Goal: Task Accomplishment & Management: Manage account settings

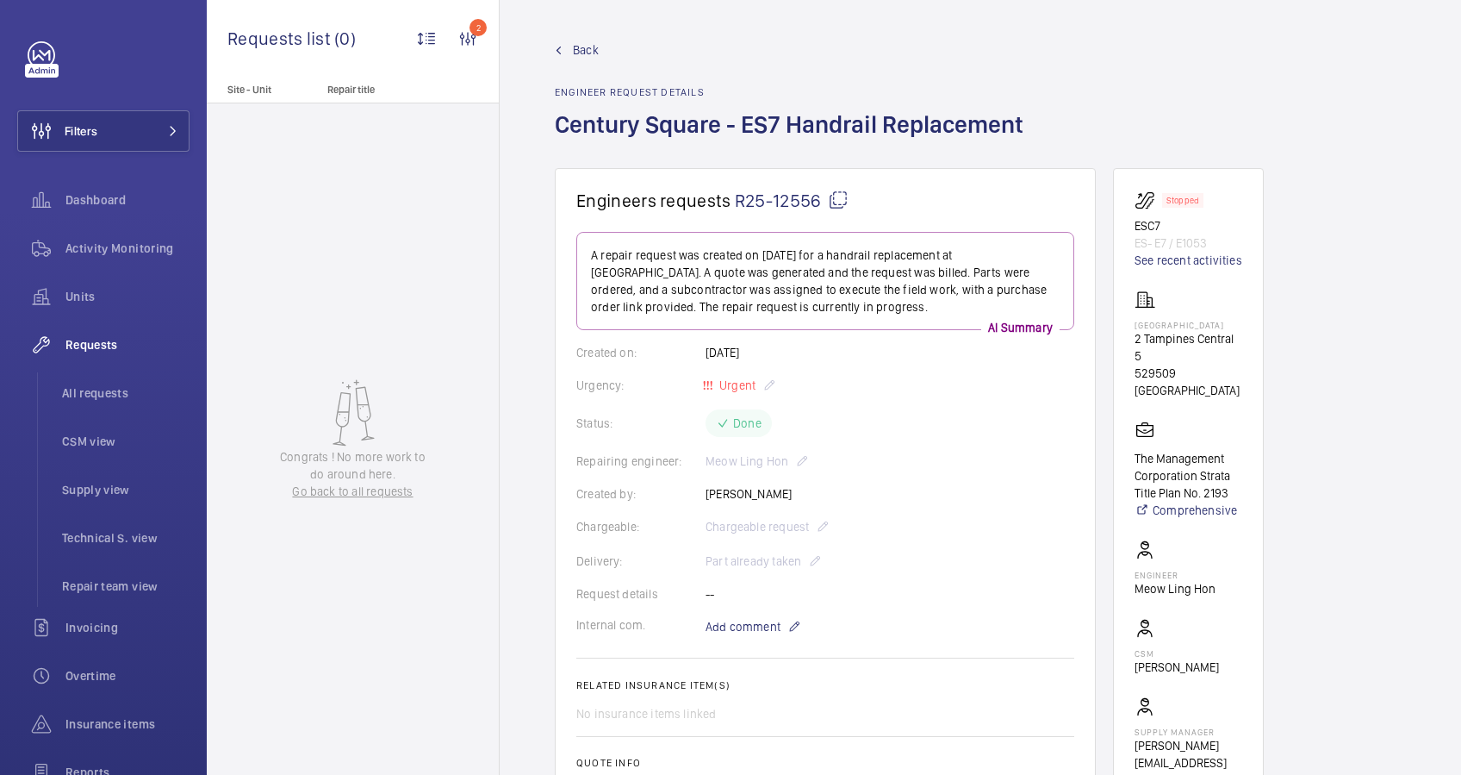
click at [565, 45] on link "Back" at bounding box center [794, 49] width 479 height 17
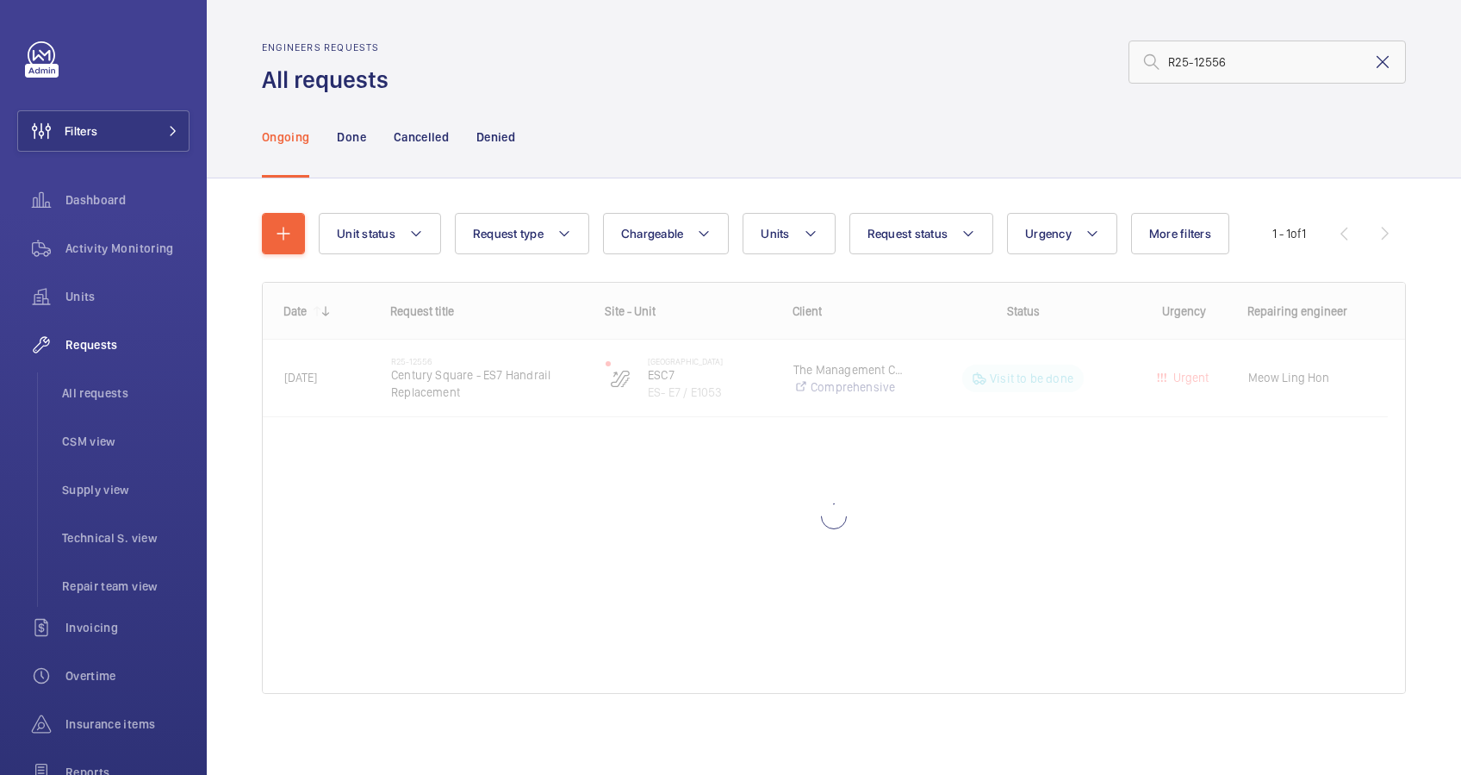
click at [1373, 63] on mat-icon at bounding box center [1383, 62] width 21 height 21
click at [1195, 63] on input "text" at bounding box center [1267, 61] width 277 height 43
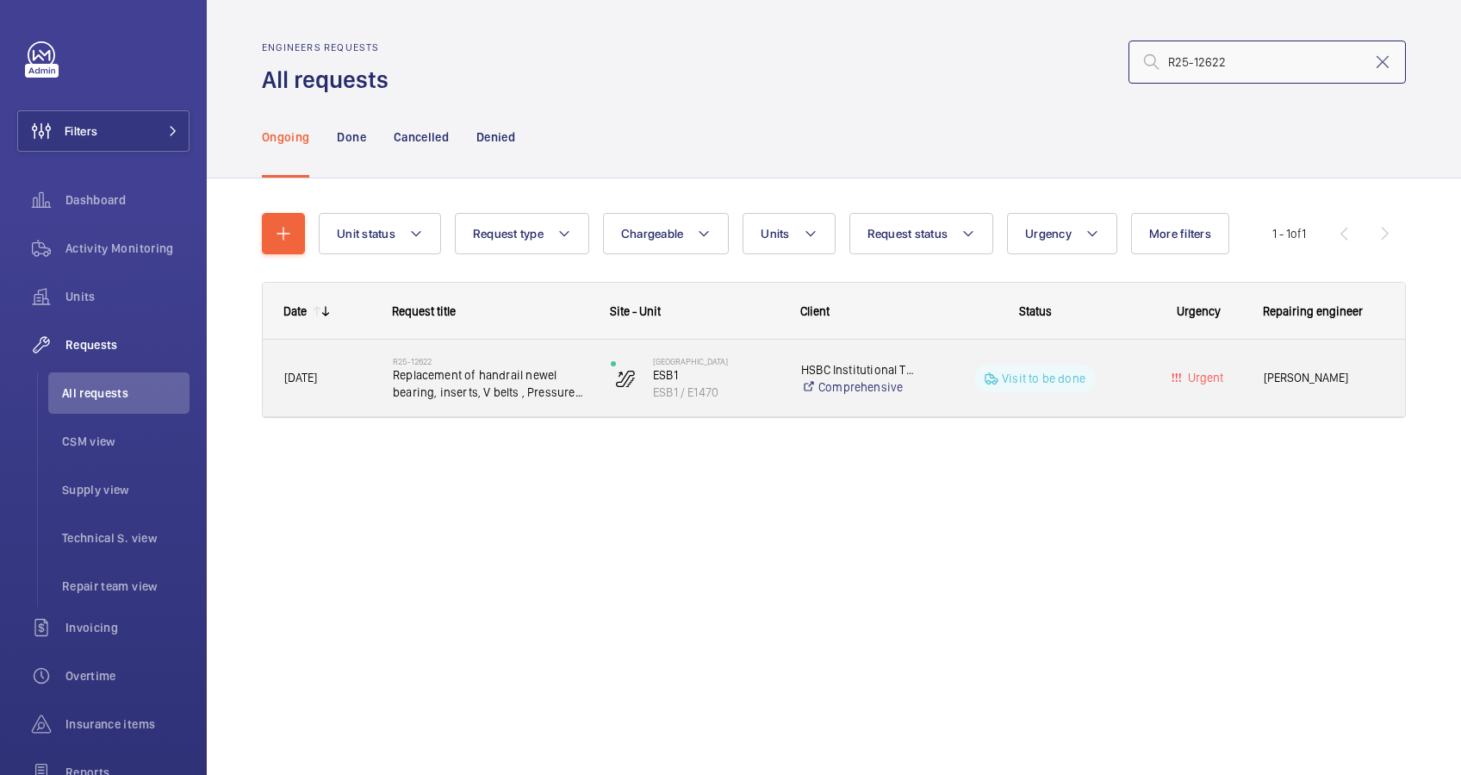
type input "R25-12622"
click at [341, 383] on span "[DATE]" at bounding box center [327, 378] width 86 height 20
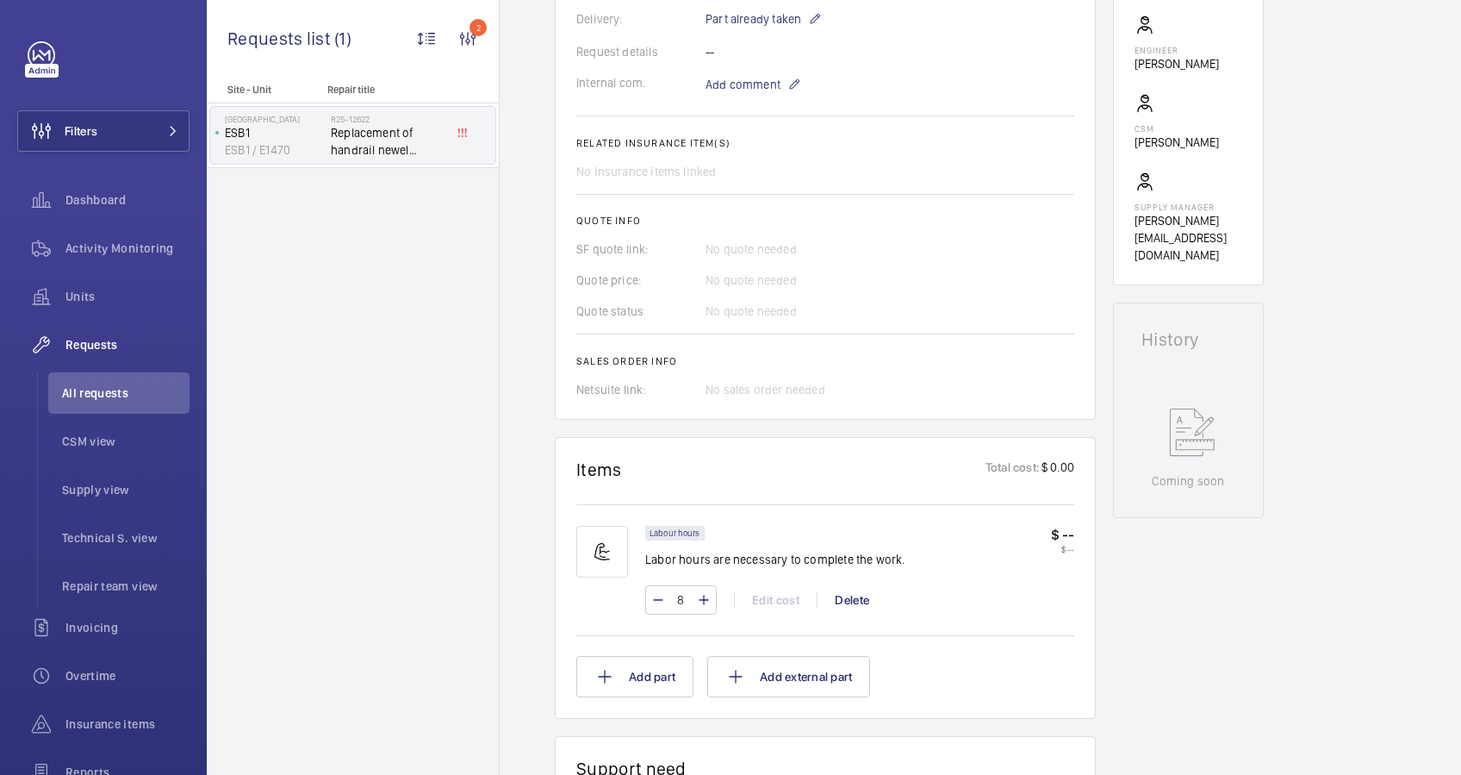
scroll to position [919, 0]
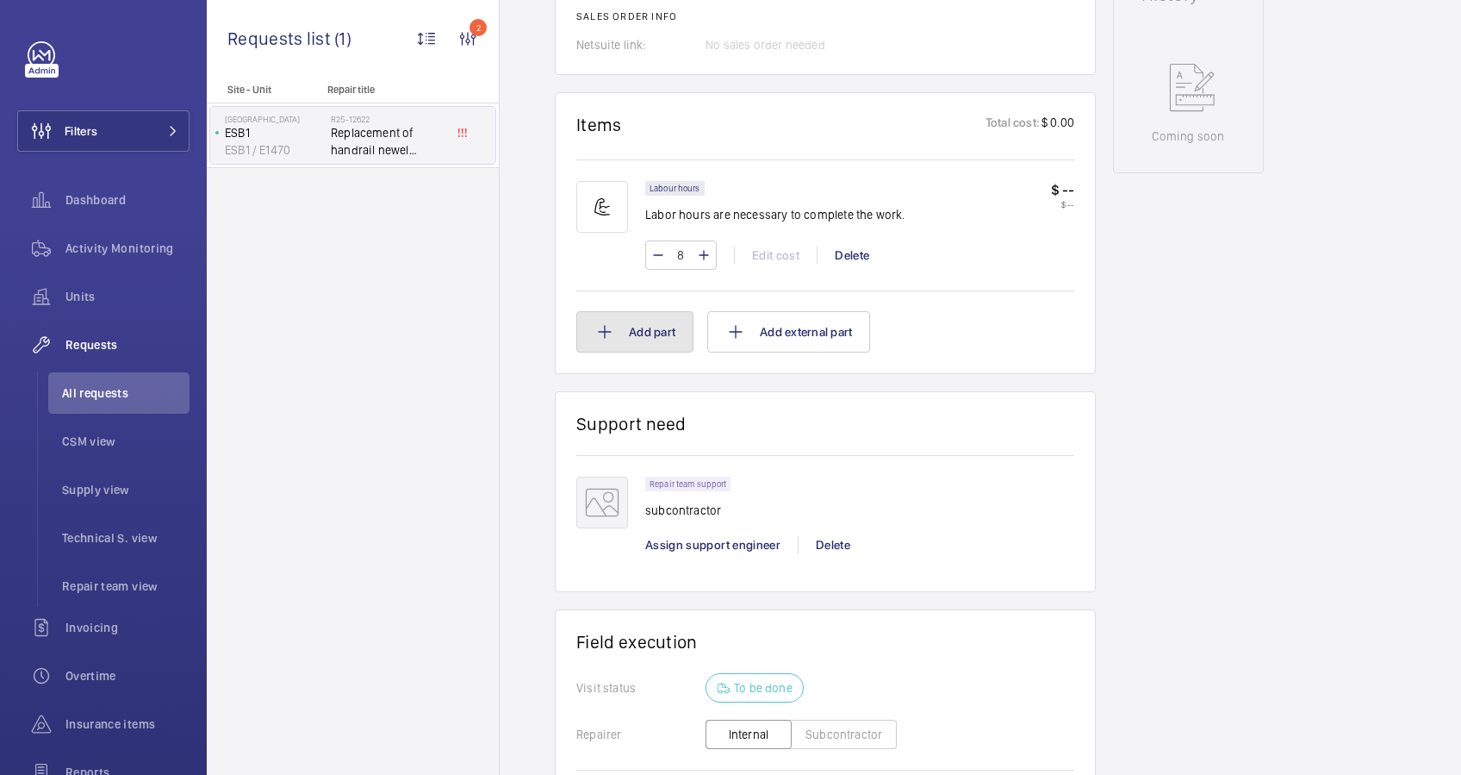
click at [652, 333] on button "Add part" at bounding box center [634, 331] width 117 height 41
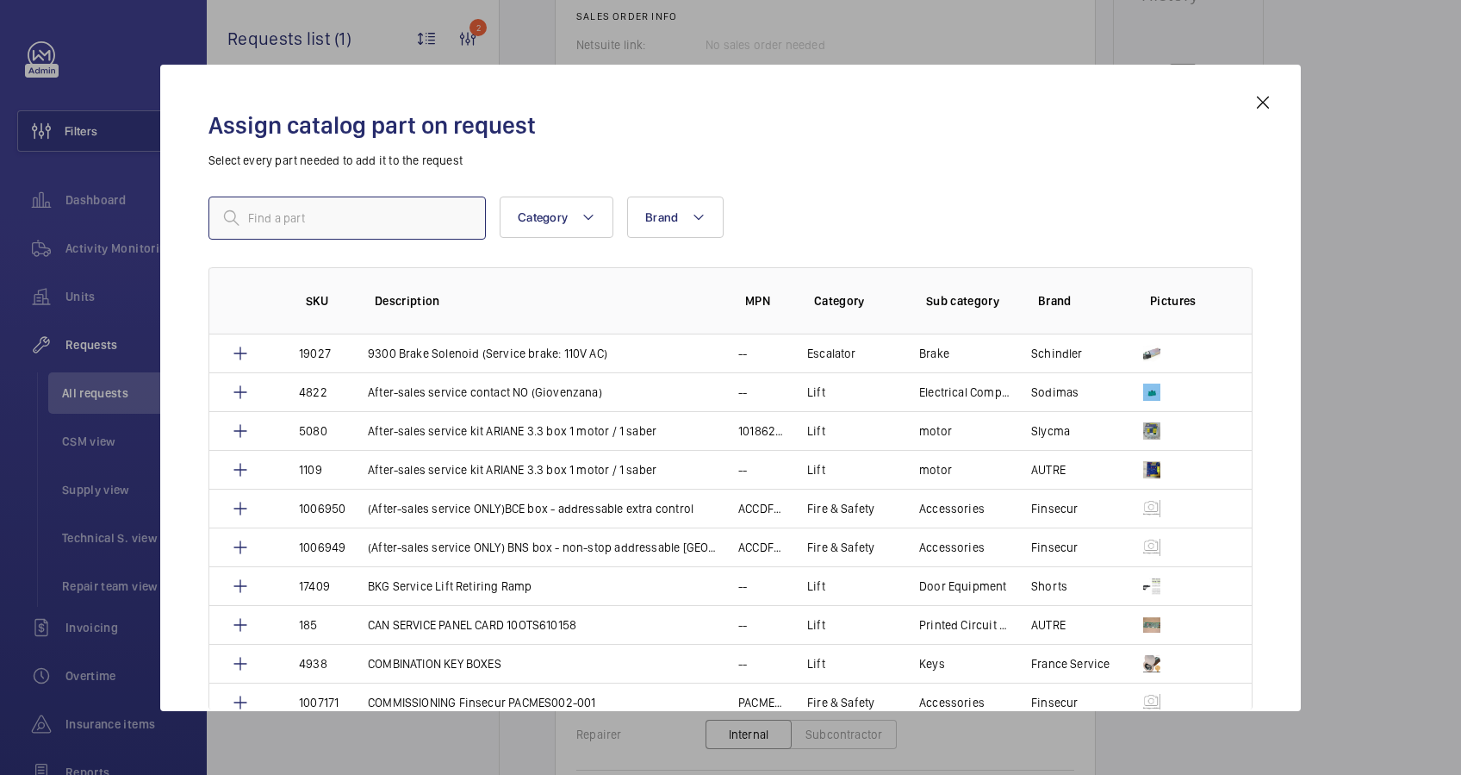
click at [338, 228] on input "text" at bounding box center [347, 217] width 277 height 43
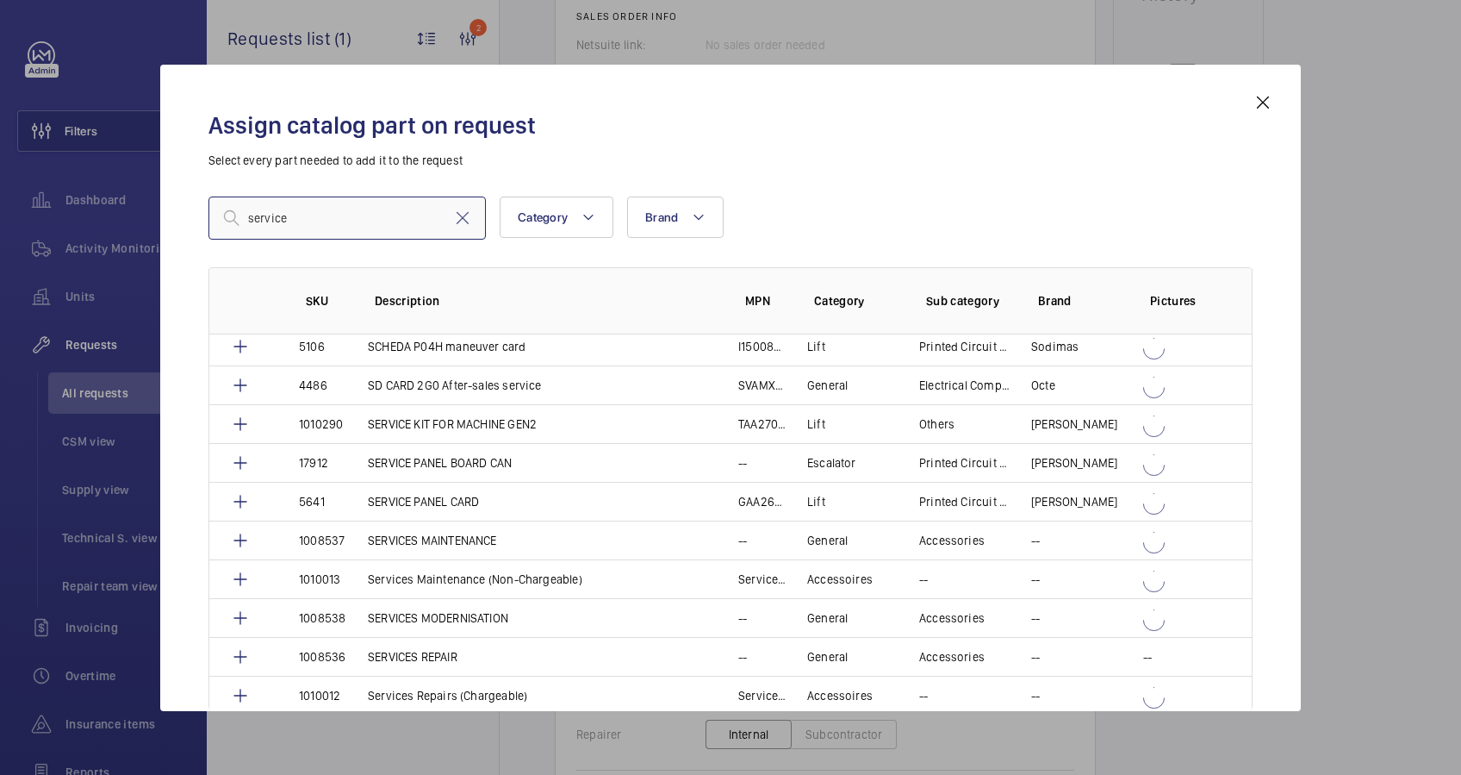
scroll to position [1493, 0]
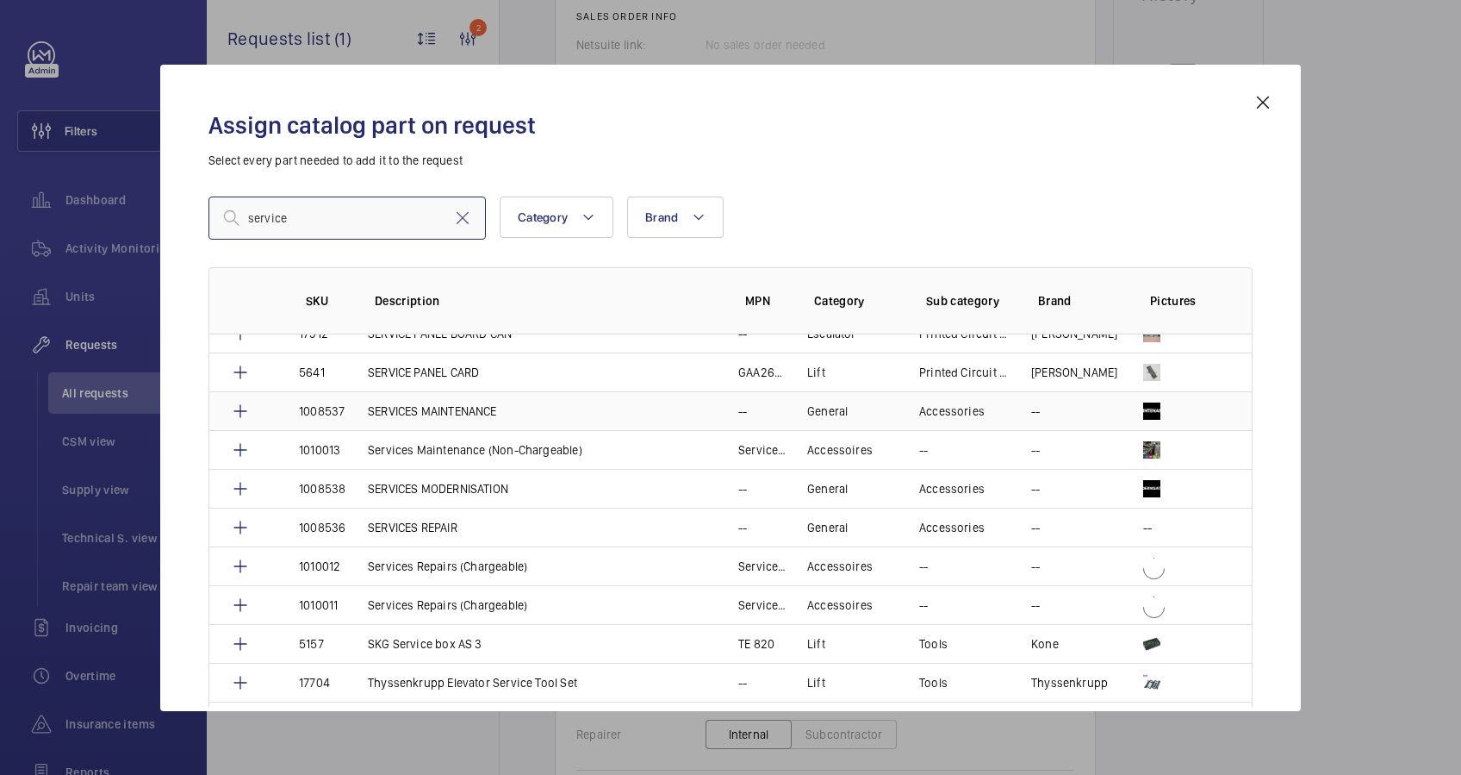
type input "service"
click at [411, 403] on p "SERVICES MAINTENANCE" at bounding box center [432, 410] width 129 height 17
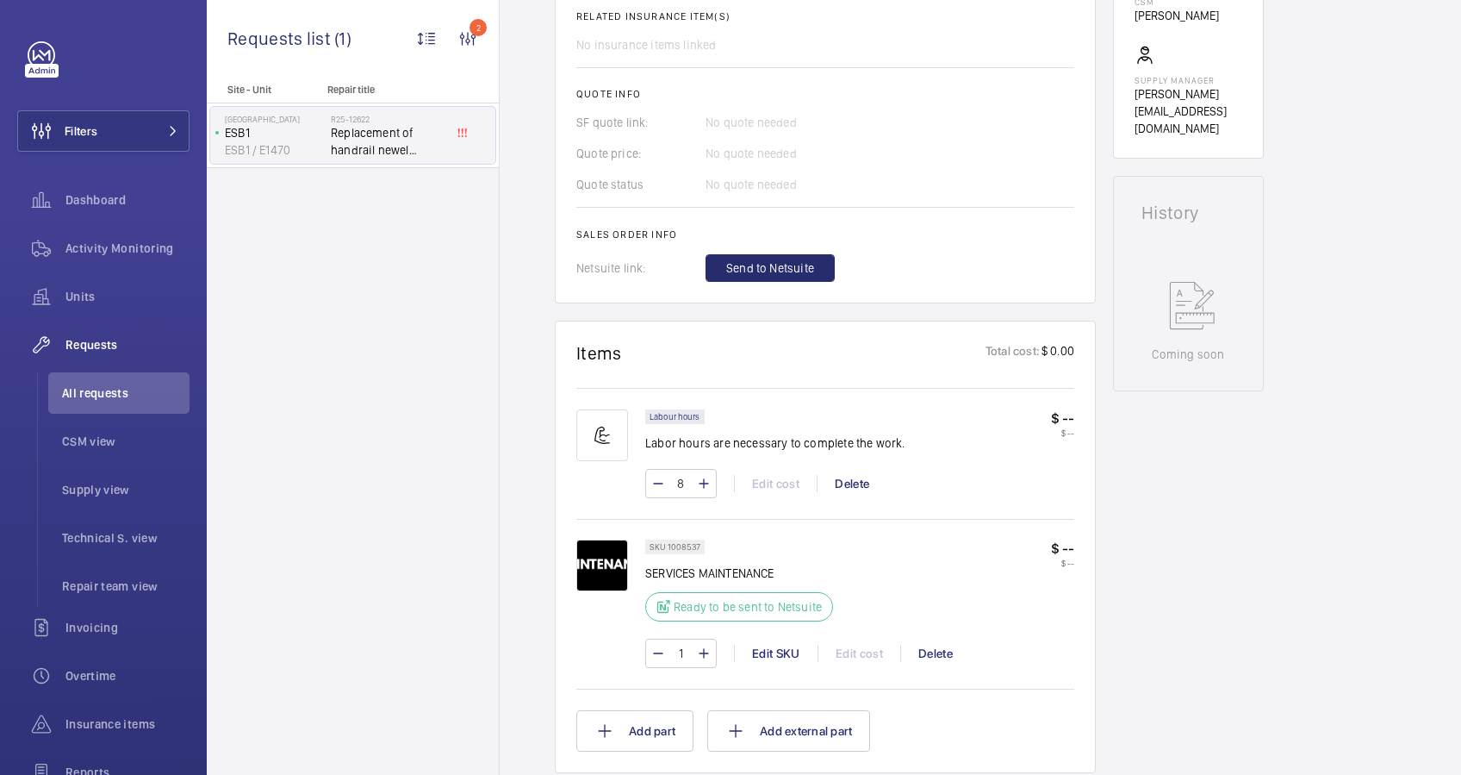
scroll to position [804, 0]
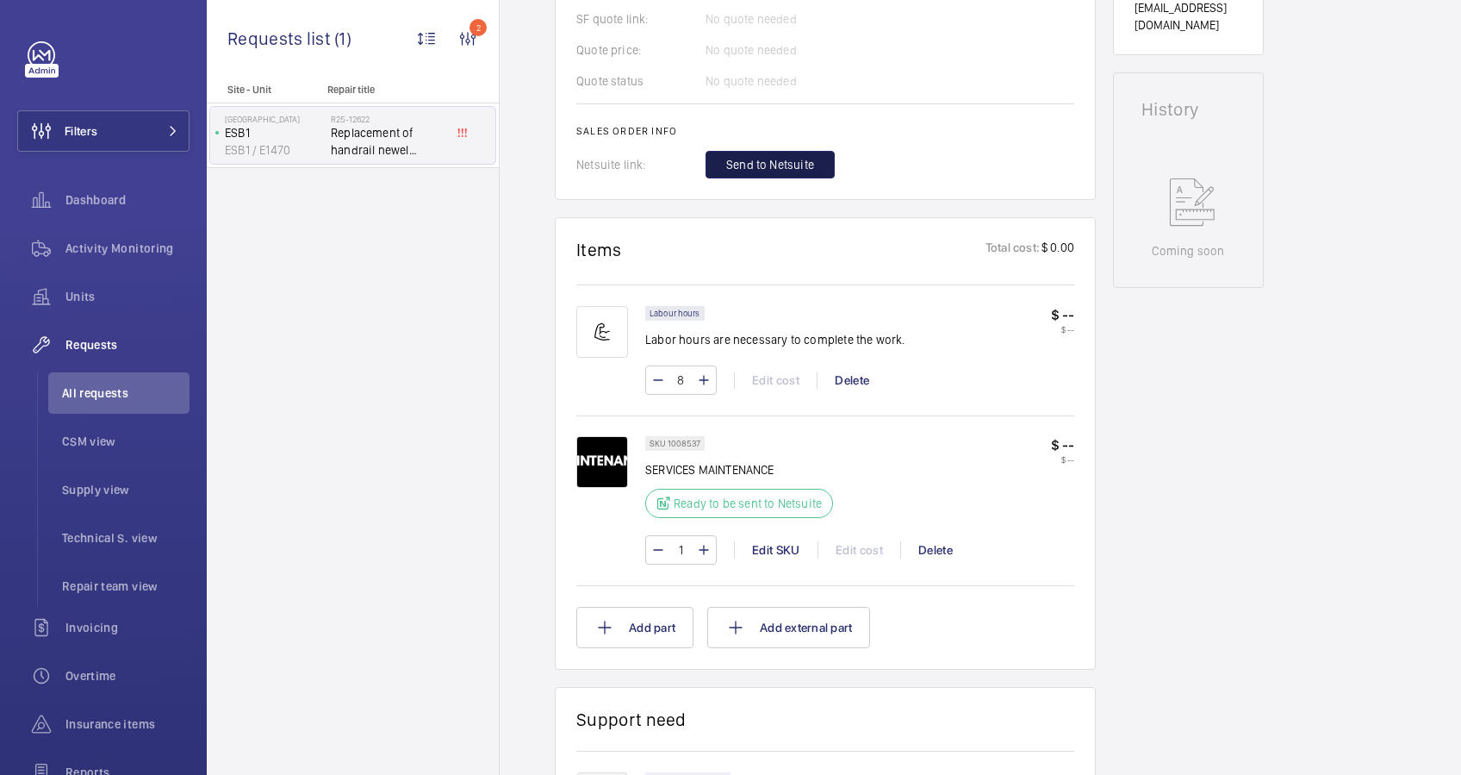
click at [786, 163] on span "Send to Netsuite" at bounding box center [770, 164] width 88 height 17
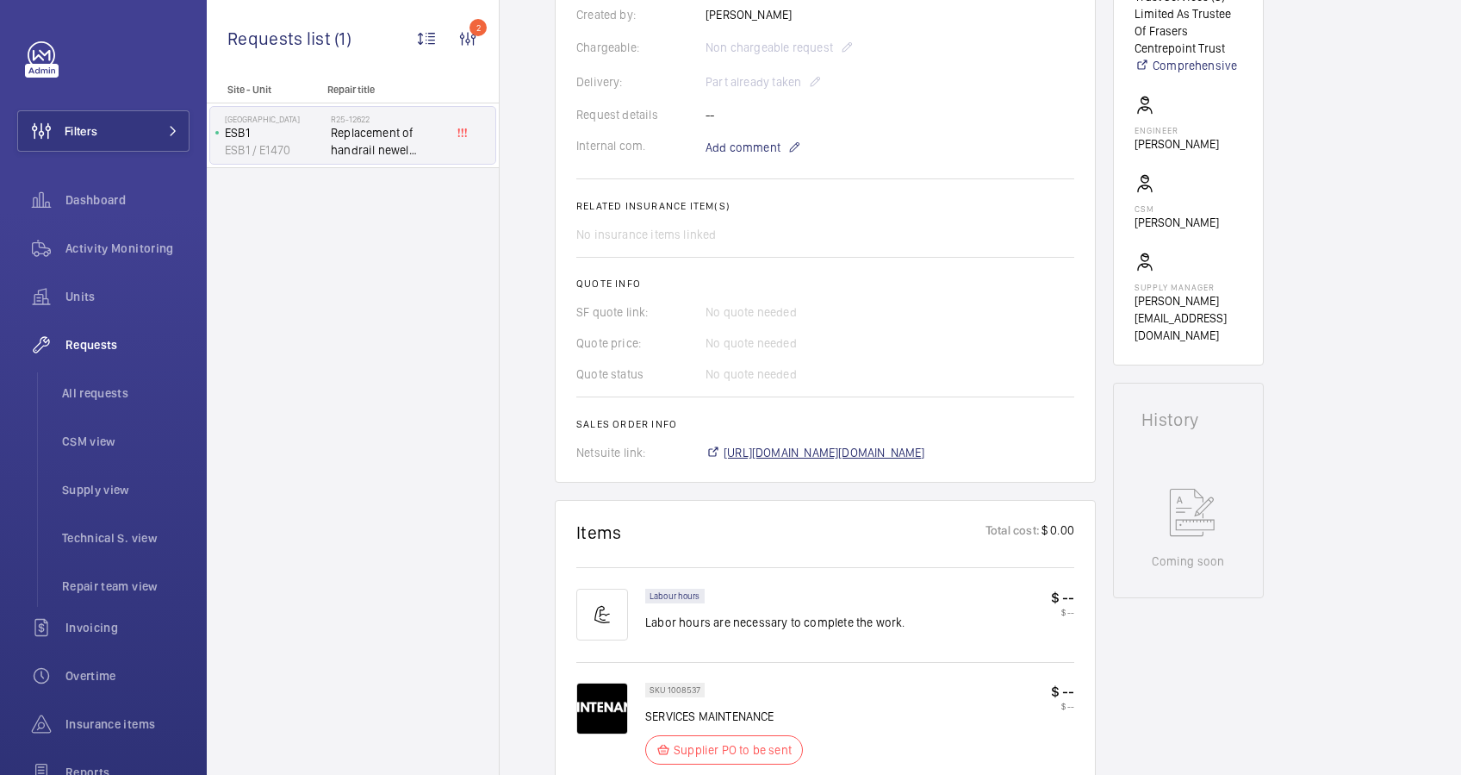
scroll to position [511, 0]
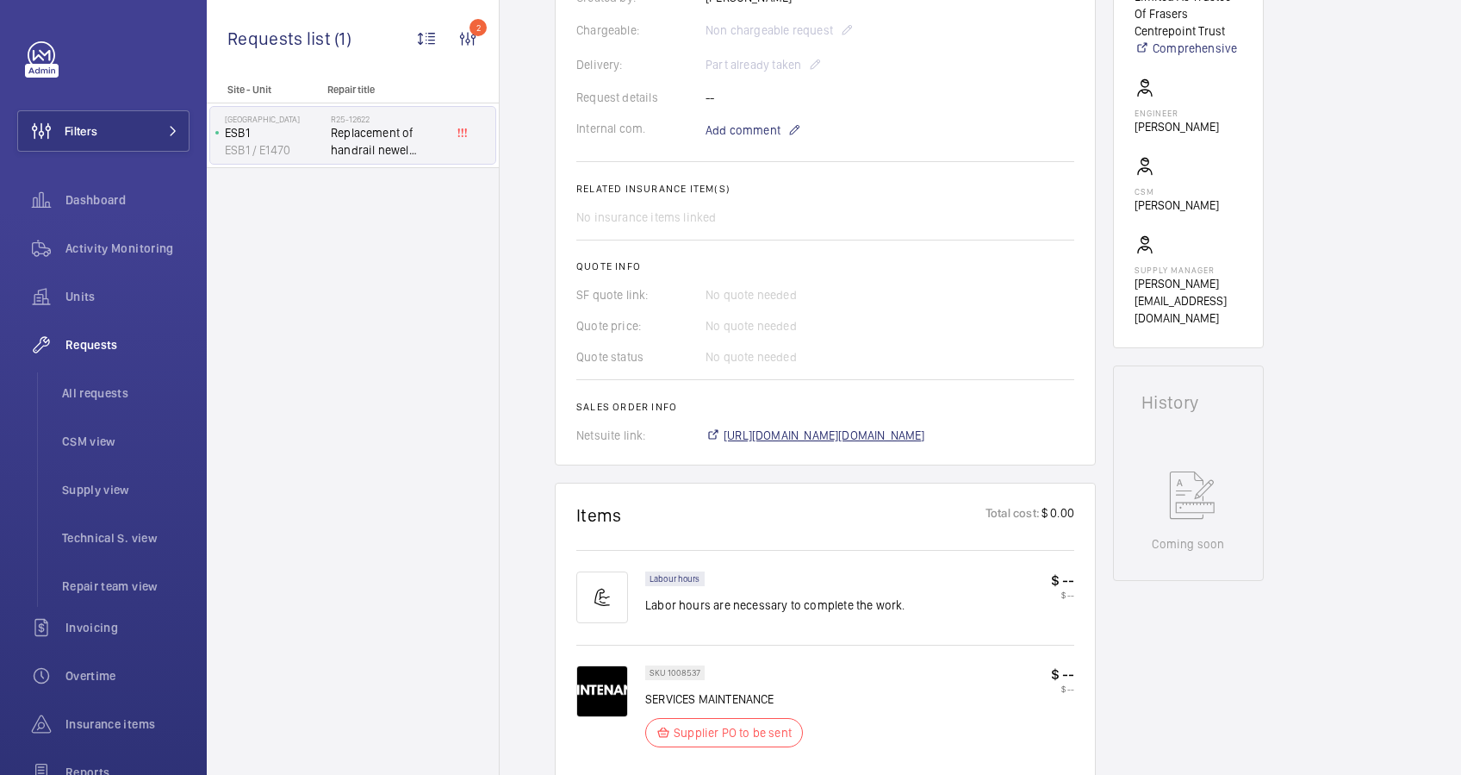
click at [879, 444] on span "[URL][DOMAIN_NAME][DOMAIN_NAME]" at bounding box center [825, 435] width 202 height 17
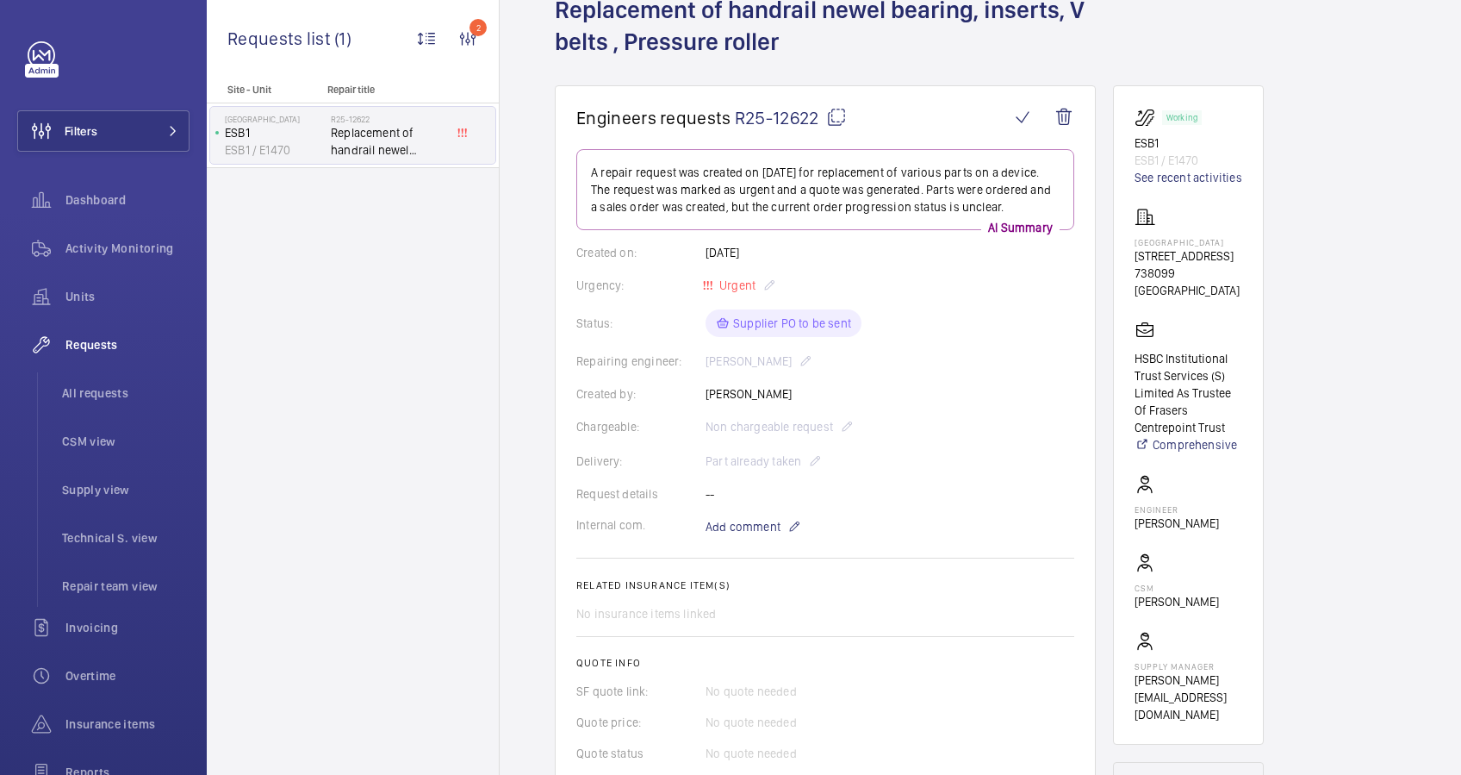
scroll to position [52, 0]
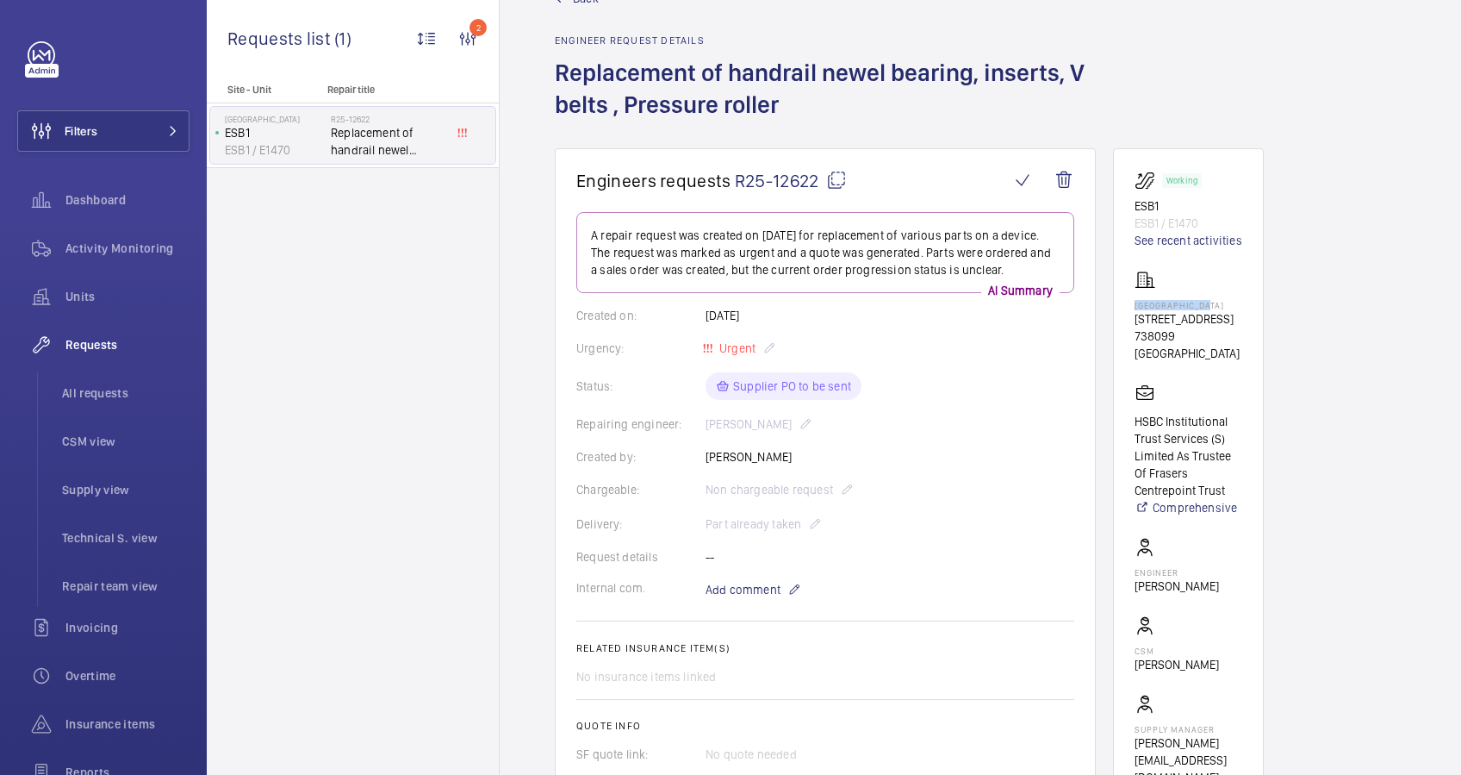
drag, startPoint x: 1211, startPoint y: 303, endPoint x: 1123, endPoint y: 303, distance: 87.9
click at [1123, 303] on wm-front-card "Working ESB1 ESB1 / E1470 See recent activities Causeway Point [STREET_ADDRESS]…" at bounding box center [1188, 477] width 151 height 659
drag, startPoint x: 1123, startPoint y: 303, endPoint x: 1160, endPoint y: 301, distance: 37.1
copy p "[GEOGRAPHIC_DATA]"
drag, startPoint x: 1162, startPoint y: 203, endPoint x: 1132, endPoint y: 203, distance: 30.2
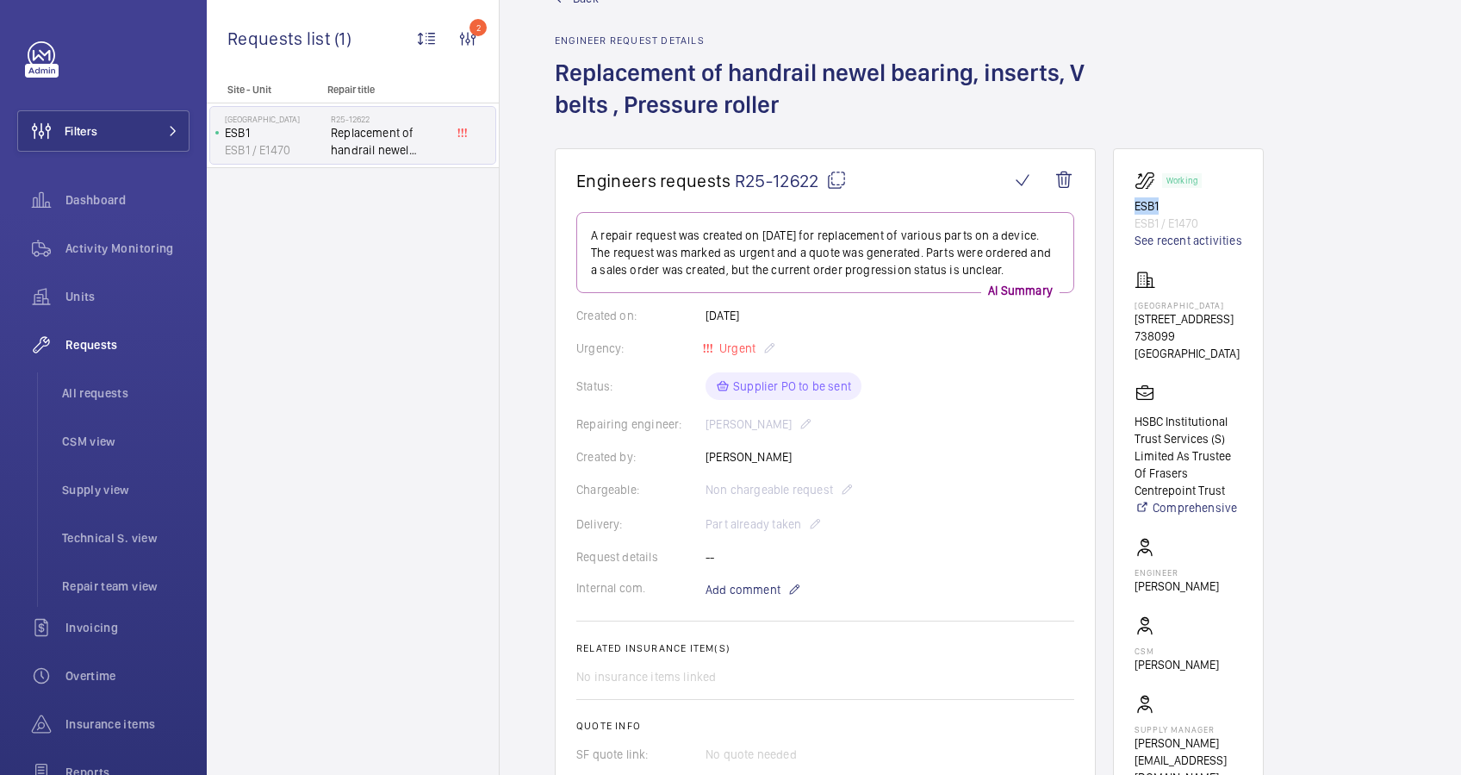
click at [1132, 203] on wm-front-card "Working ESB1 ESB1 / E1470 See recent activities Causeway Point [STREET_ADDRESS]…" at bounding box center [1188, 477] width 151 height 659
copy p "ESB1"
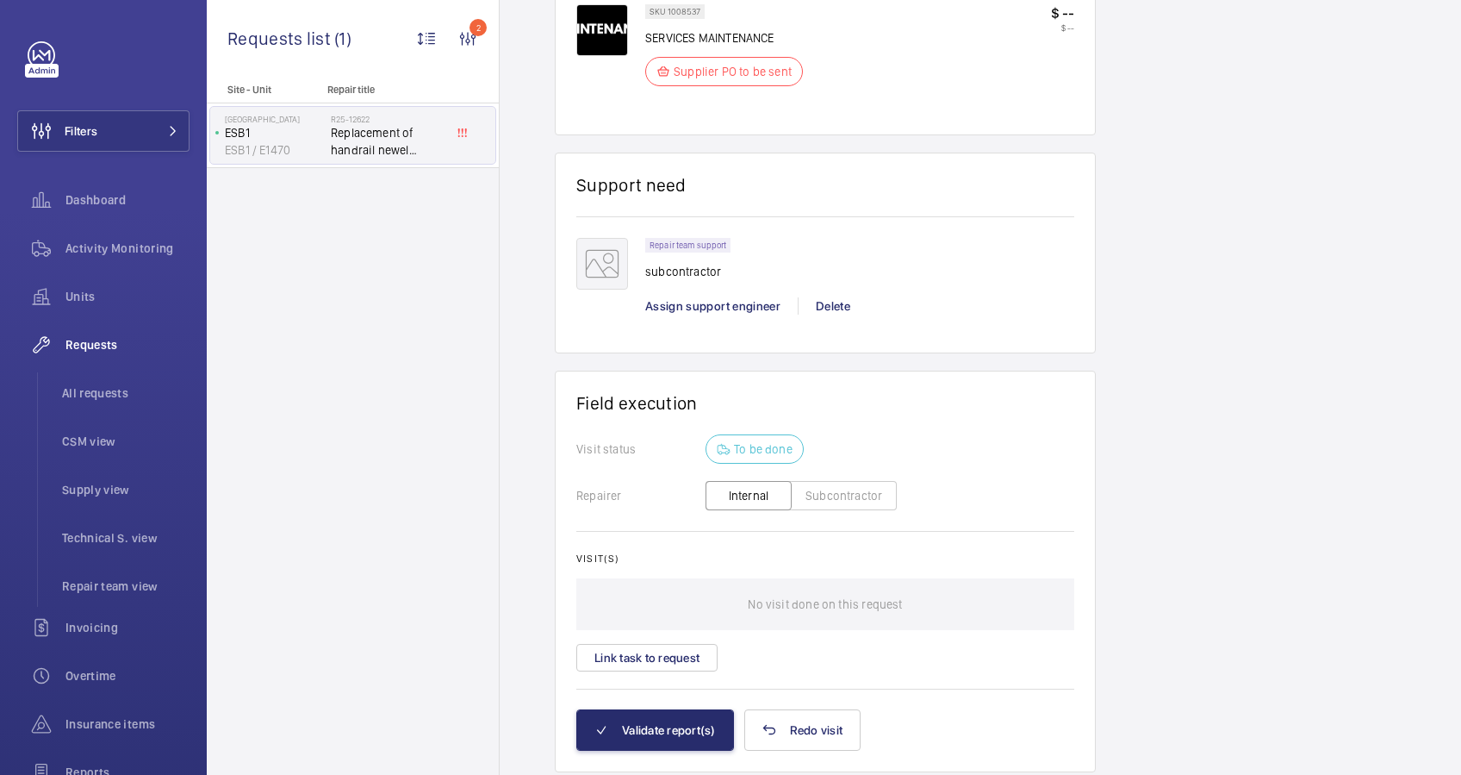
scroll to position [1241, 0]
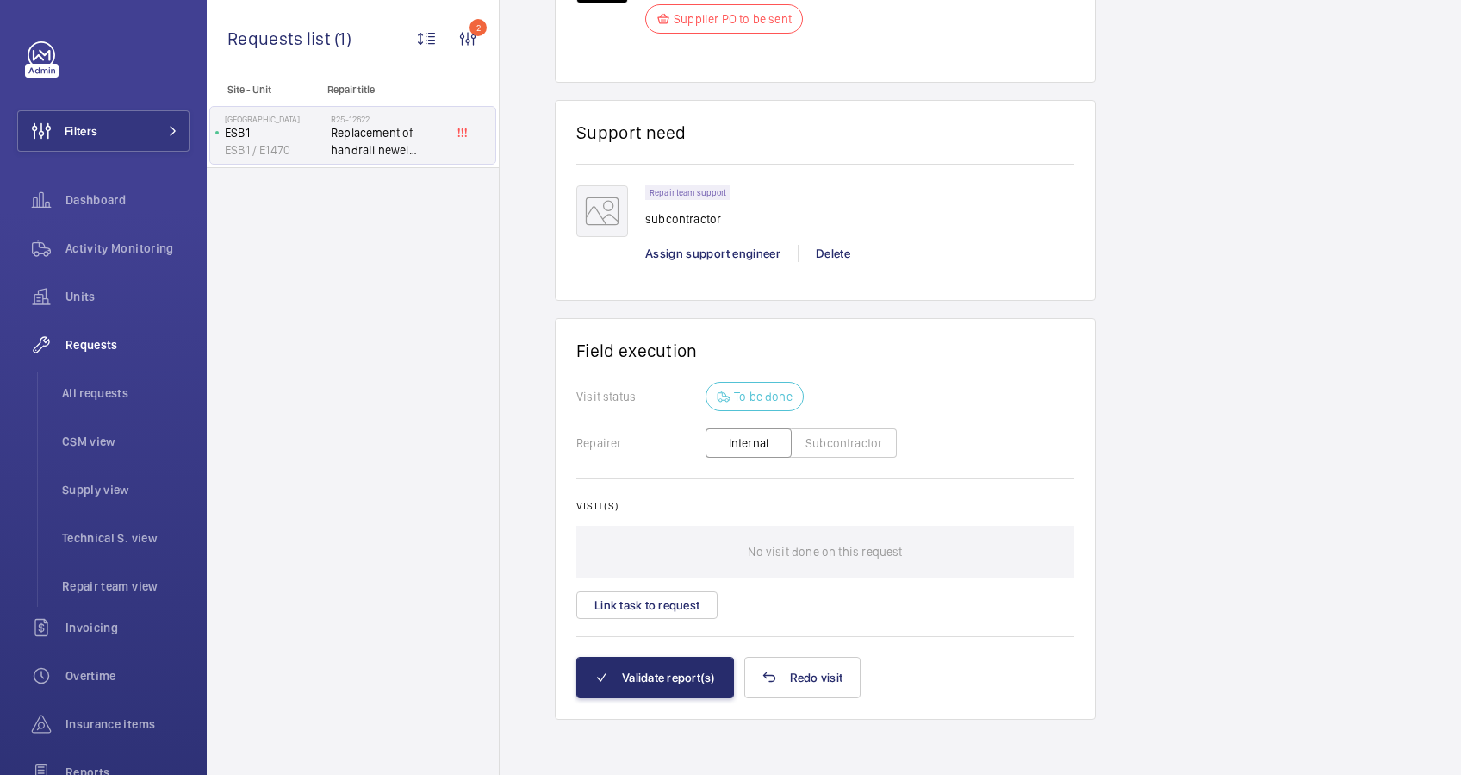
click at [825, 455] on button "Subcontractor" at bounding box center [844, 442] width 106 height 29
click at [826, 447] on button "Subcontractor" at bounding box center [844, 442] width 106 height 29
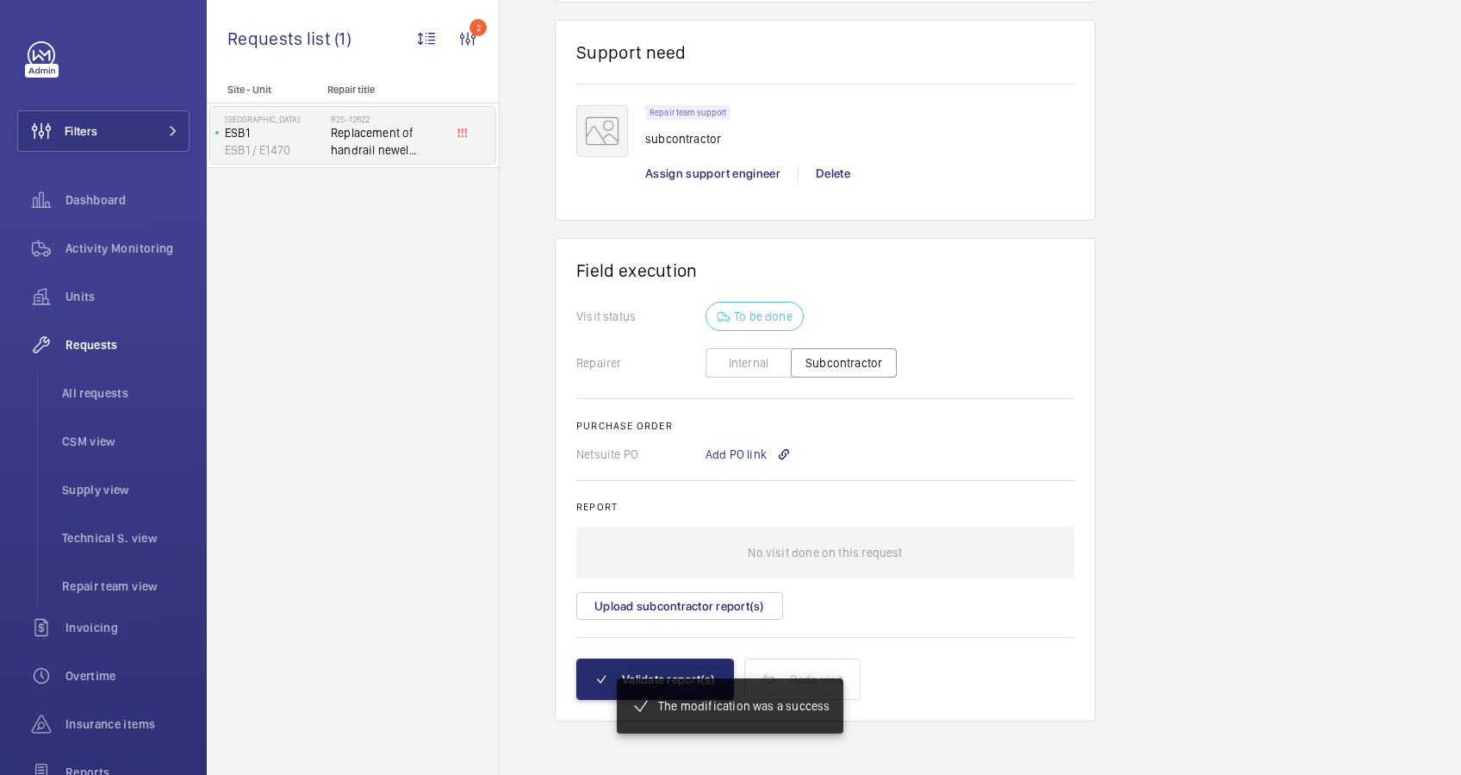
scroll to position [1271, 0]
click at [747, 452] on div "Add PO link" at bounding box center [748, 453] width 85 height 17
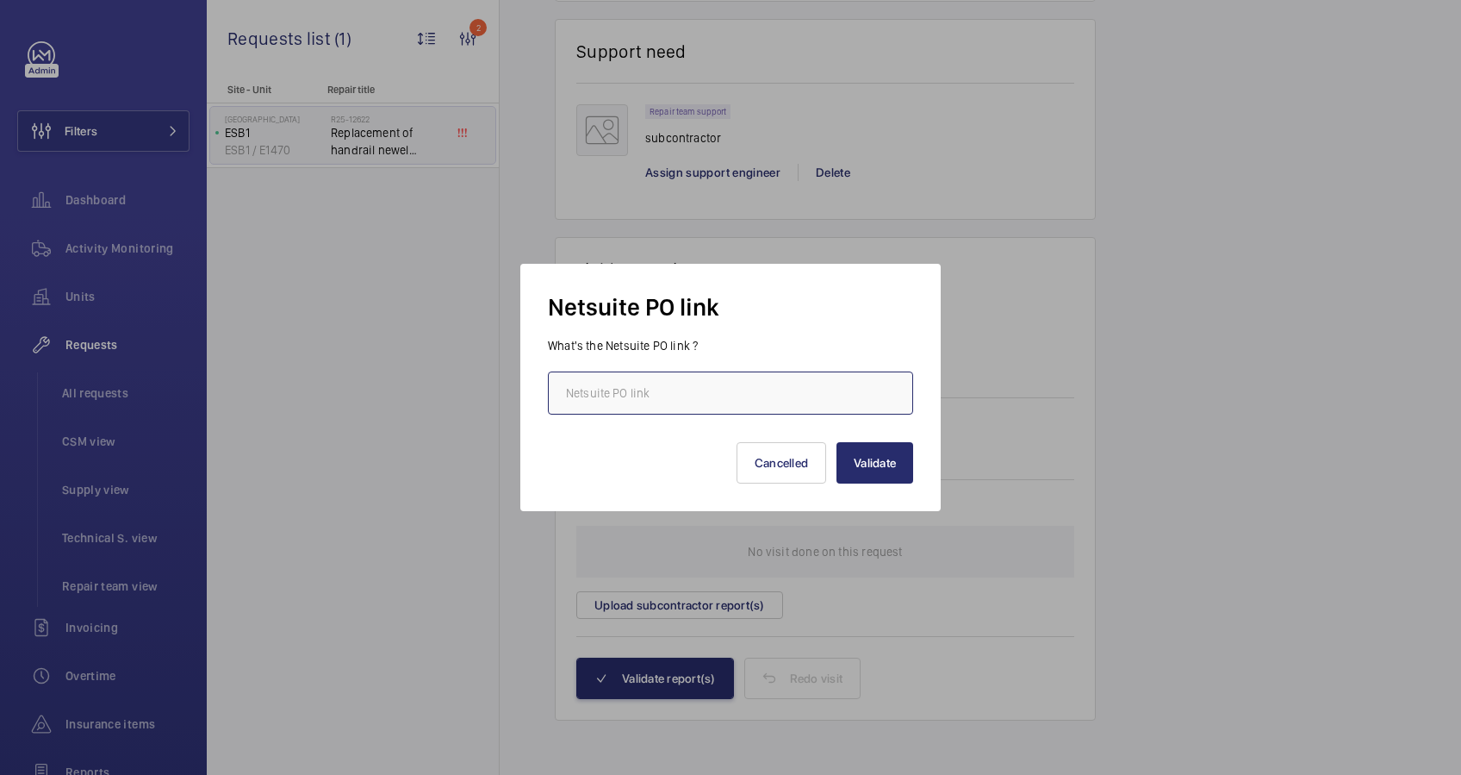
click at [740, 397] on input "text" at bounding box center [730, 392] width 365 height 43
paste input "[URL][DOMAIN_NAME][DOMAIN_NAME]"
type input "[URL][DOMAIN_NAME][DOMAIN_NAME]"
click at [862, 464] on button "Validate" at bounding box center [875, 462] width 77 height 41
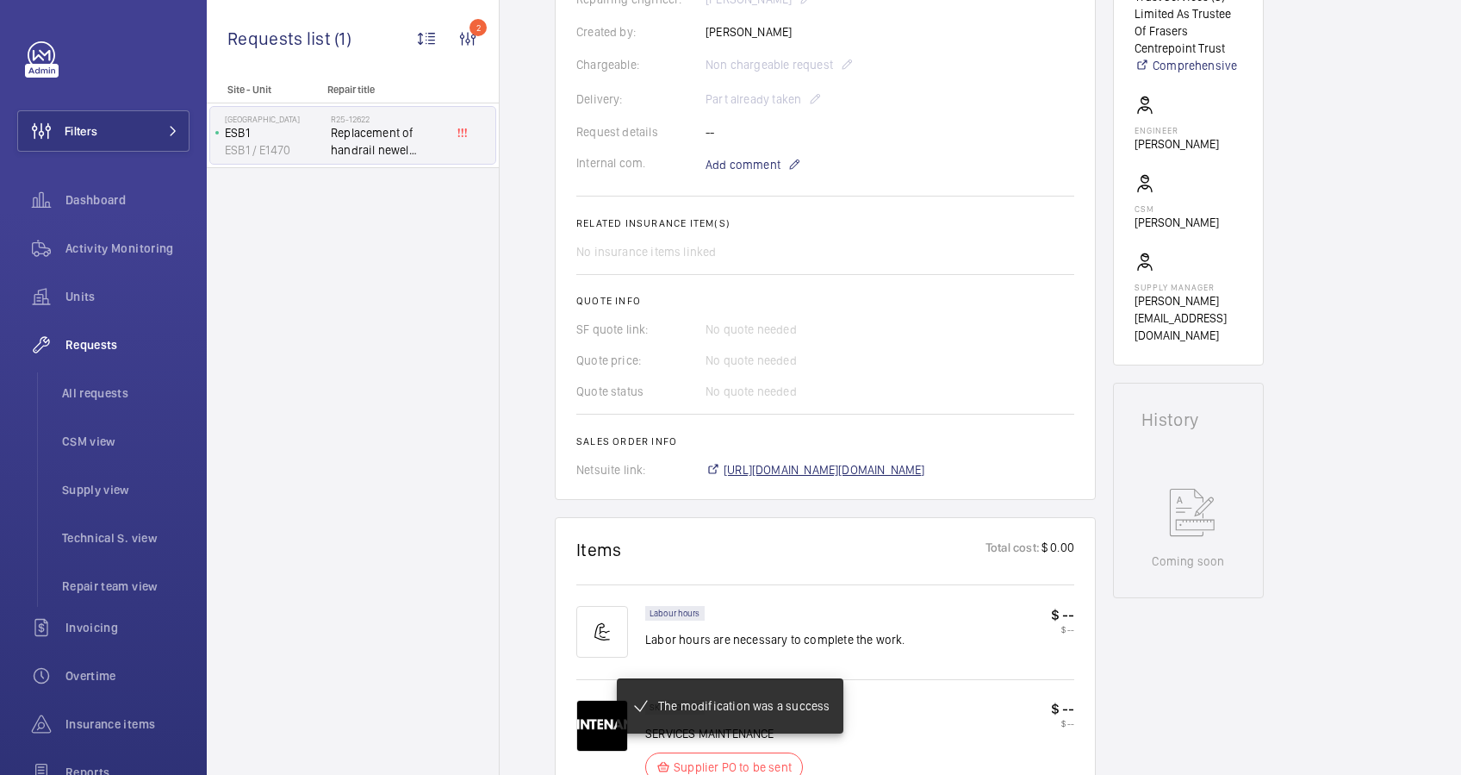
scroll to position [511, 0]
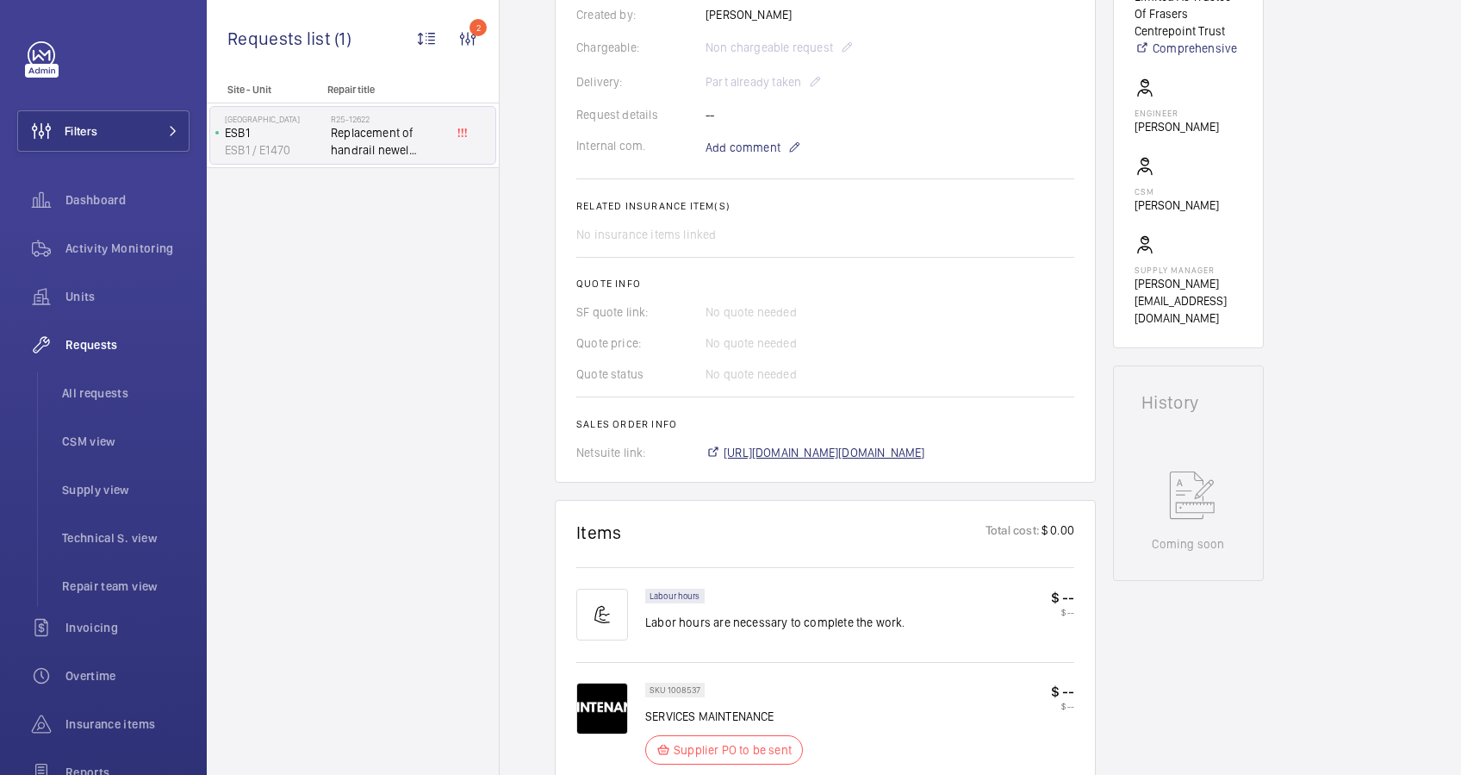
click at [925, 455] on span "[URL][DOMAIN_NAME][DOMAIN_NAME]" at bounding box center [825, 452] width 202 height 17
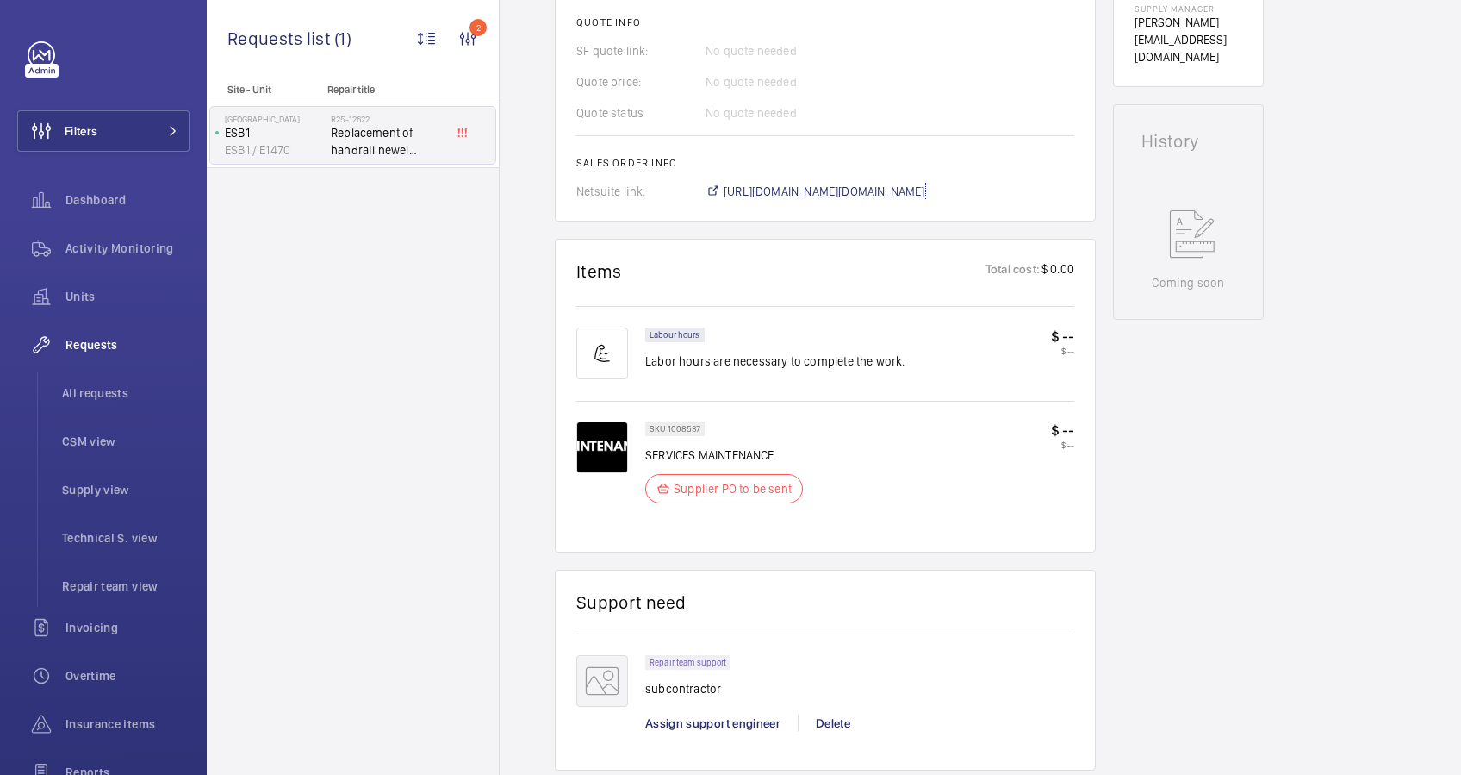
scroll to position [1347, 0]
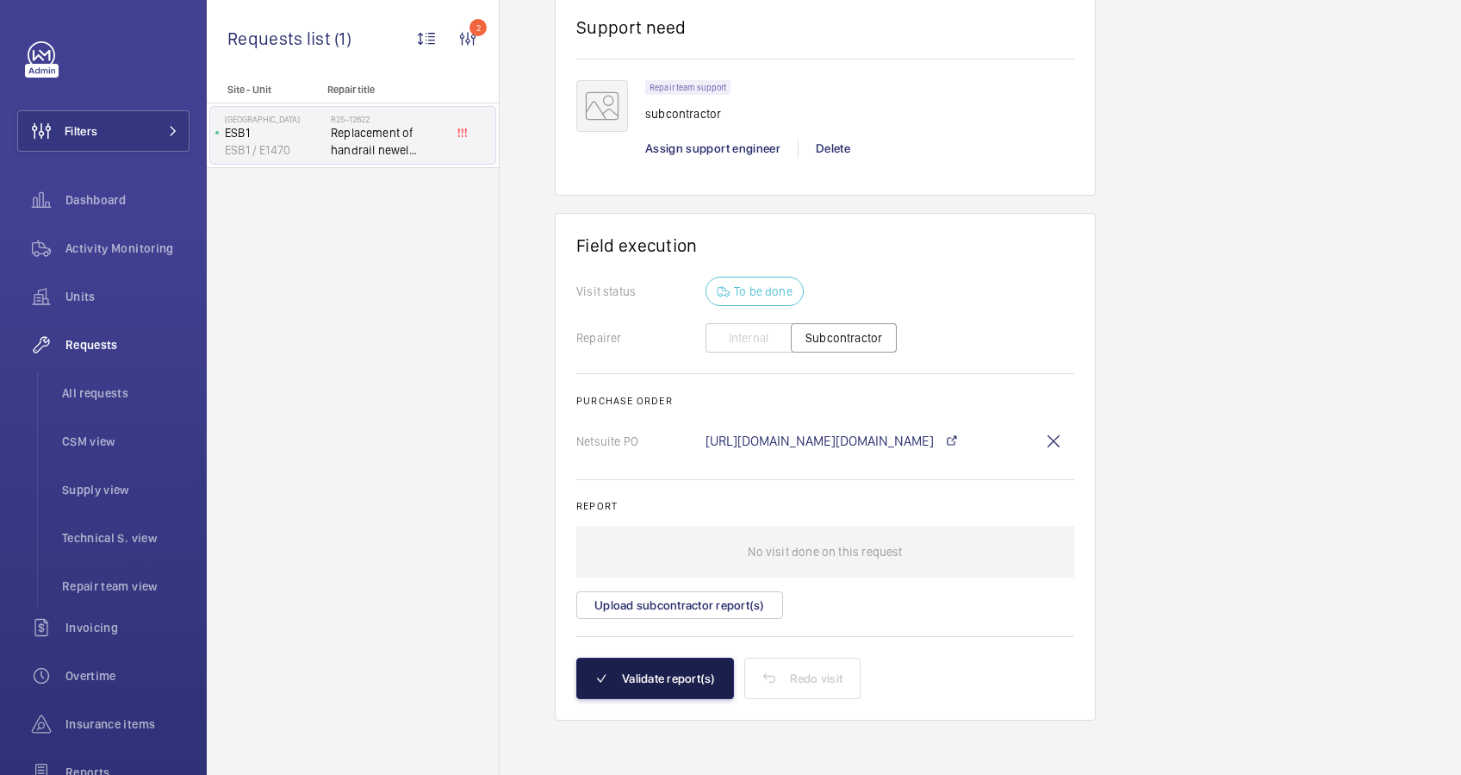
click at [701, 685] on button "Validate report(s)" at bounding box center [655, 677] width 158 height 41
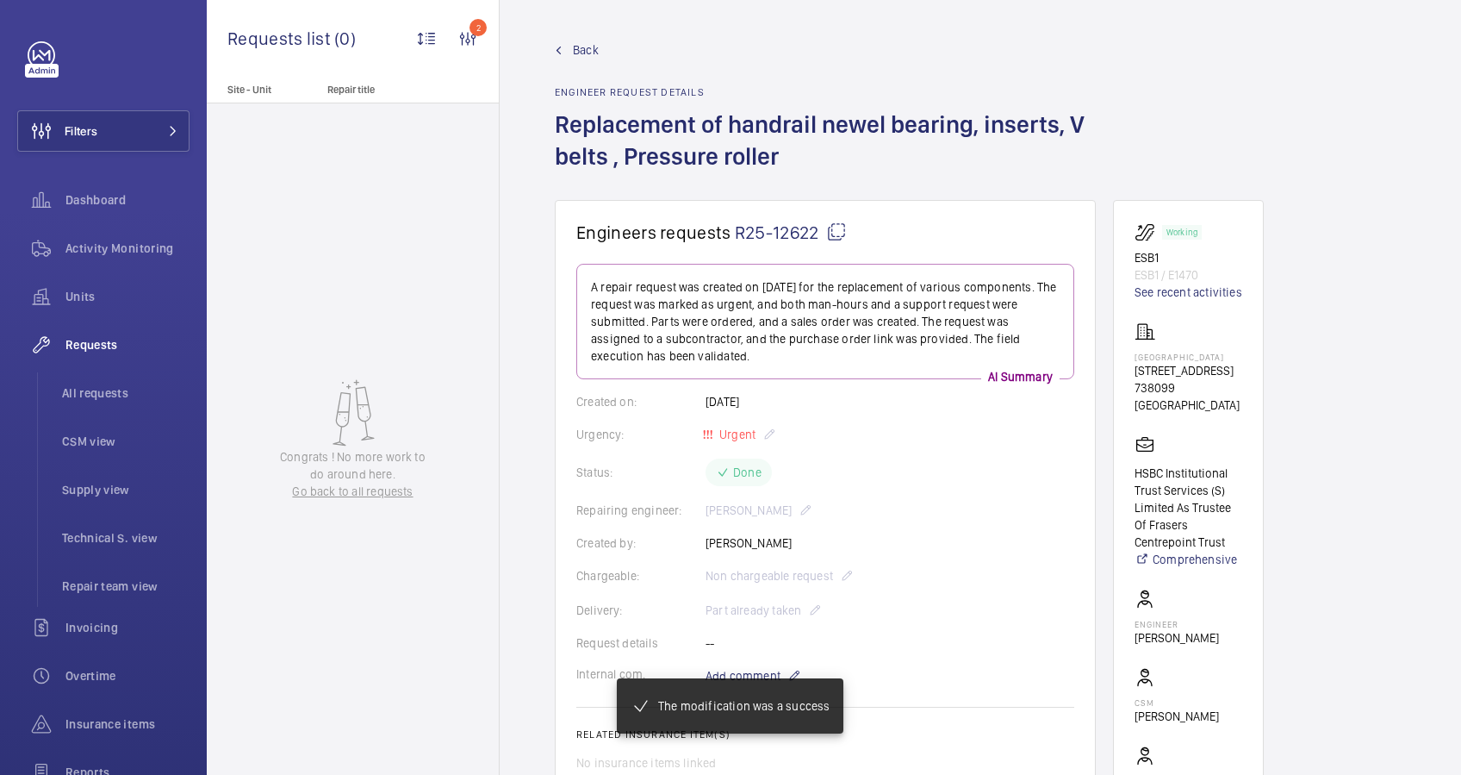
click at [579, 51] on span "Back" at bounding box center [586, 49] width 26 height 17
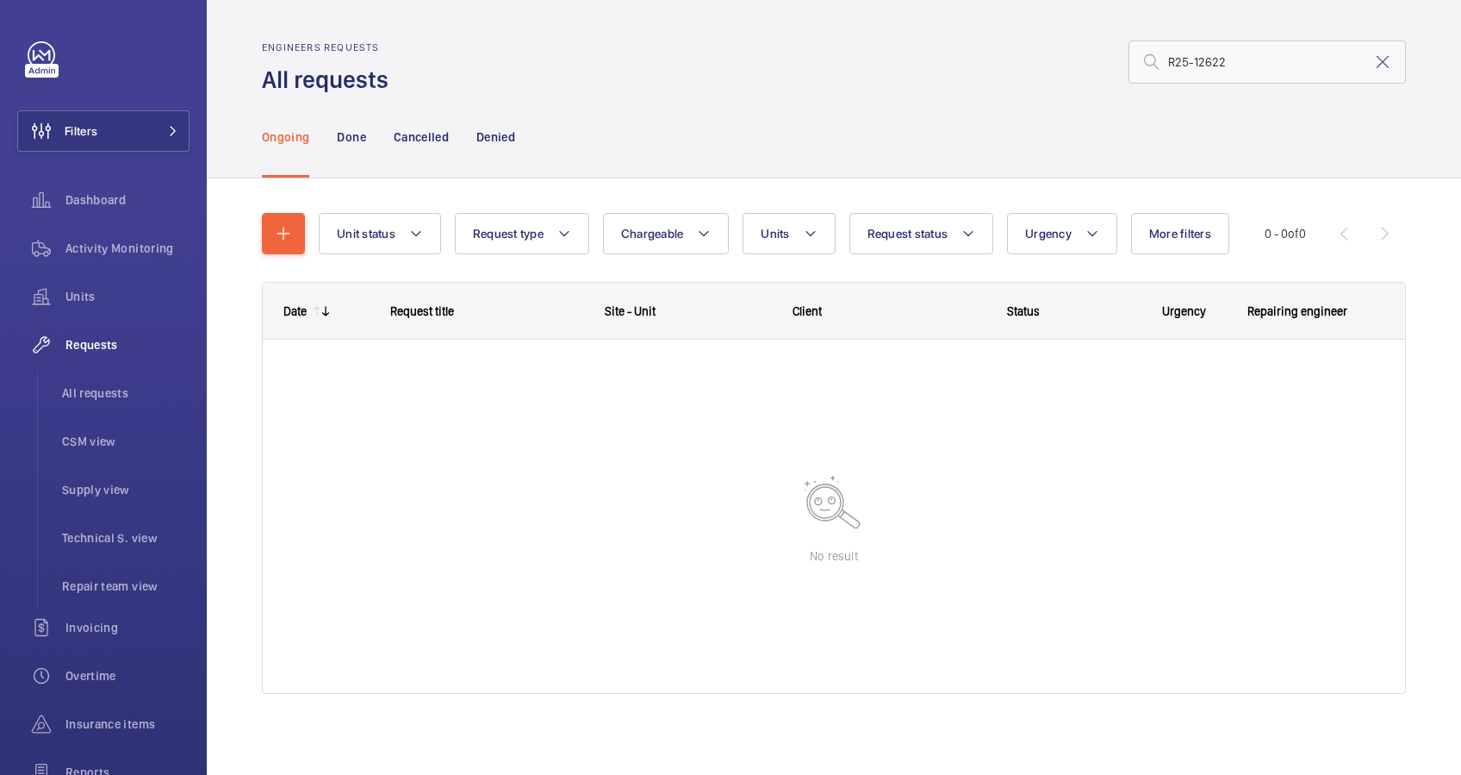
drag, startPoint x: 1365, startPoint y: 60, endPoint x: 1342, endPoint y: 66, distance: 23.2
click at [1373, 60] on mat-icon at bounding box center [1383, 62] width 21 height 21
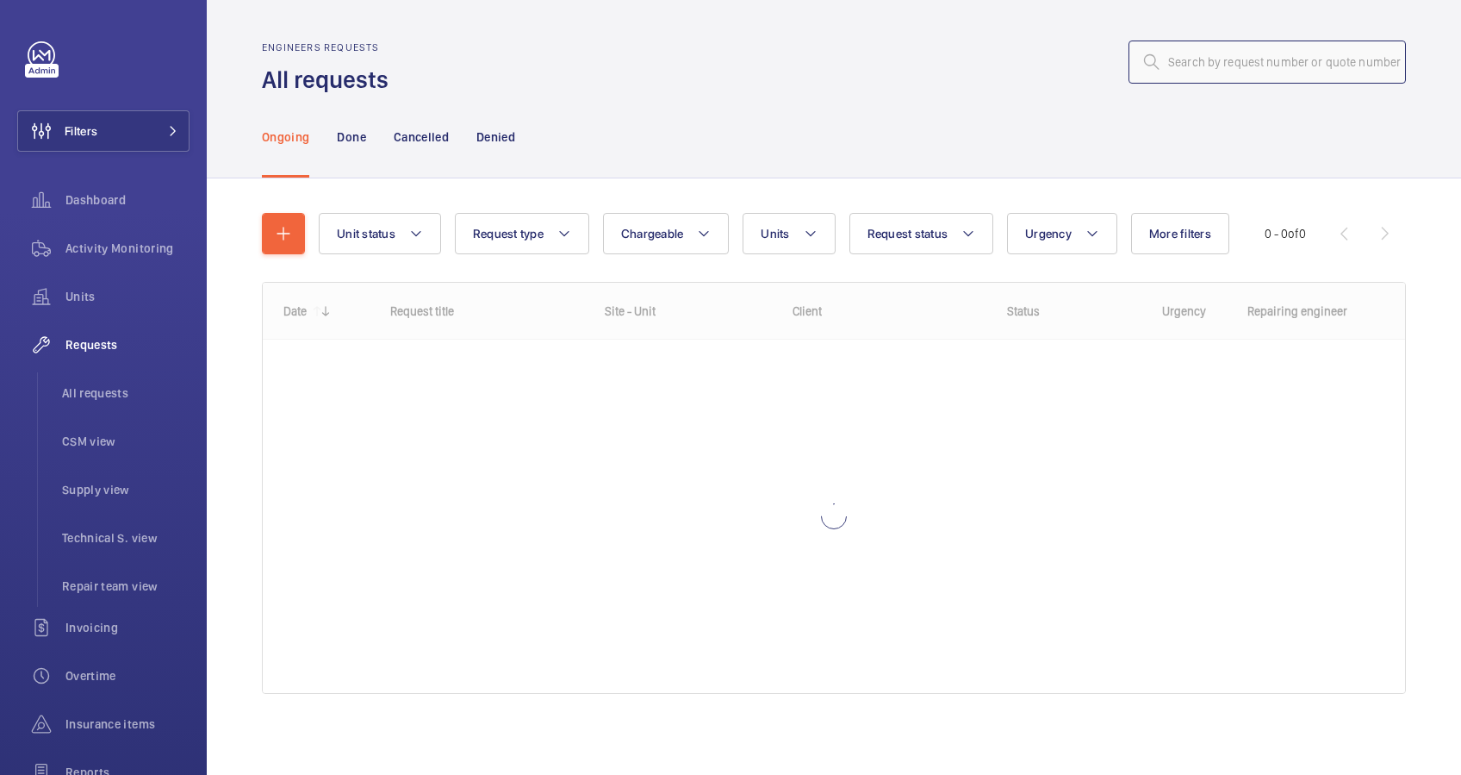
click at [1159, 65] on input "text" at bounding box center [1267, 61] width 277 height 43
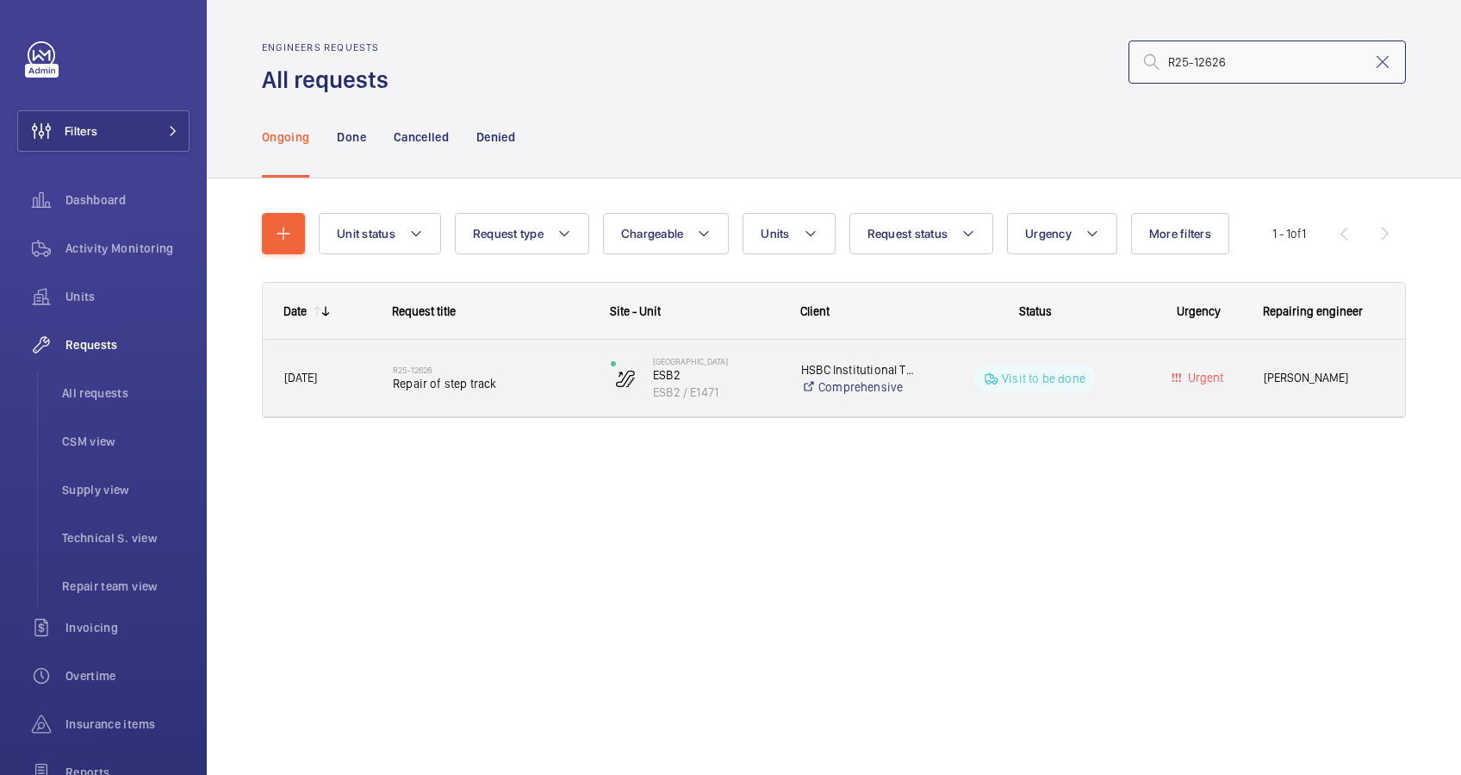
type input "R25-12626"
click at [539, 389] on span "Repair of step track" at bounding box center [491, 383] width 196 height 17
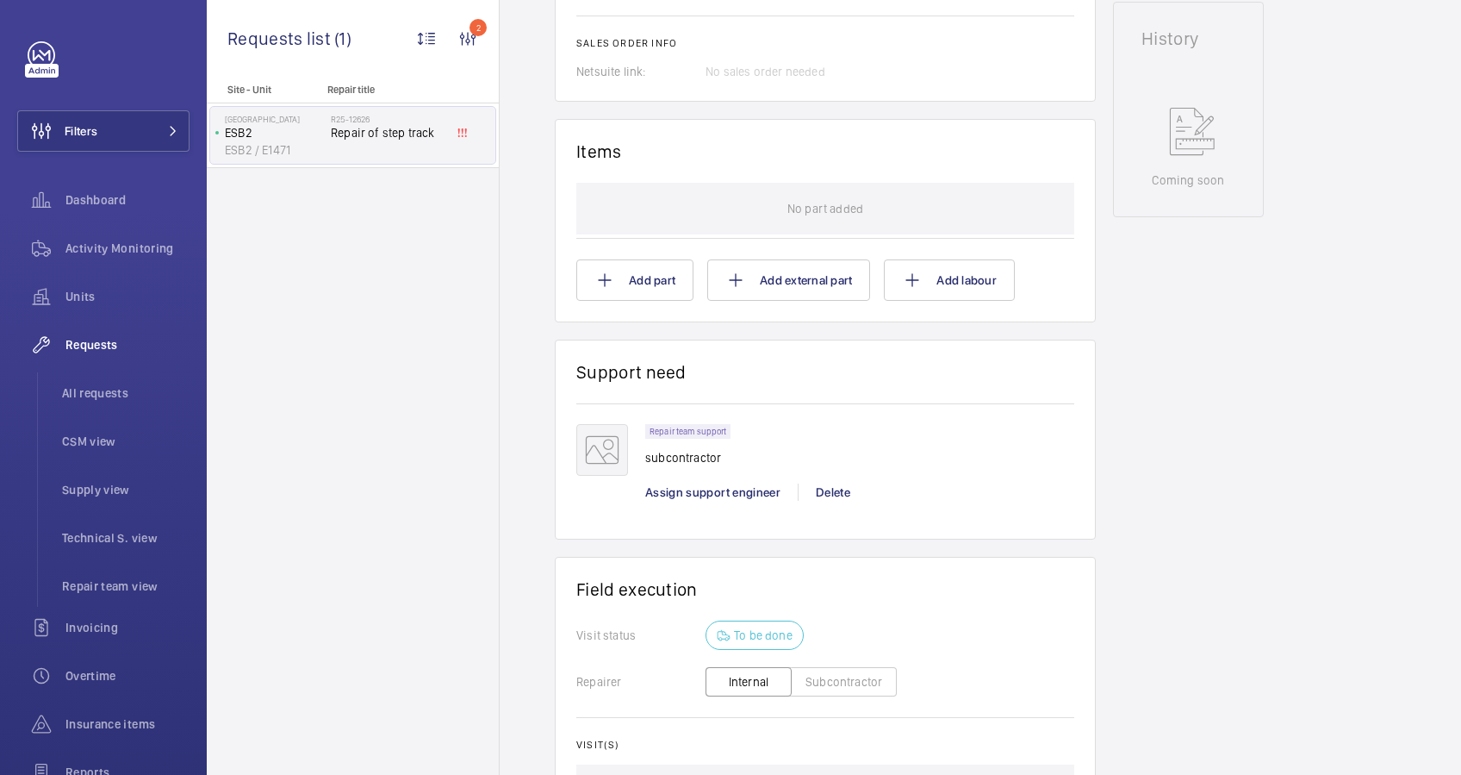
scroll to position [689, 0]
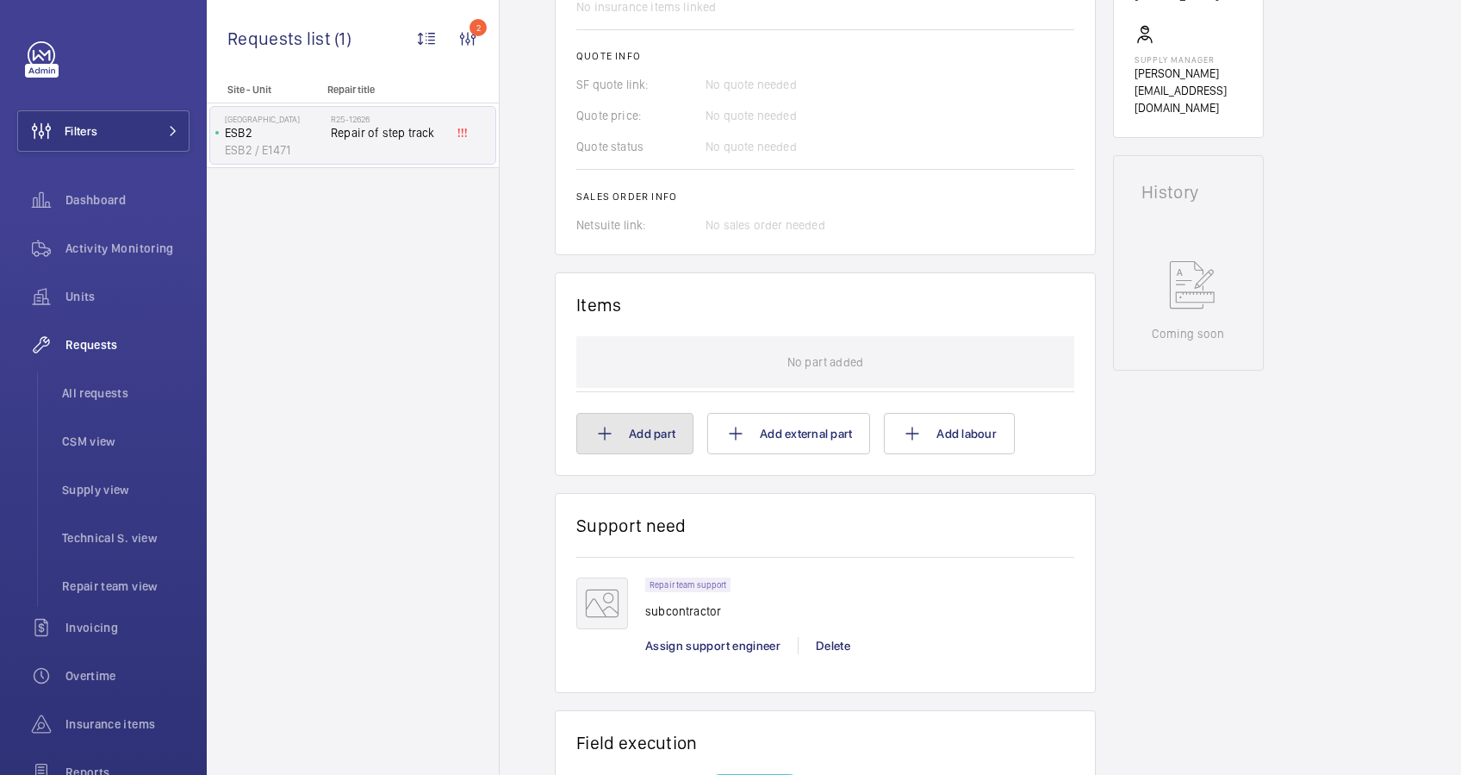
click at [648, 434] on button "Add part" at bounding box center [634, 433] width 117 height 41
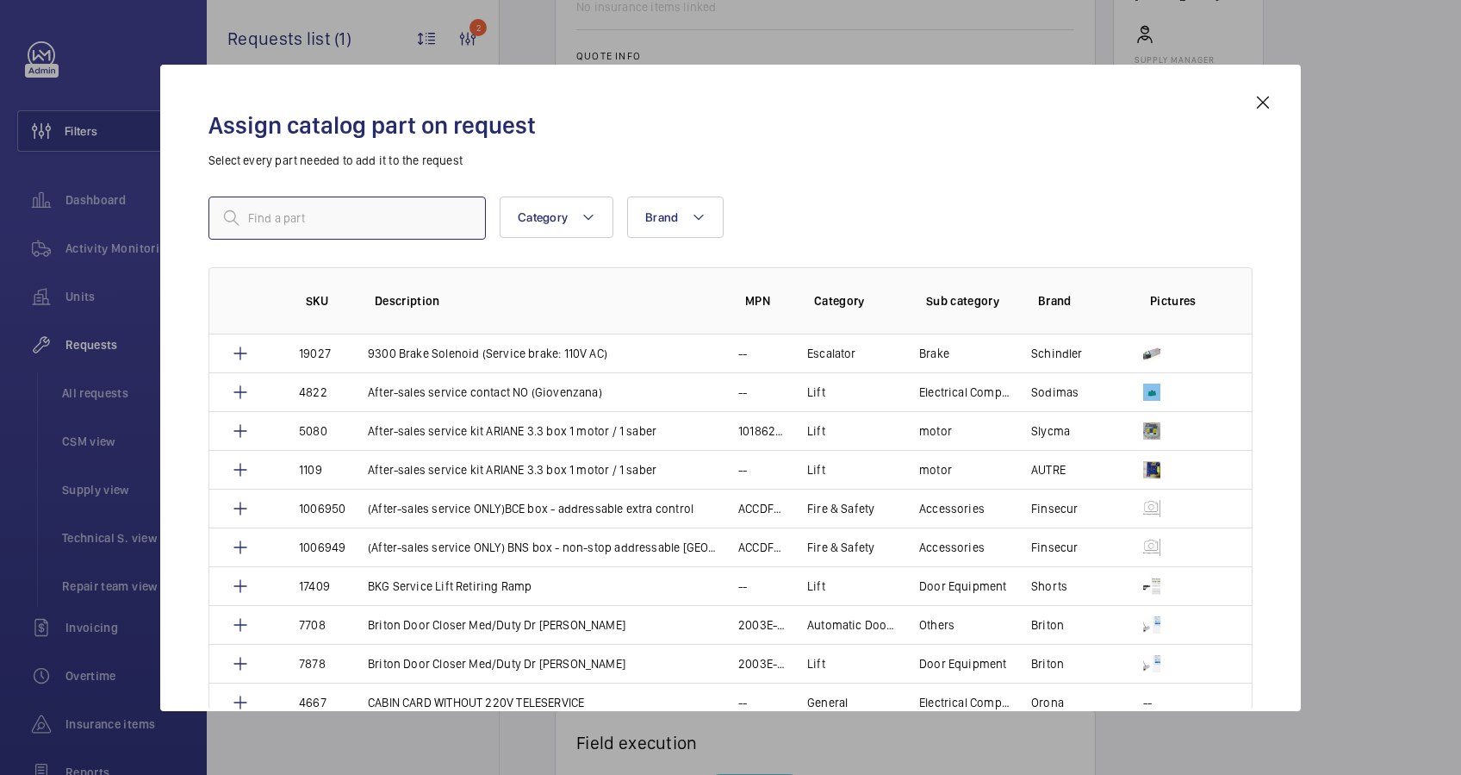
click at [352, 228] on input "text" at bounding box center [347, 217] width 277 height 43
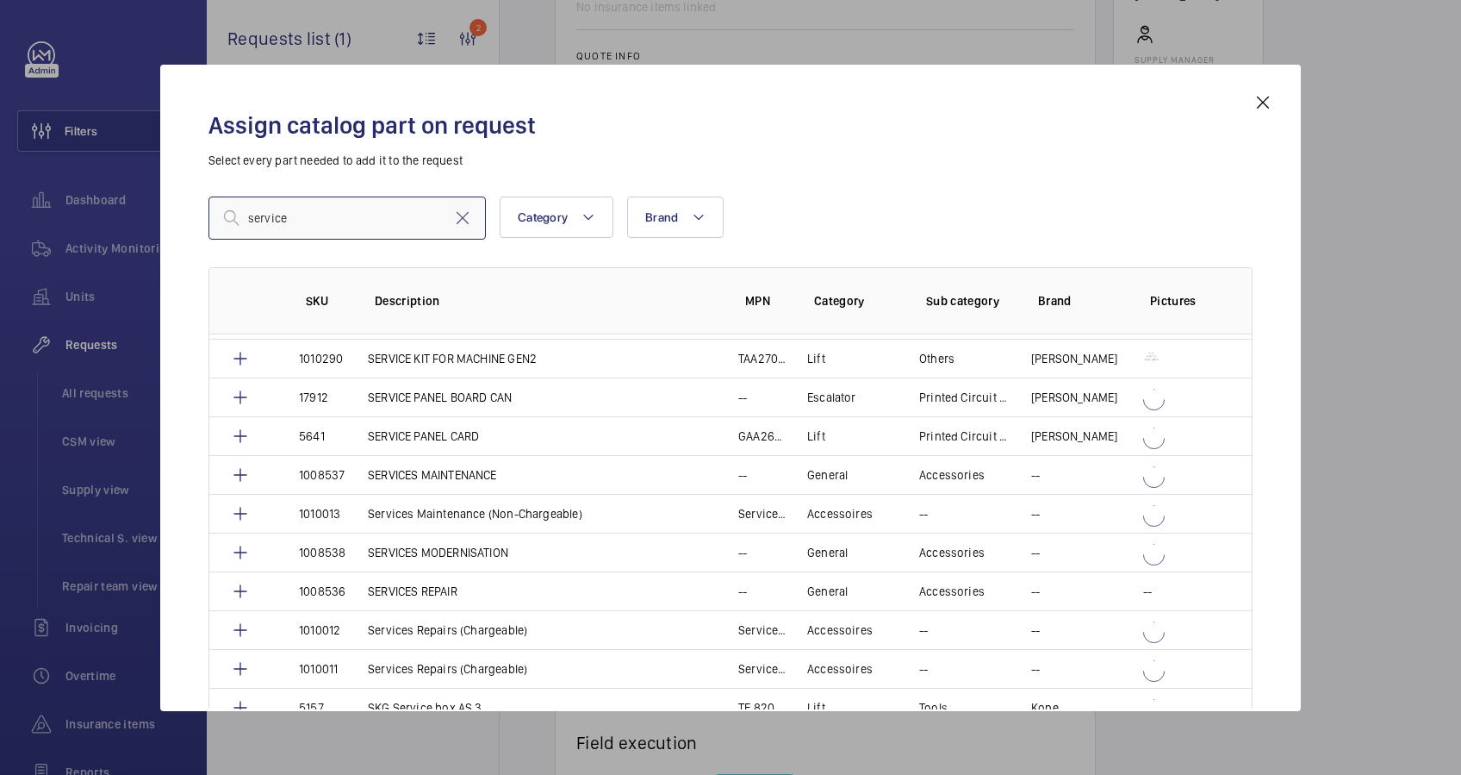
scroll to position [1493, 0]
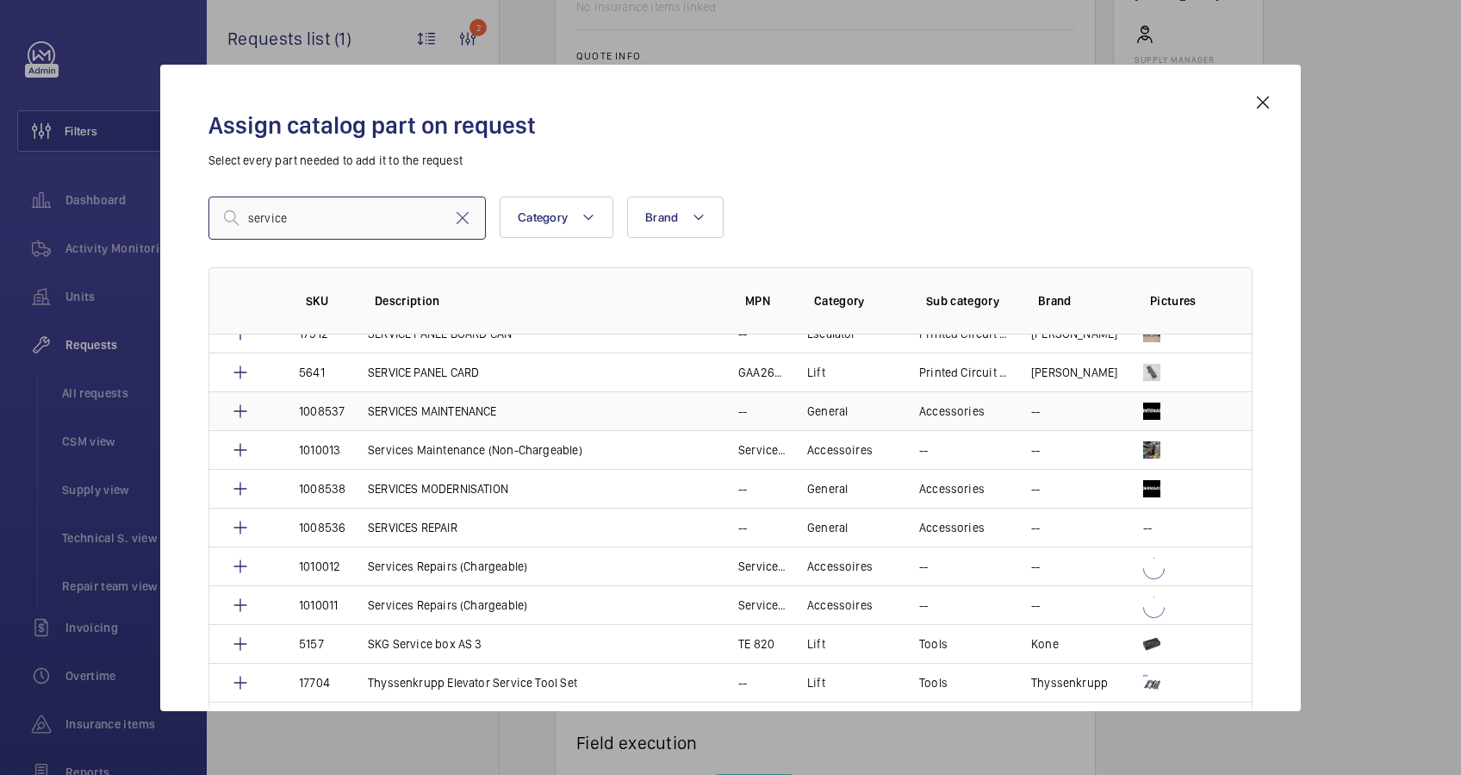
type input "service"
click at [466, 403] on p "SERVICES MAINTENANCE" at bounding box center [432, 410] width 129 height 17
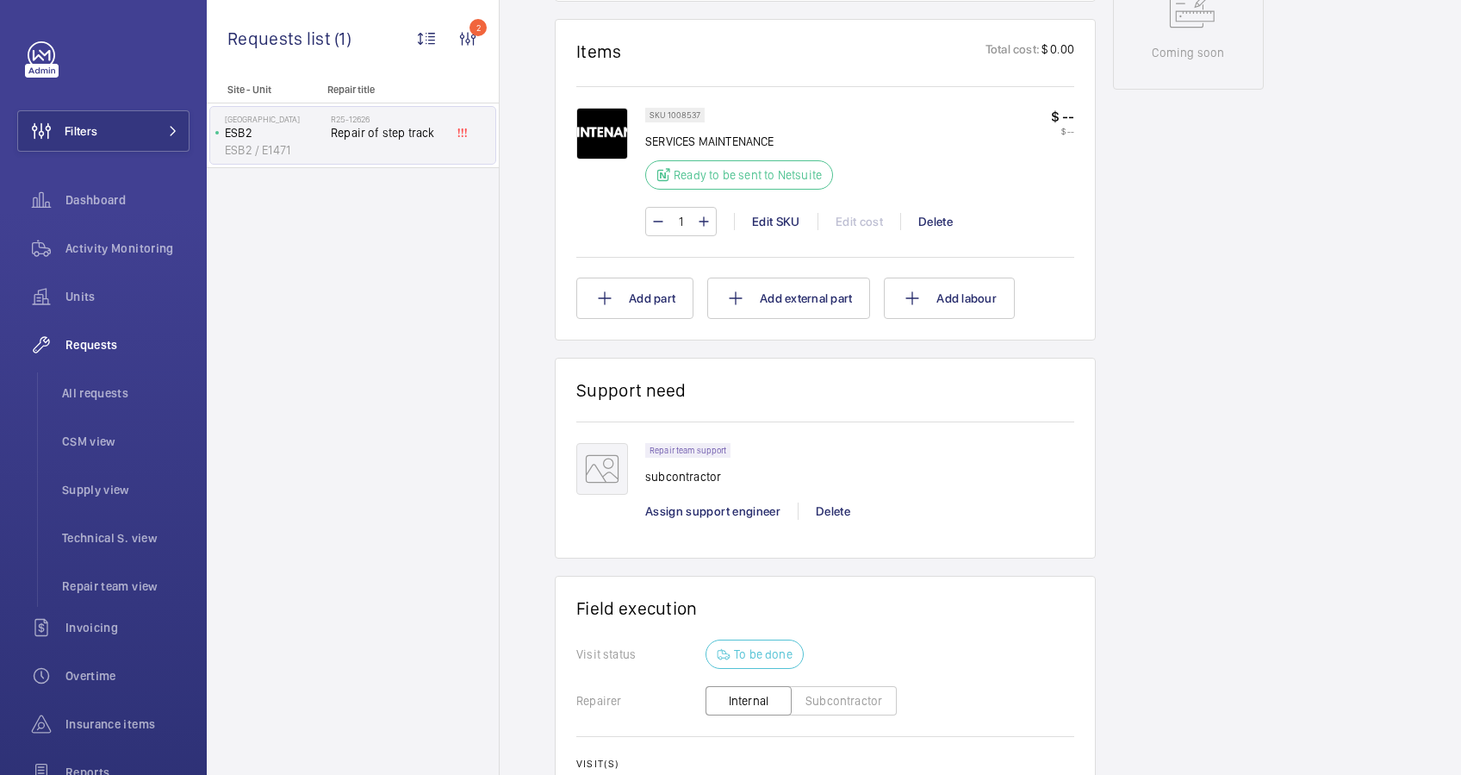
scroll to position [510, 0]
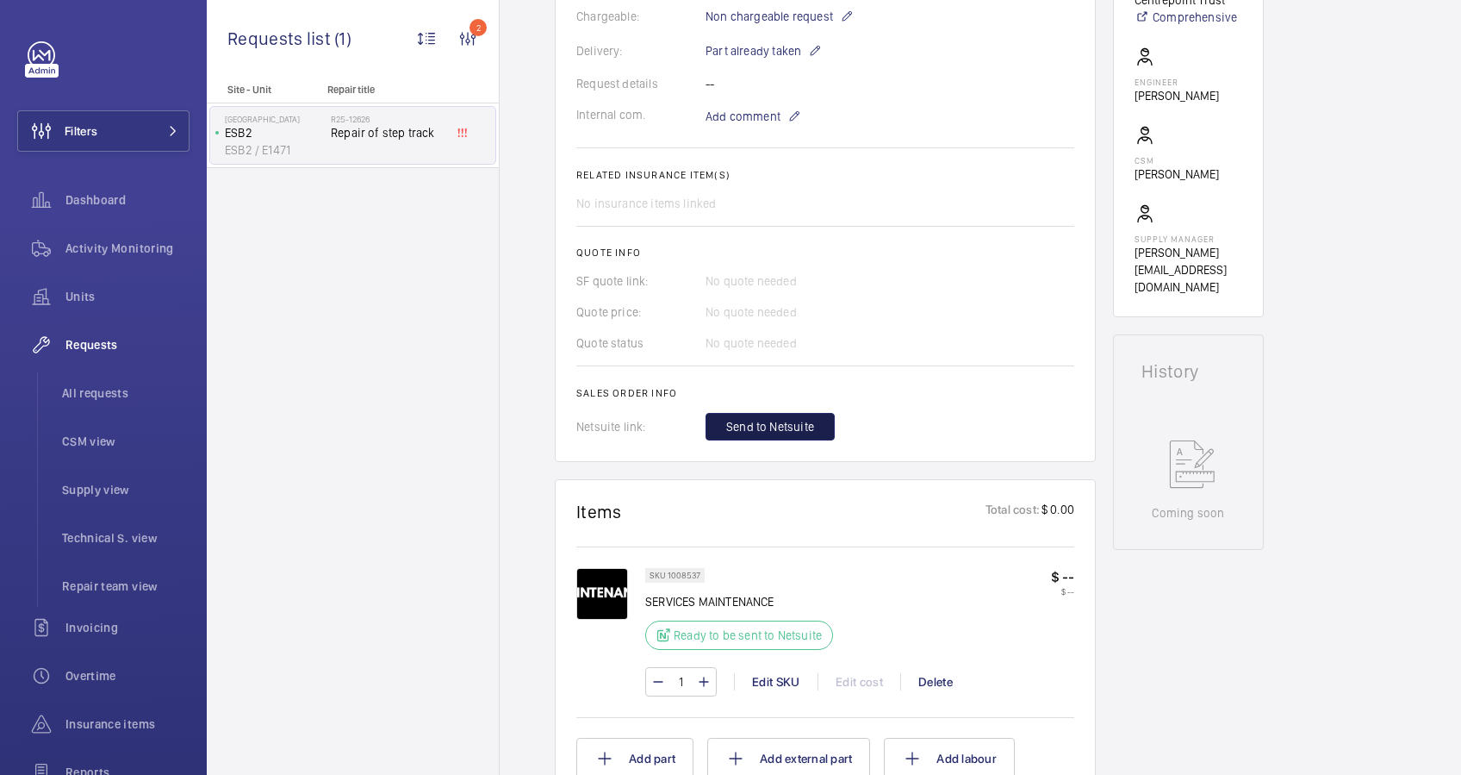
click at [794, 427] on span "Send to Netsuite" at bounding box center [770, 426] width 88 height 17
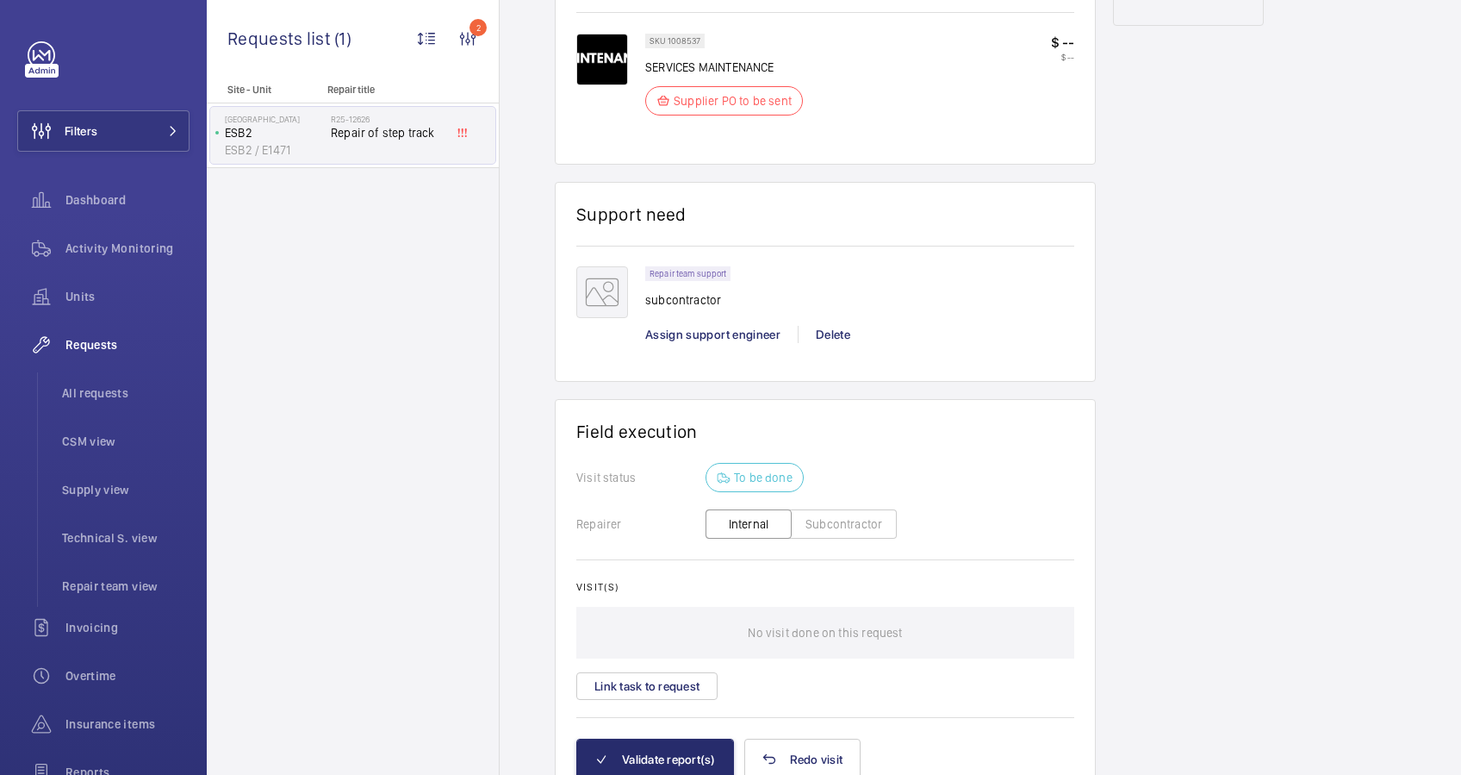
scroll to position [574, 0]
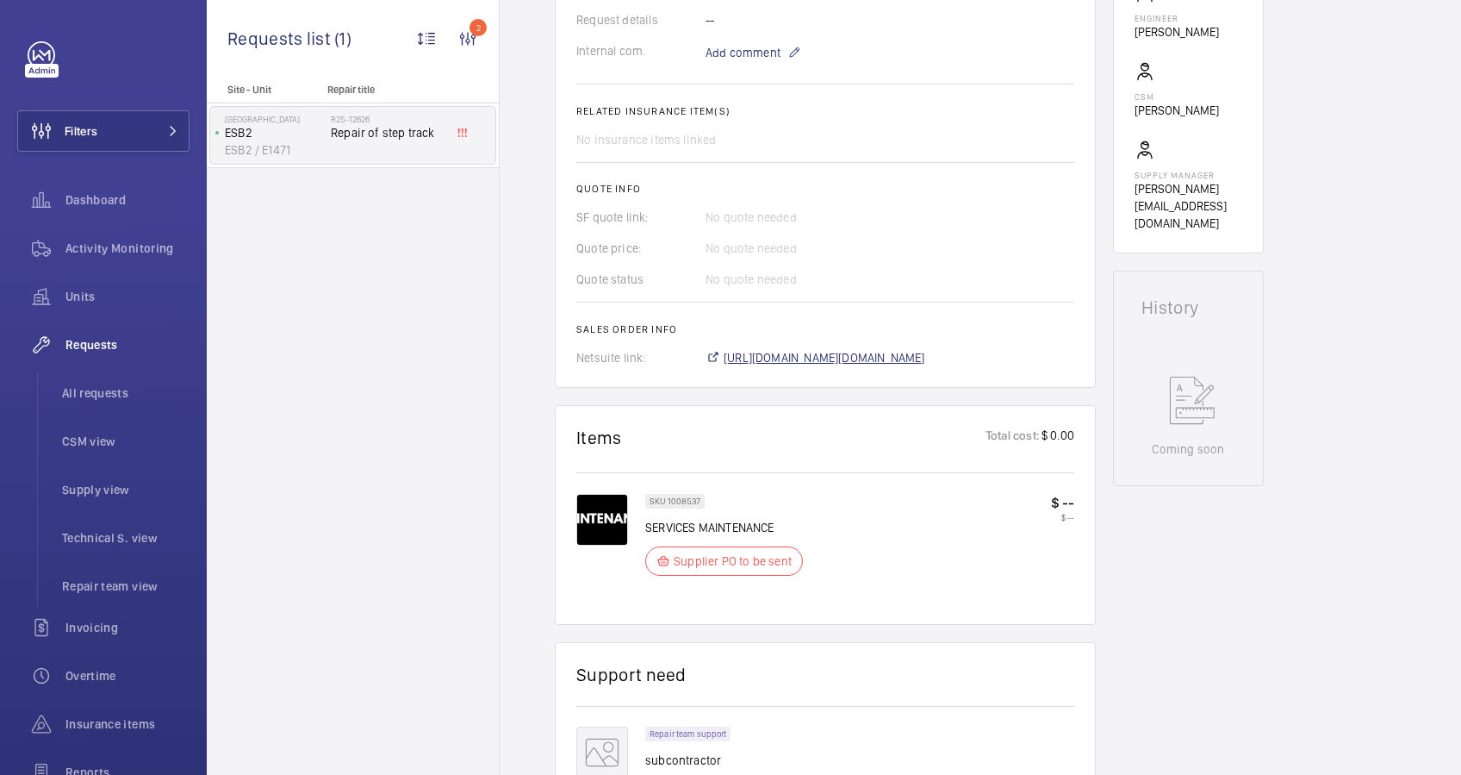
click at [925, 357] on span "[URL][DOMAIN_NAME][DOMAIN_NAME]" at bounding box center [825, 357] width 202 height 17
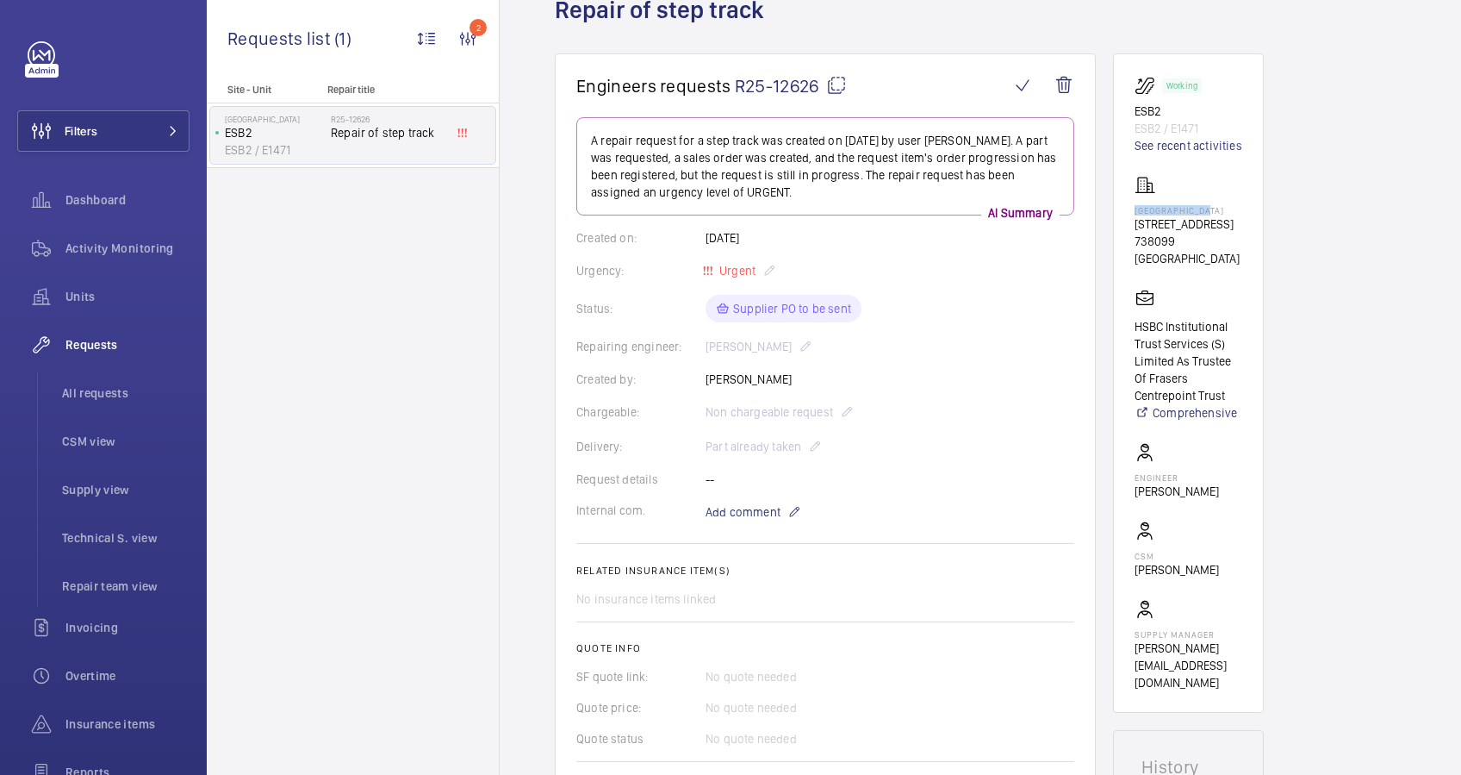
drag, startPoint x: 1217, startPoint y: 205, endPoint x: 1134, endPoint y: 205, distance: 82.7
click at [1135, 205] on p "[GEOGRAPHIC_DATA]" at bounding box center [1189, 210] width 108 height 10
drag, startPoint x: 1134, startPoint y: 205, endPoint x: 1144, endPoint y: 207, distance: 10.5
copy p "[GEOGRAPHIC_DATA]"
drag, startPoint x: 1163, startPoint y: 109, endPoint x: 1136, endPoint y: 109, distance: 27.6
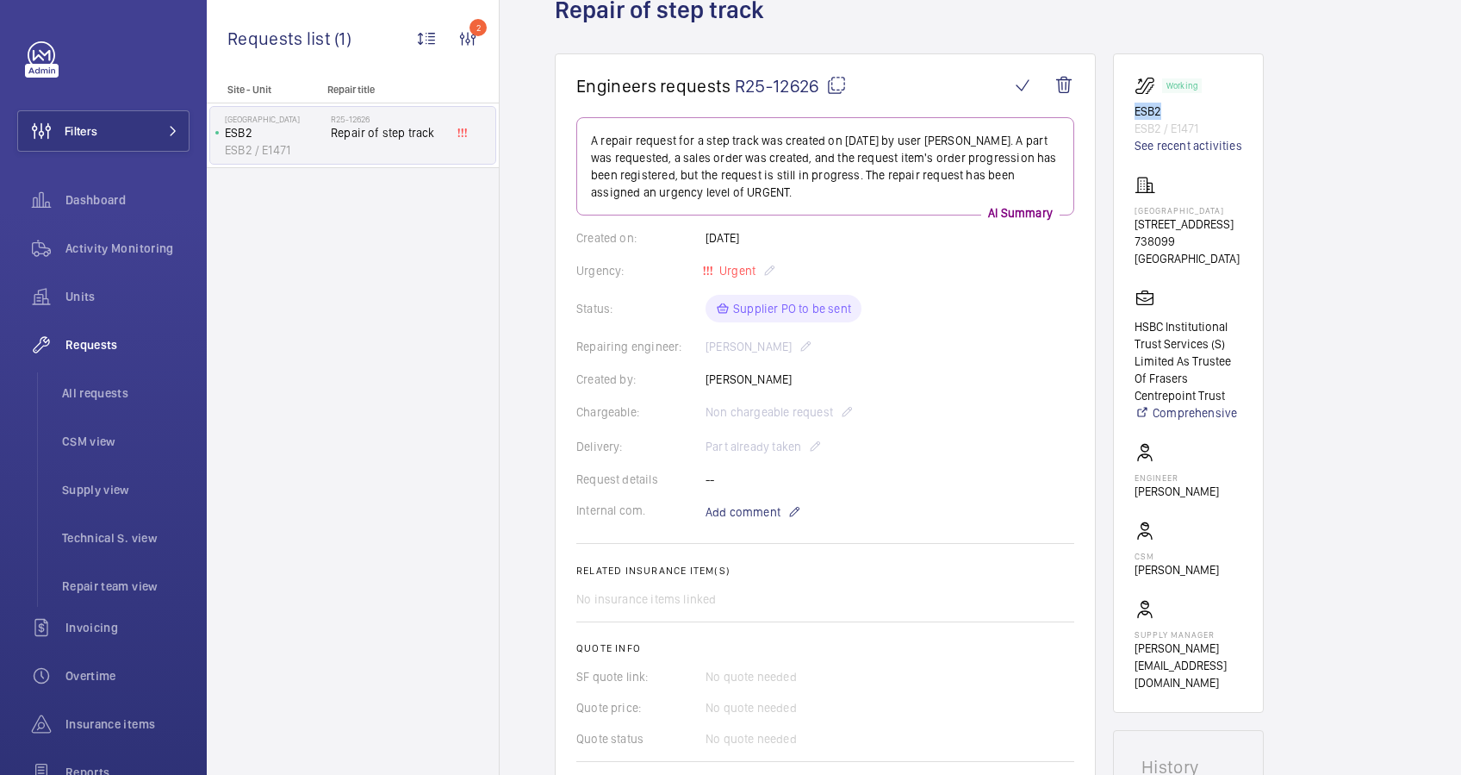
click at [1136, 109] on p "ESB2" at bounding box center [1189, 111] width 108 height 17
drag, startPoint x: 1136, startPoint y: 109, endPoint x: 1144, endPoint y: 112, distance: 9.0
copy p "ESB2"
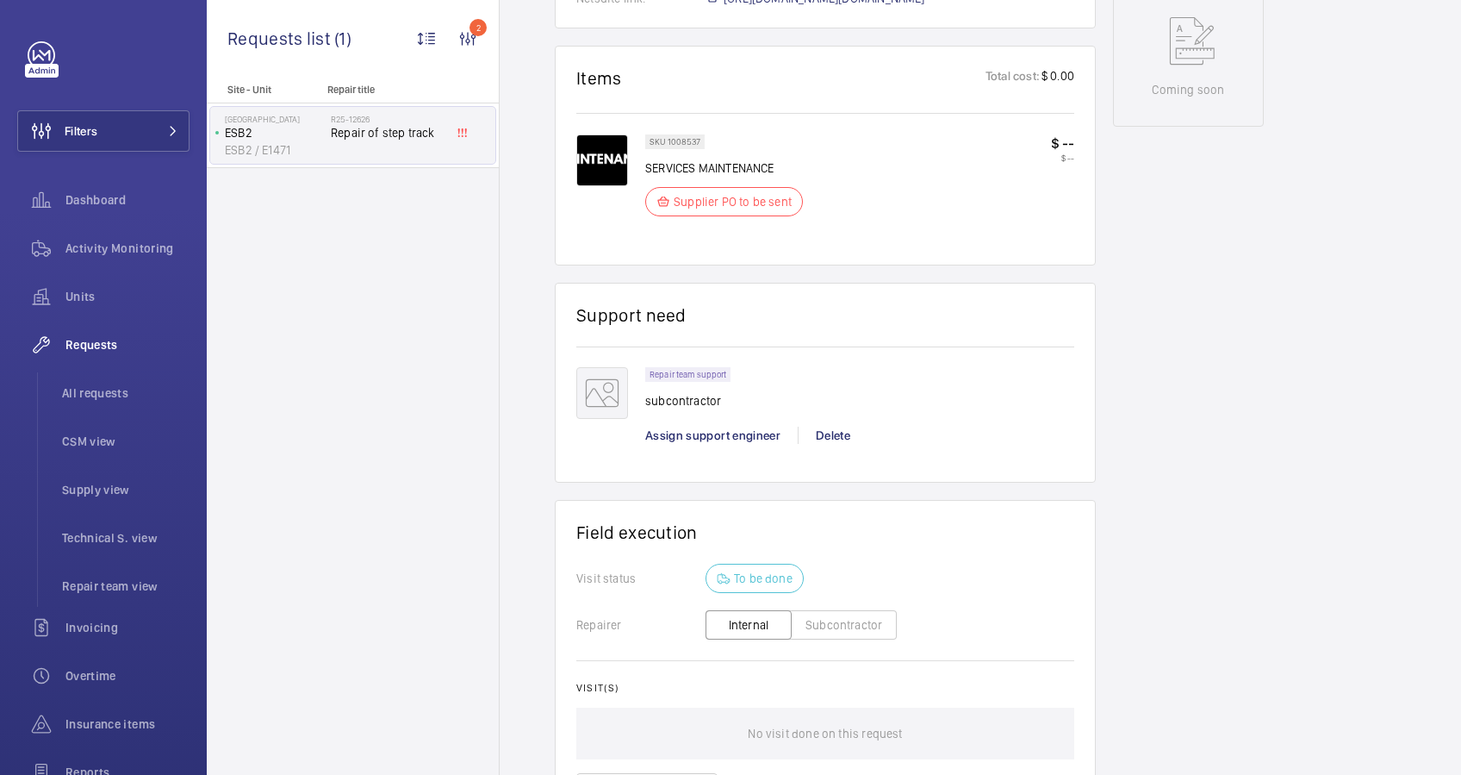
scroll to position [1115, 0]
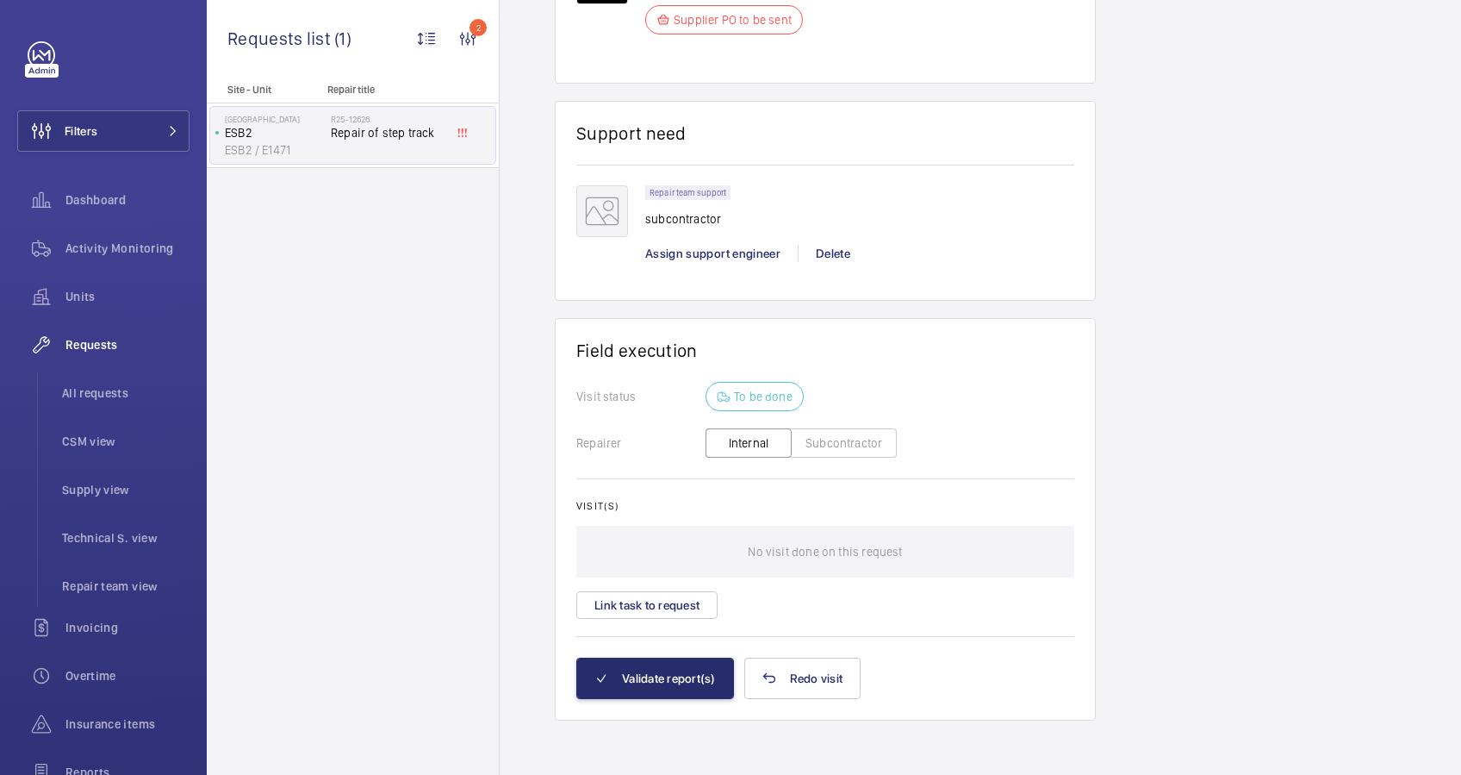
click at [834, 441] on button "Subcontractor" at bounding box center [844, 442] width 106 height 29
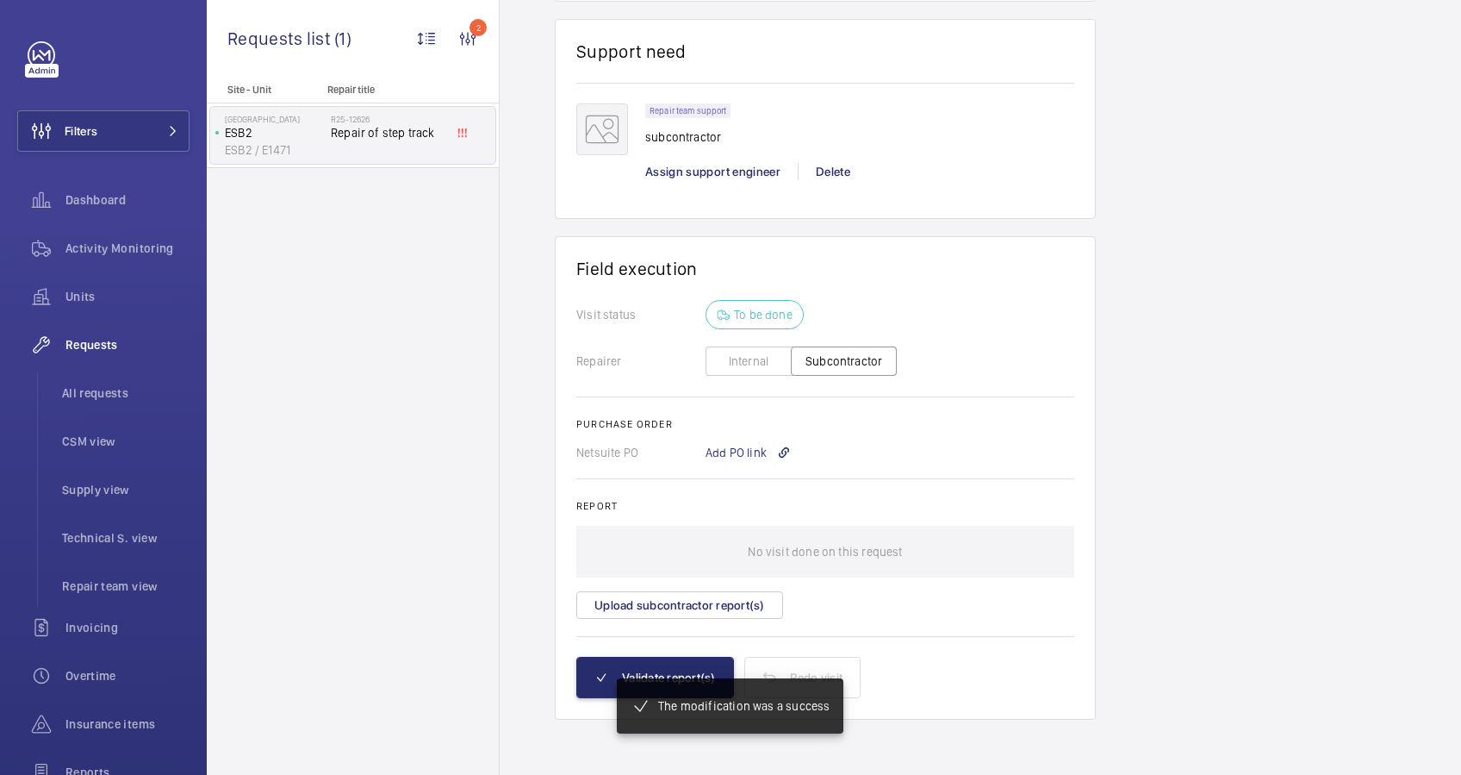
scroll to position [1179, 0]
click at [741, 454] on div "Add PO link" at bounding box center [748, 453] width 85 height 17
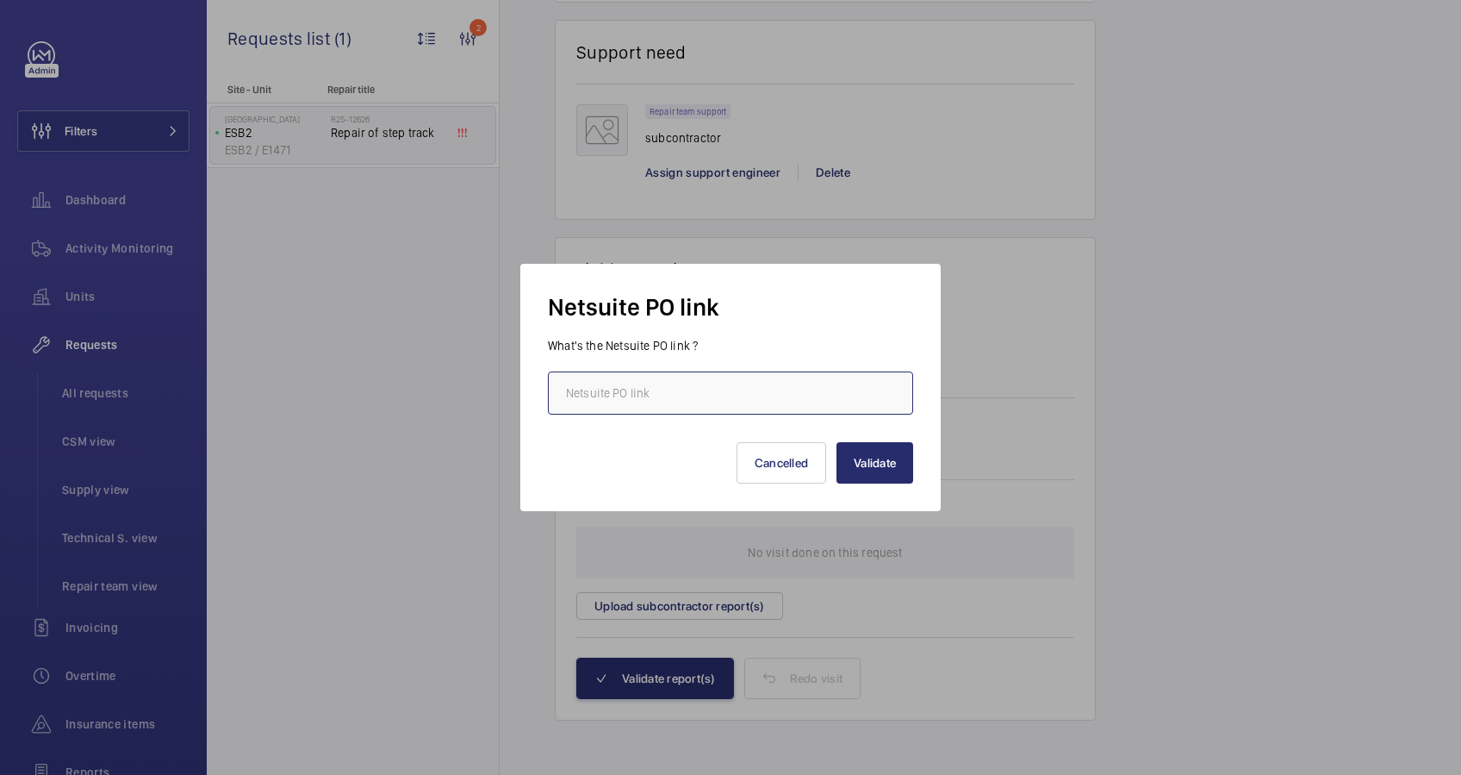
click at [709, 390] on input "text" at bounding box center [730, 392] width 365 height 43
paste input "[URL][DOMAIN_NAME][DOMAIN_NAME]"
type input "[URL][DOMAIN_NAME][DOMAIN_NAME]"
click at [863, 459] on button "Validate" at bounding box center [875, 462] width 77 height 41
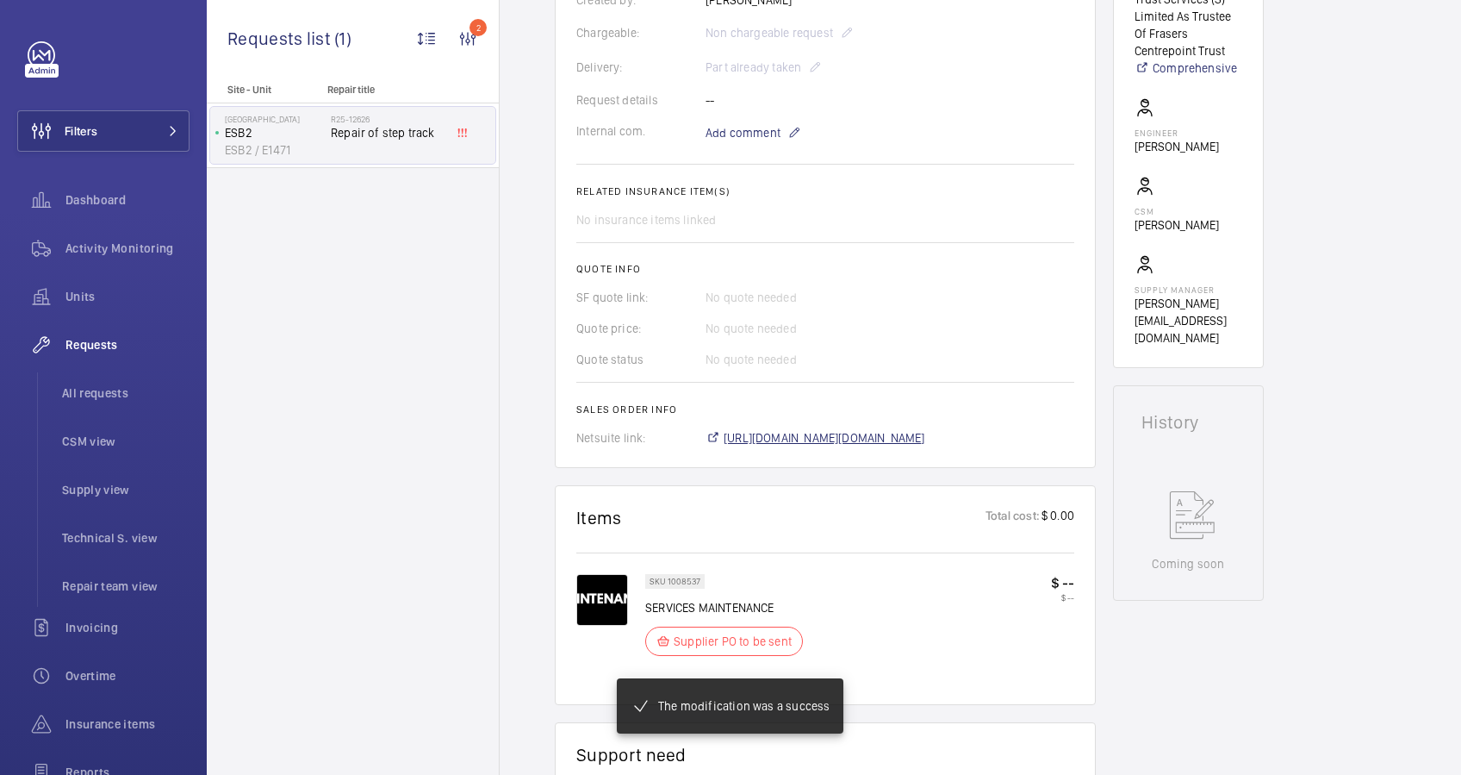
scroll to position [494, 0]
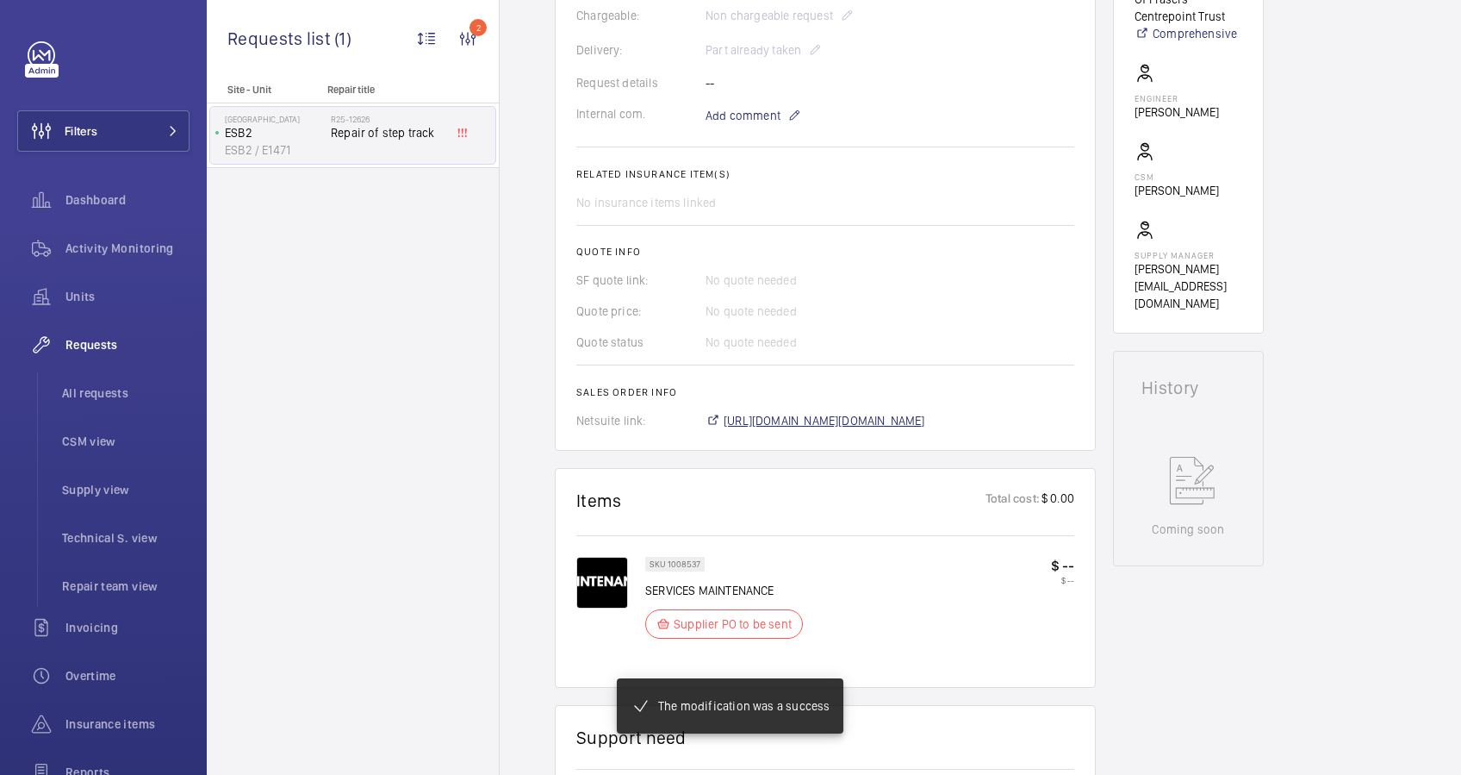
click at [912, 412] on span "[URL][DOMAIN_NAME][DOMAIN_NAME]" at bounding box center [825, 420] width 202 height 17
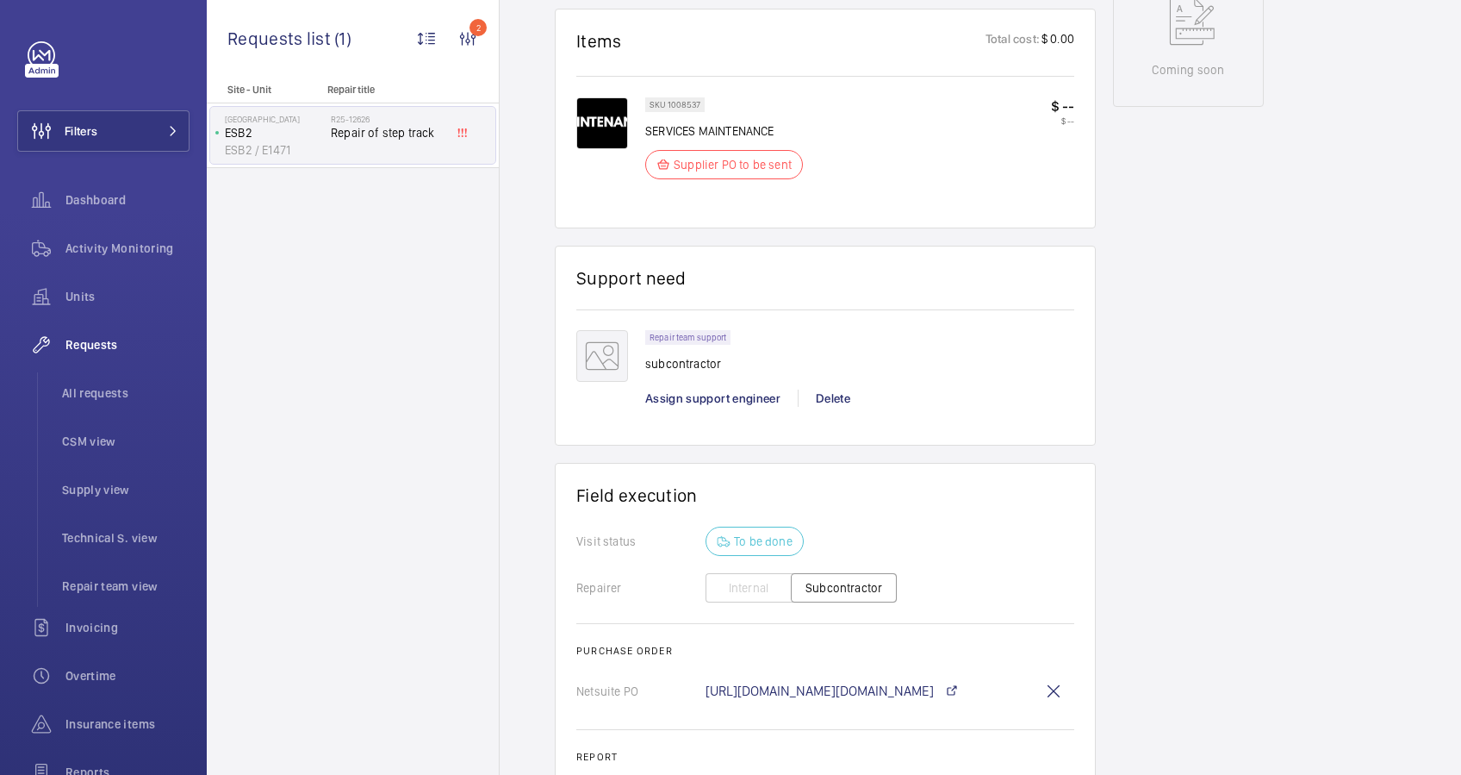
scroll to position [1183, 0]
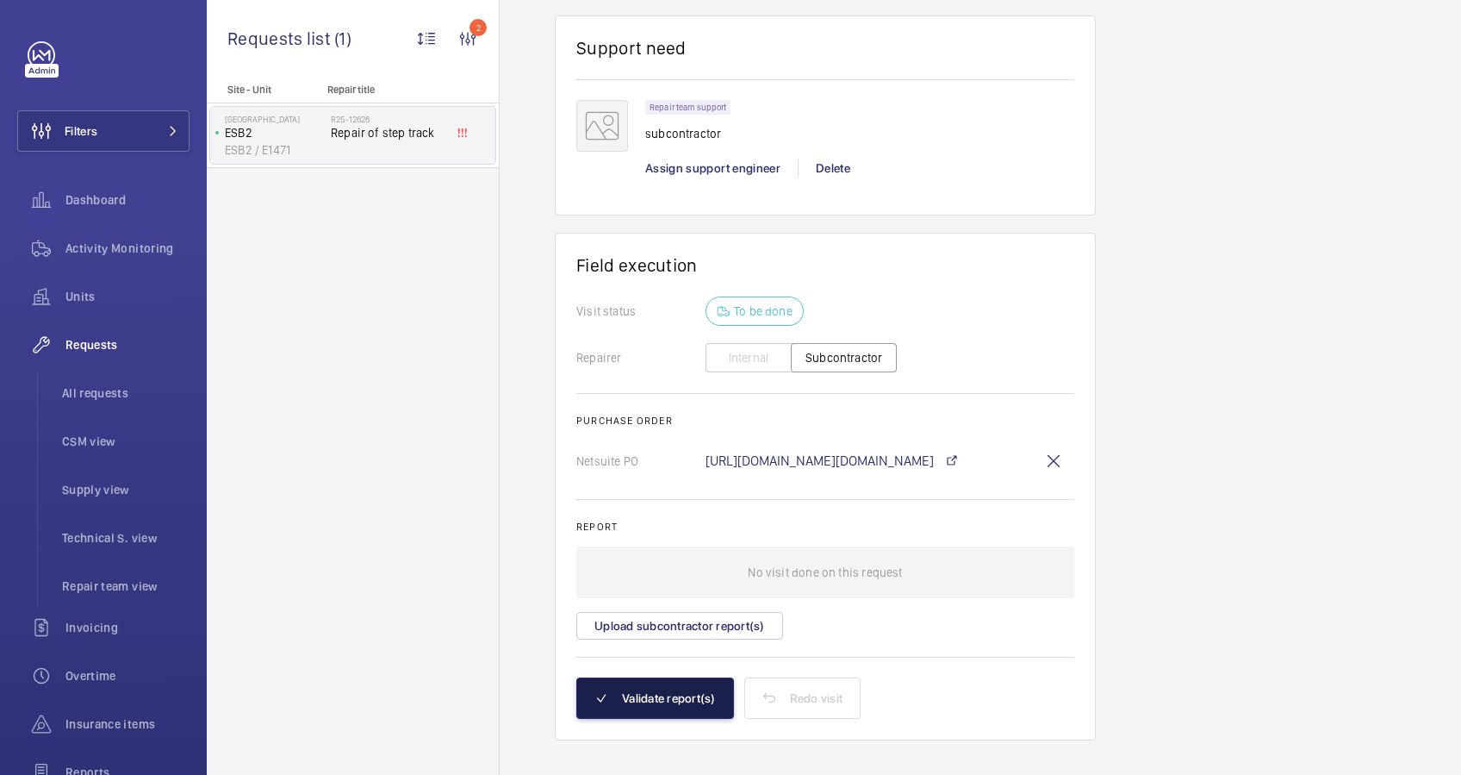
click at [669, 700] on button "Validate report(s)" at bounding box center [655, 697] width 158 height 41
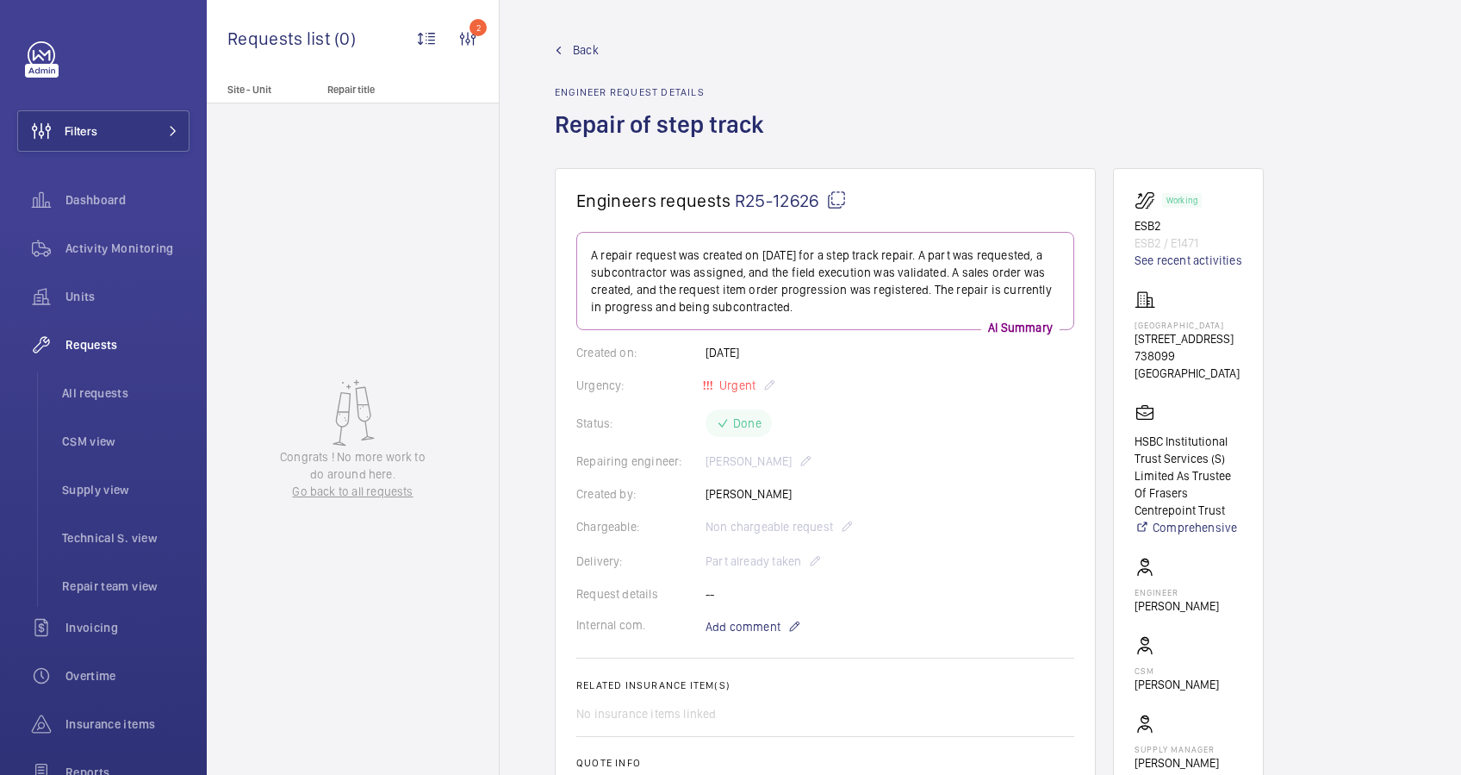
click at [586, 53] on span "Back" at bounding box center [586, 49] width 26 height 17
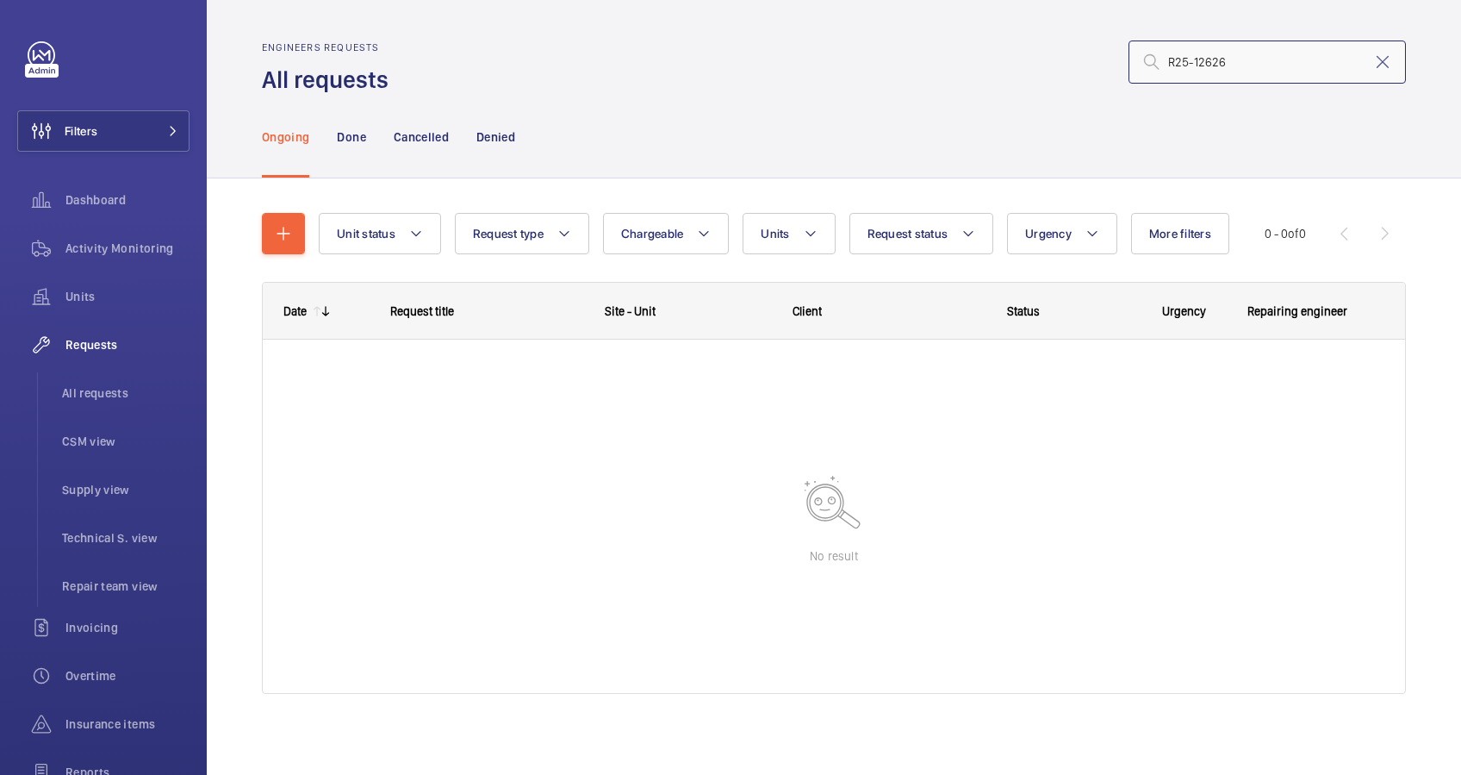
drag, startPoint x: 1234, startPoint y: 56, endPoint x: 1020, endPoint y: 57, distance: 213.7
click at [1020, 57] on div "R25-12626" at bounding box center [902, 61] width 1007 height 41
paste input "25-12625"
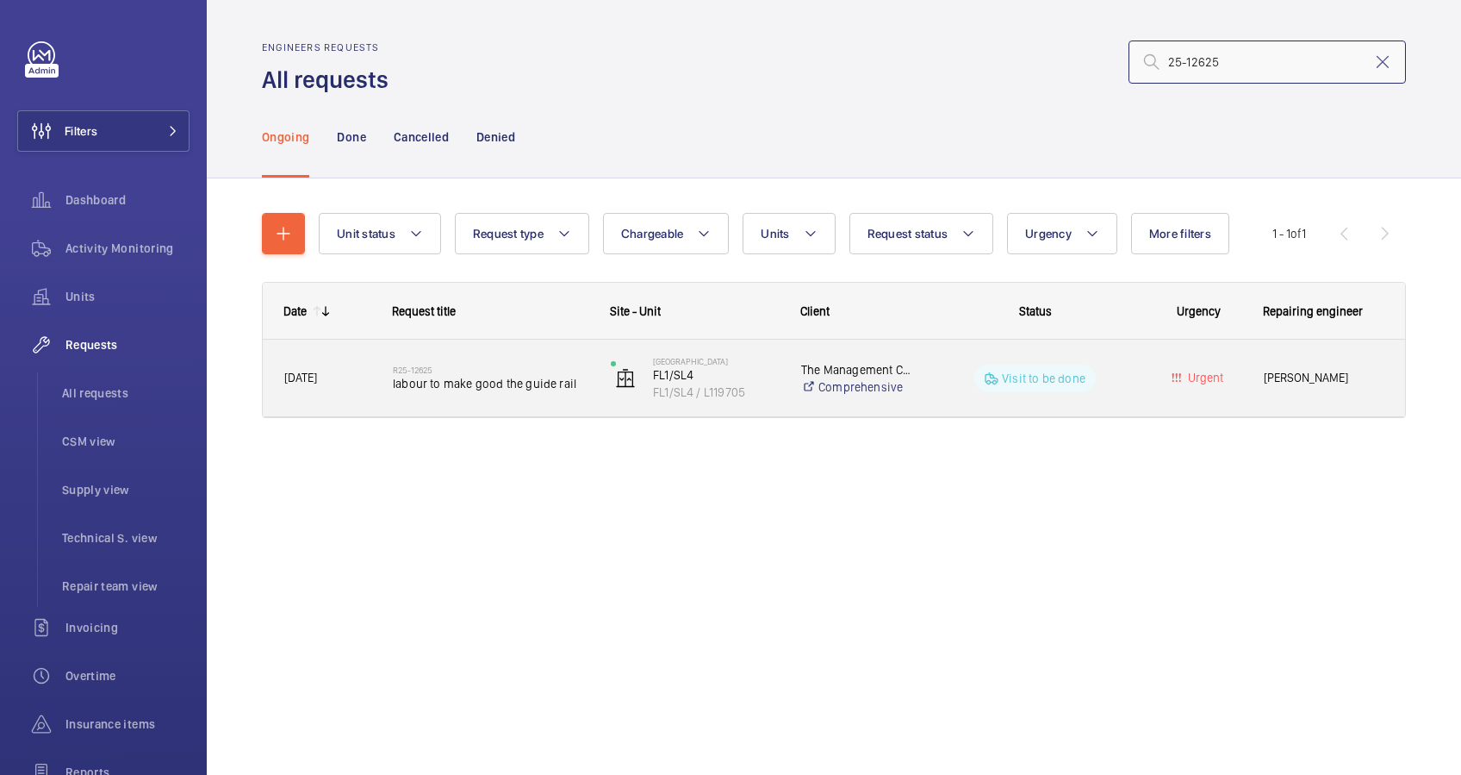
type input "25-12625"
click at [369, 389] on div "[DATE]" at bounding box center [317, 378] width 107 height 54
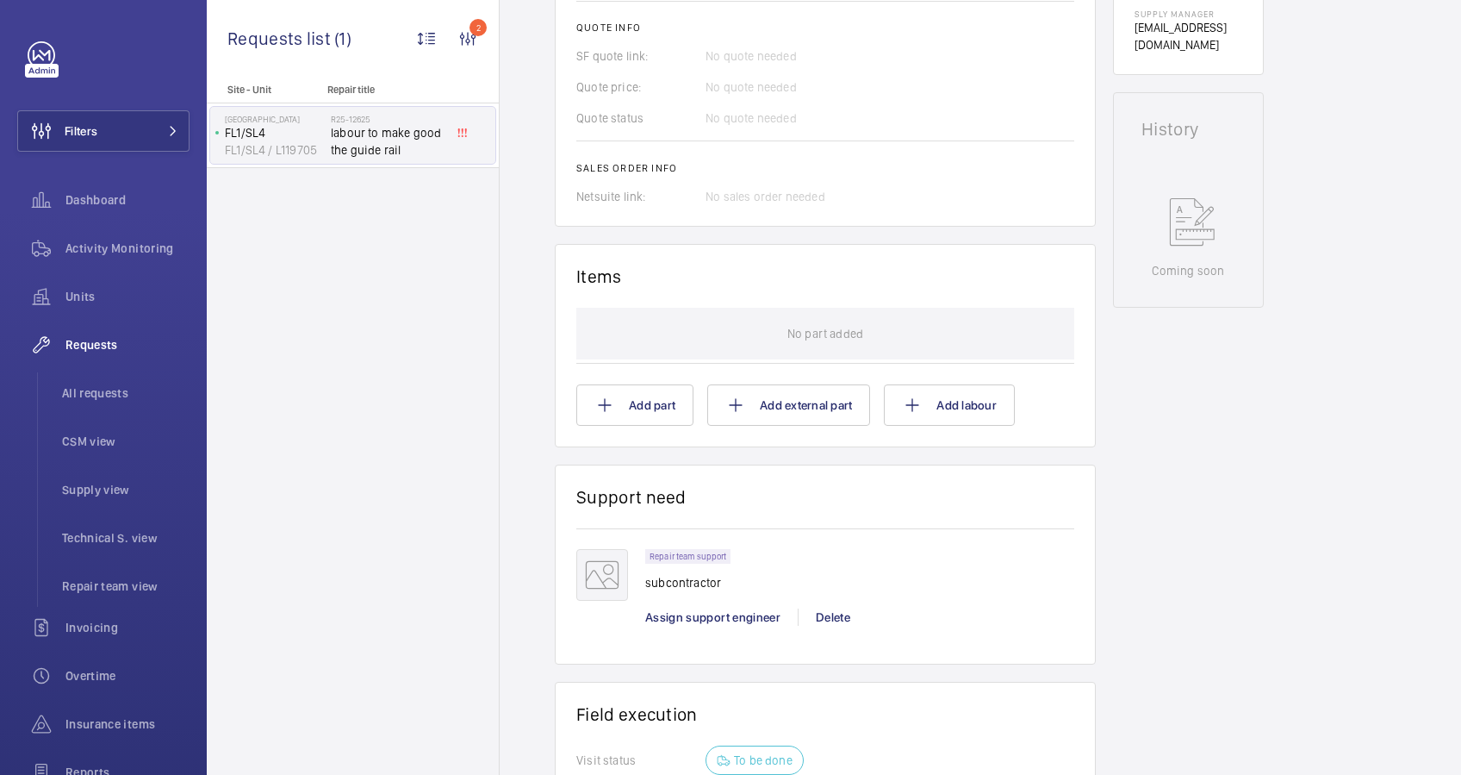
scroll to position [574, 0]
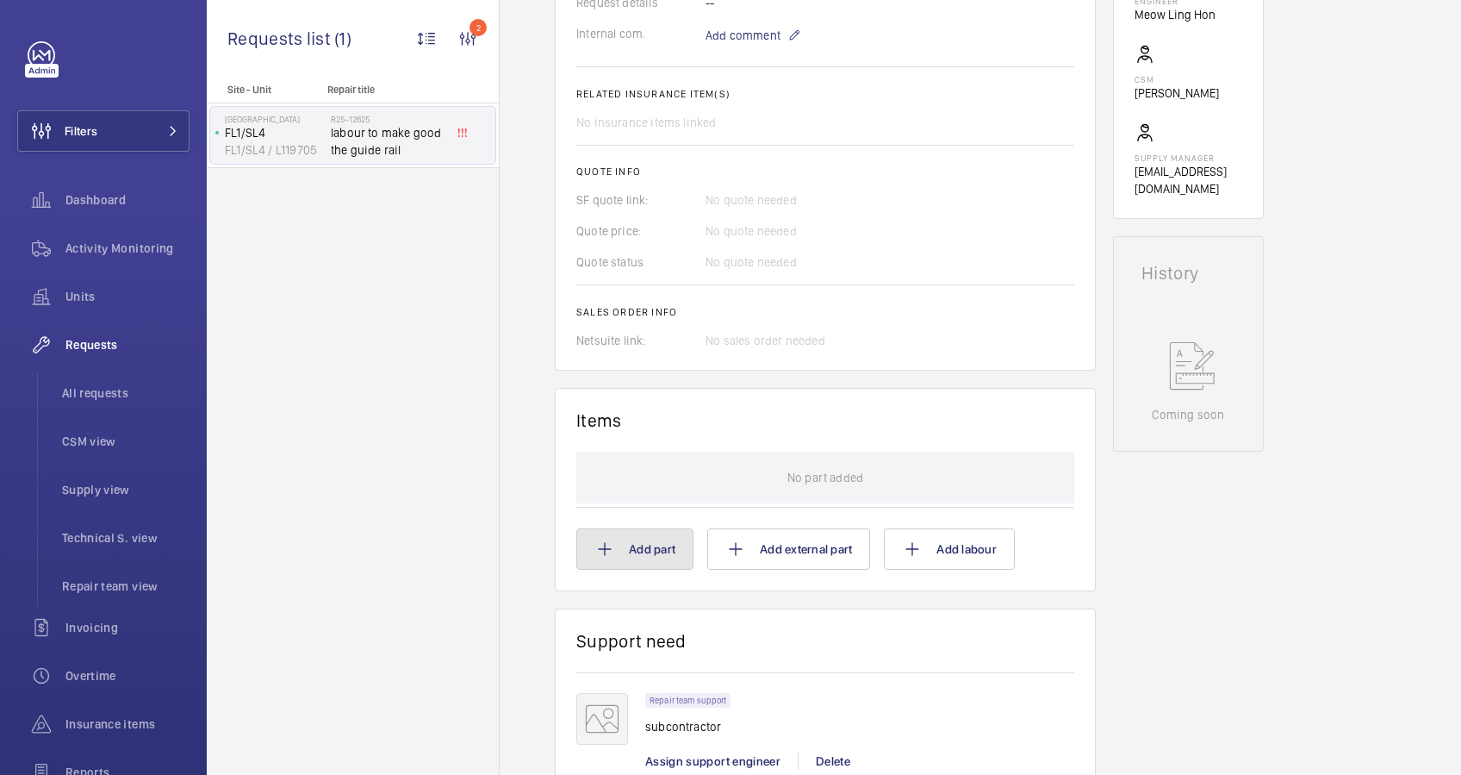
click at [645, 547] on button "Add part" at bounding box center [634, 548] width 117 height 41
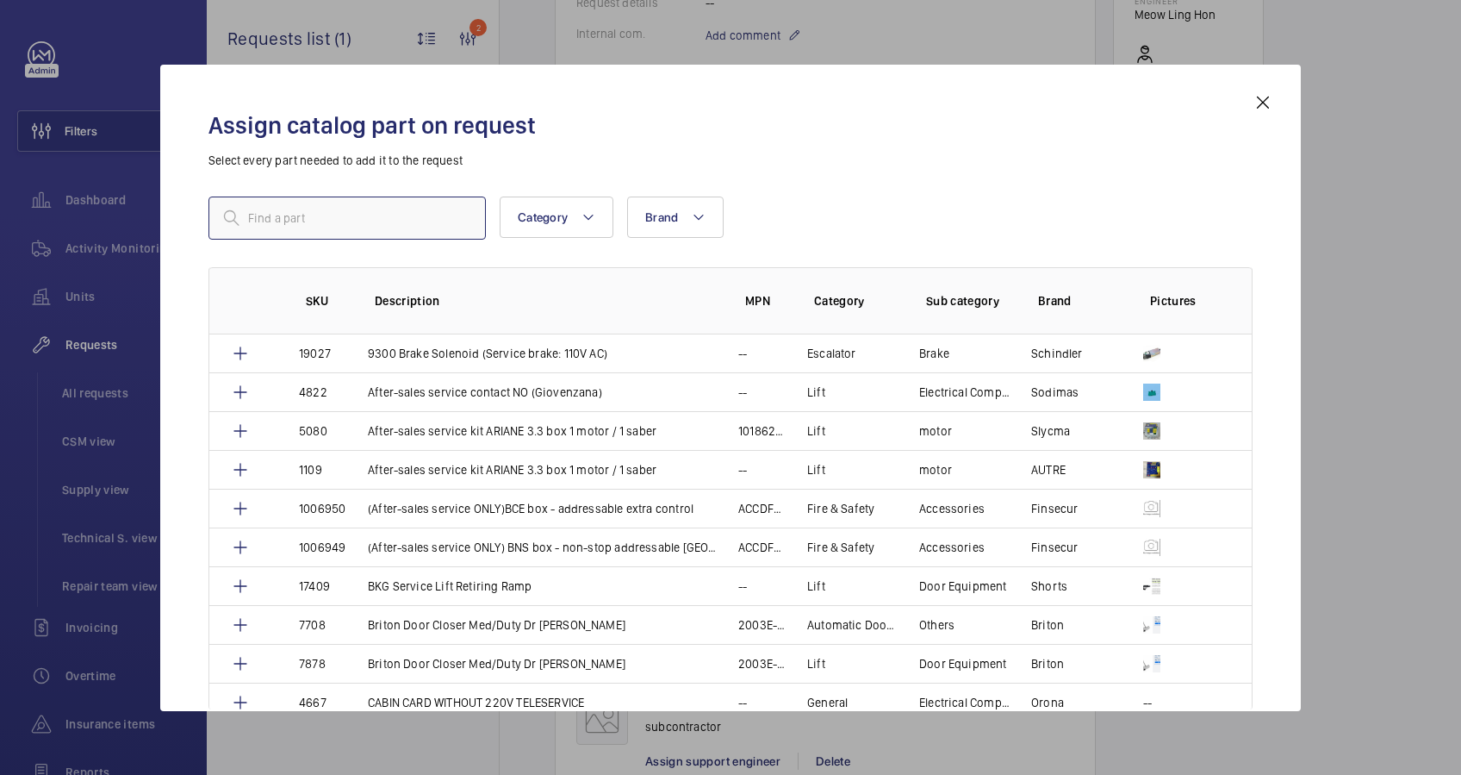
click at [290, 227] on input "text" at bounding box center [347, 217] width 277 height 43
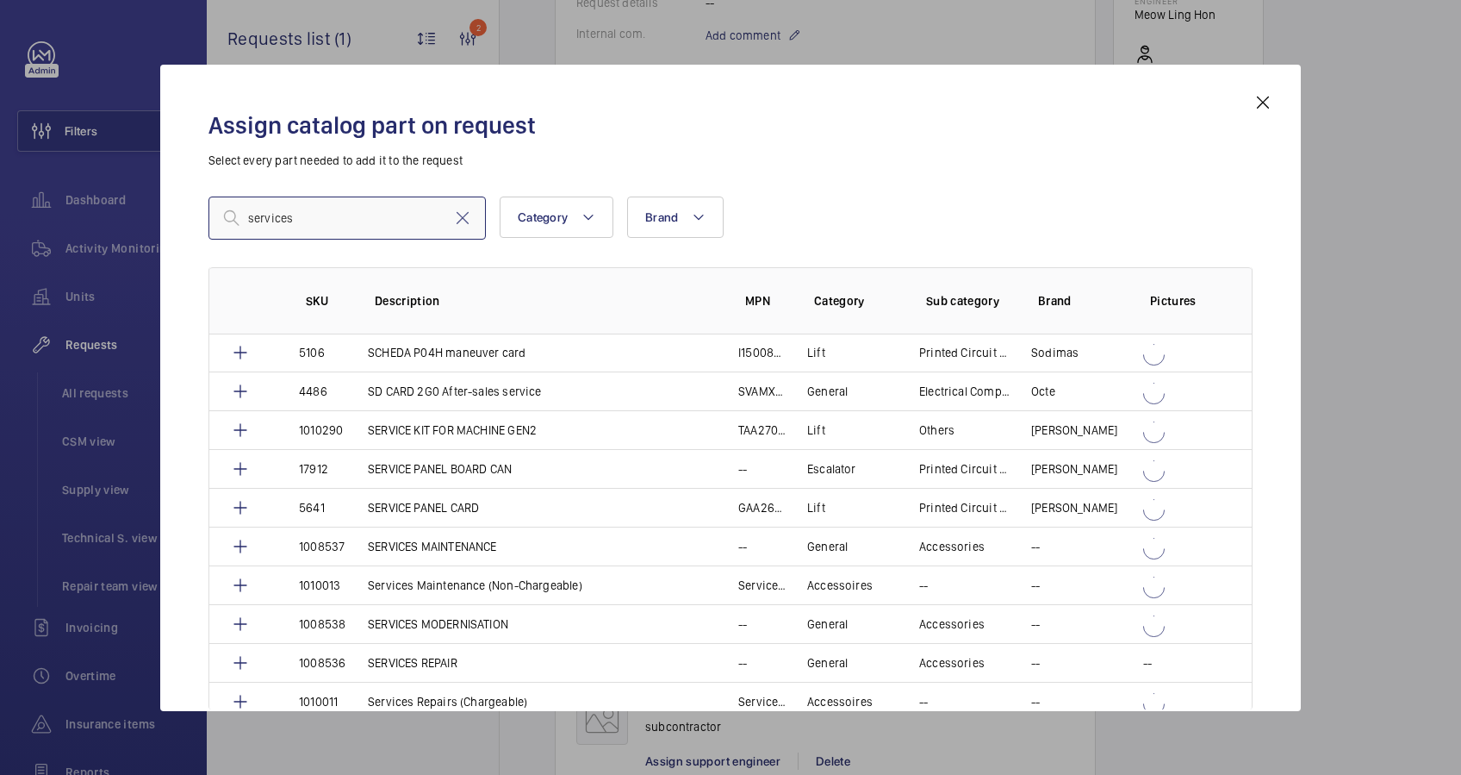
scroll to position [1149, 0]
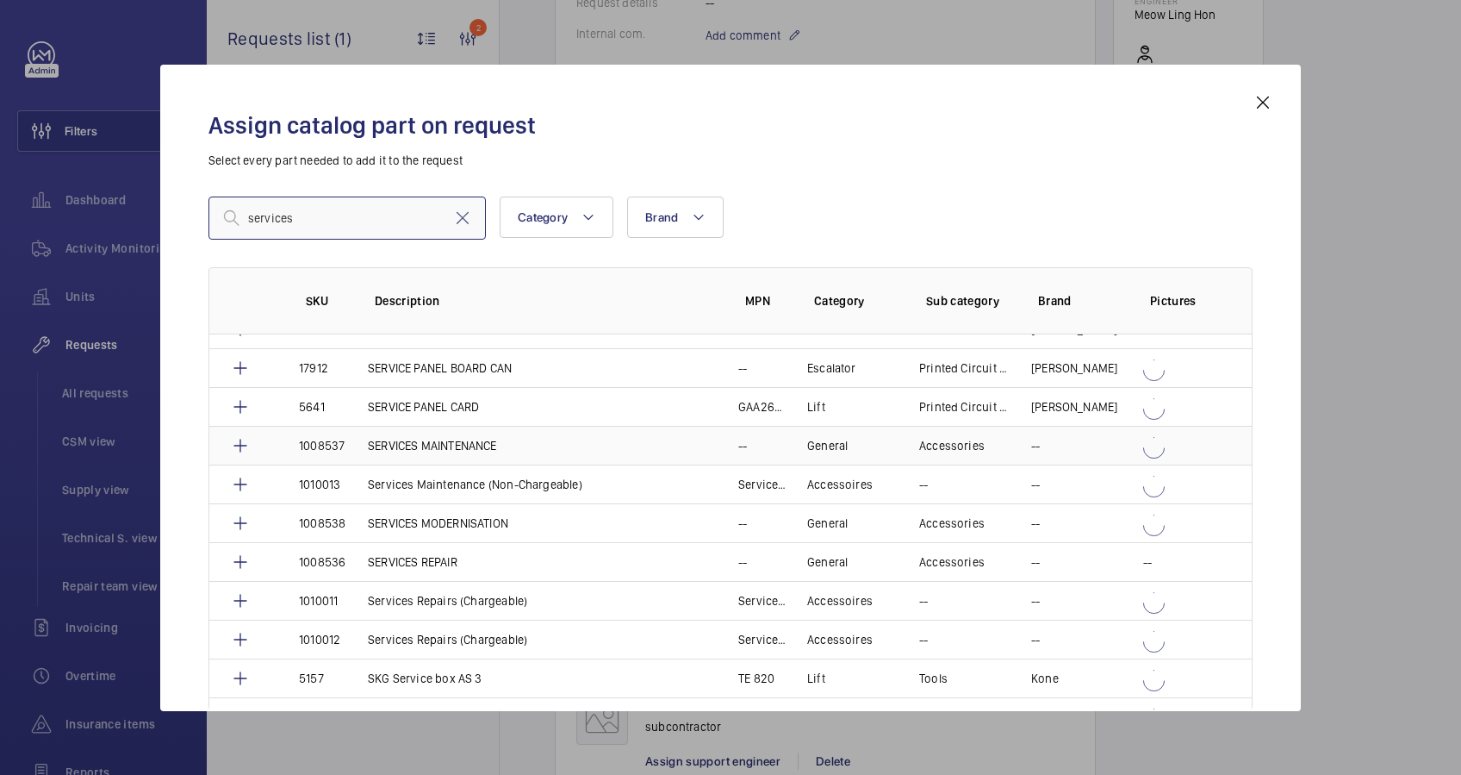
type input "services"
click at [455, 444] on p "SERVICES MAINTENANCE" at bounding box center [432, 445] width 129 height 17
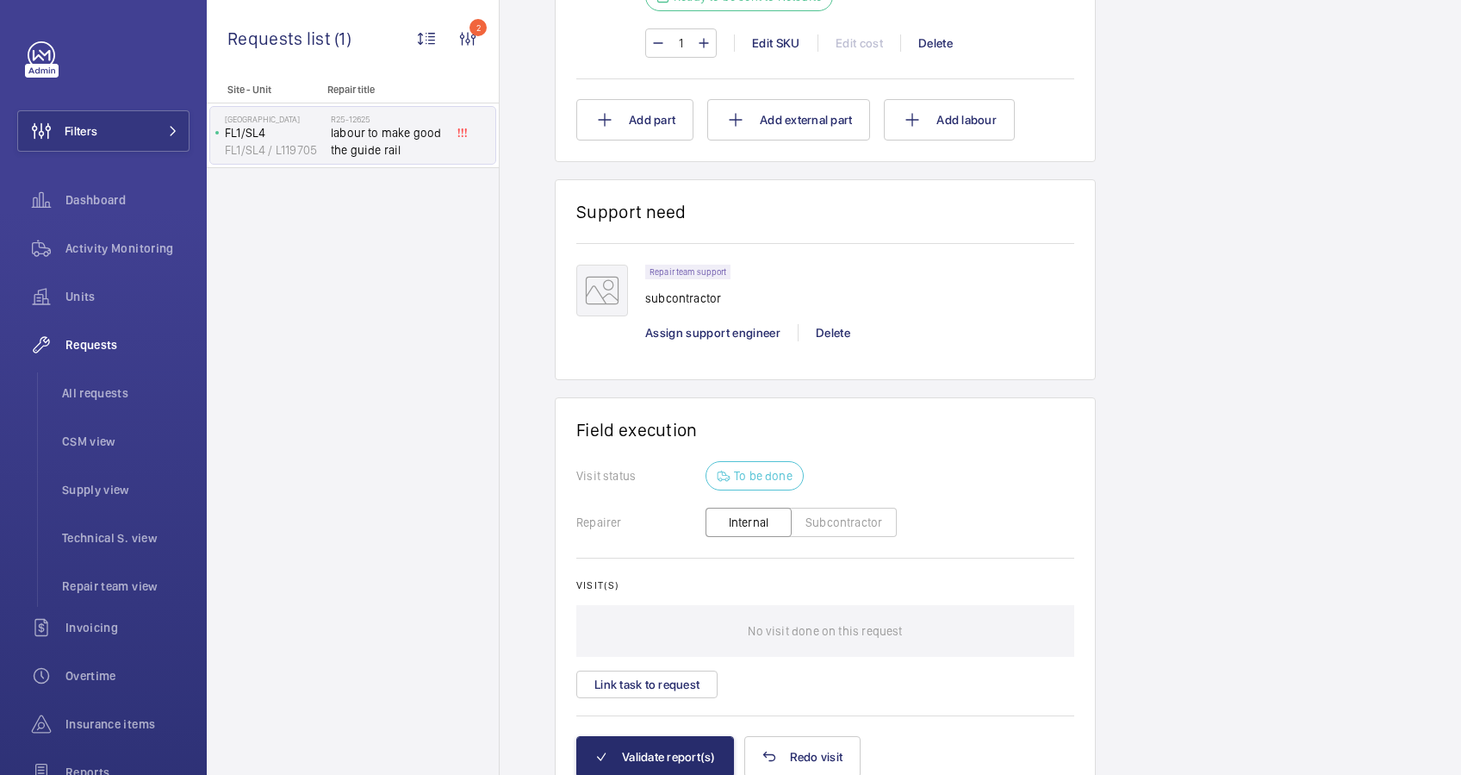
scroll to position [689, 0]
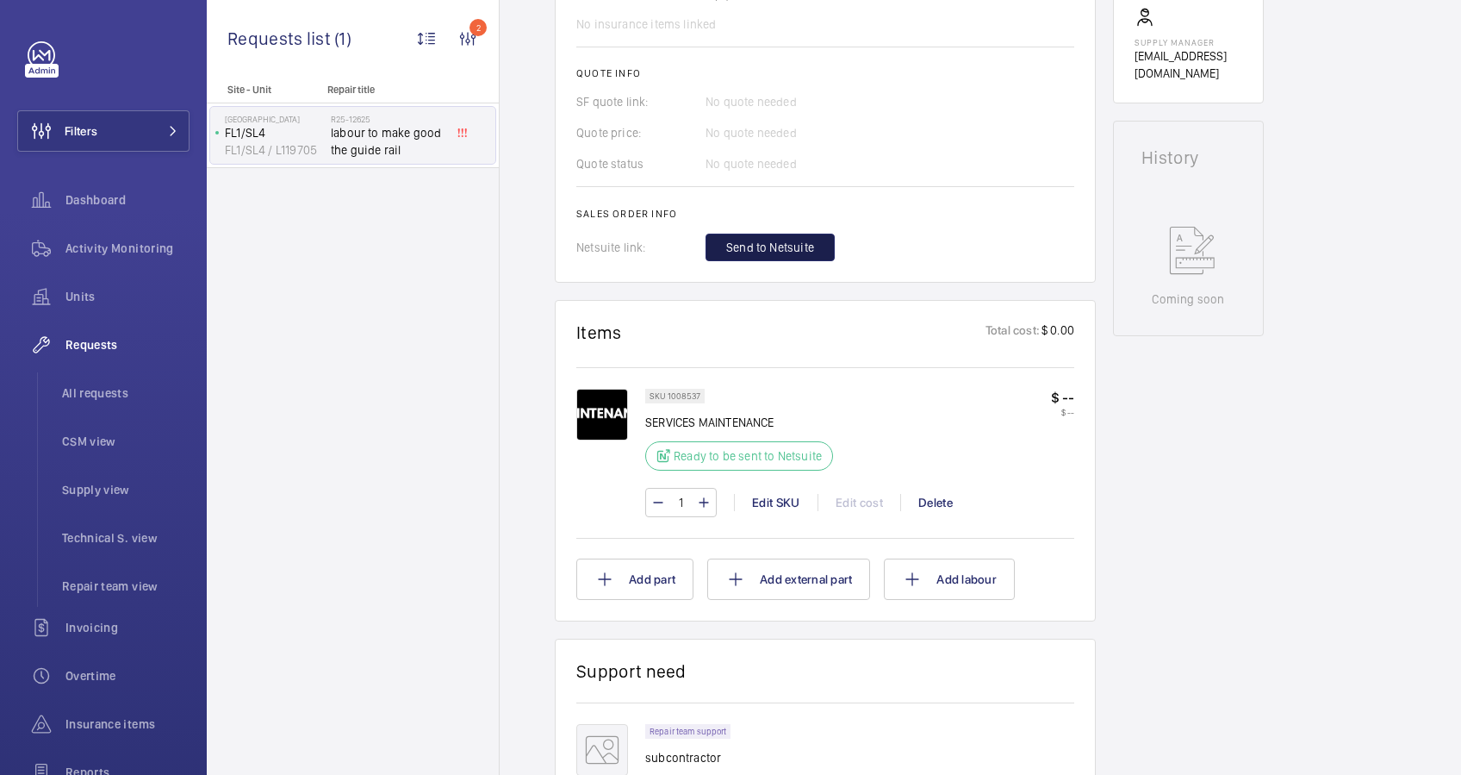
click at [756, 243] on span "Send to Netsuite" at bounding box center [770, 247] width 88 height 17
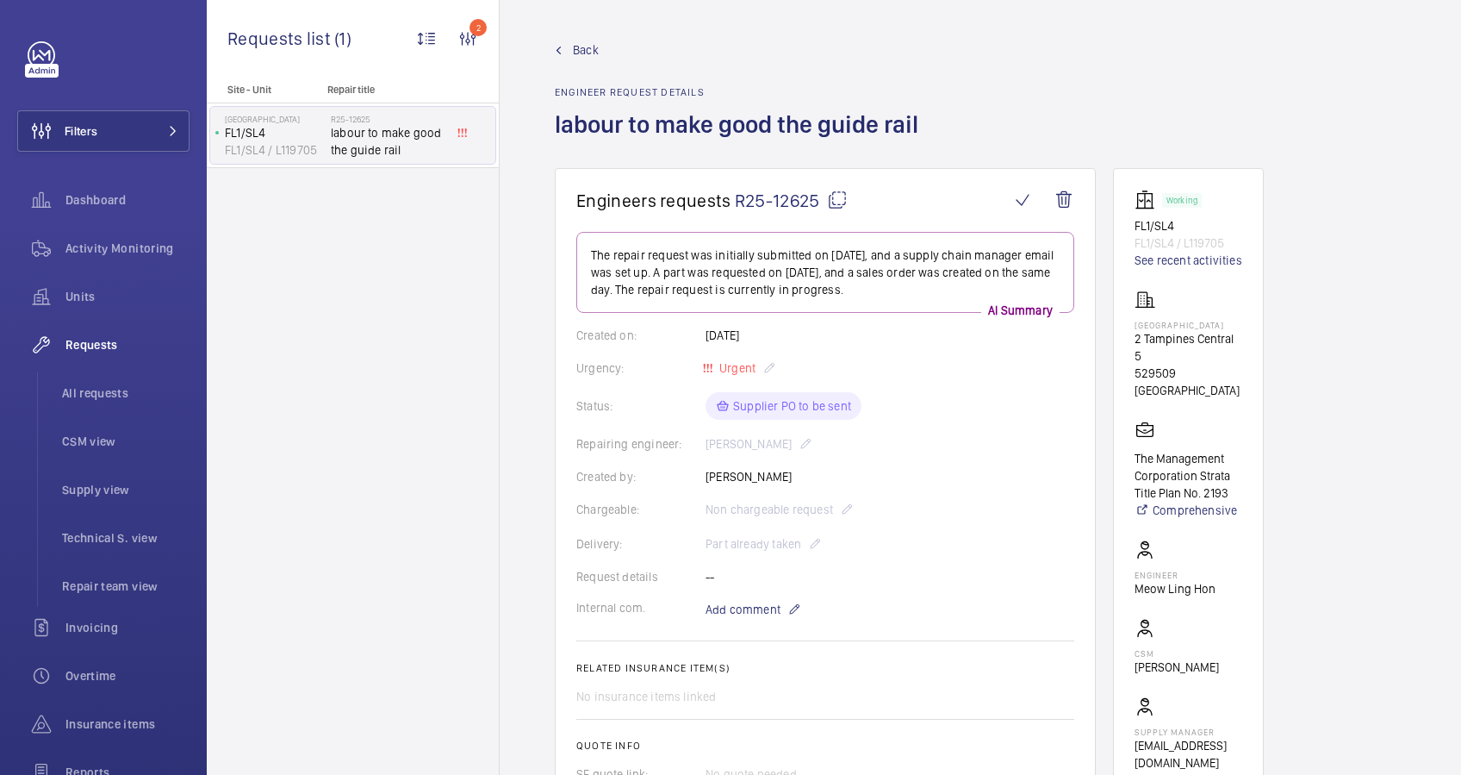
scroll to position [459, 0]
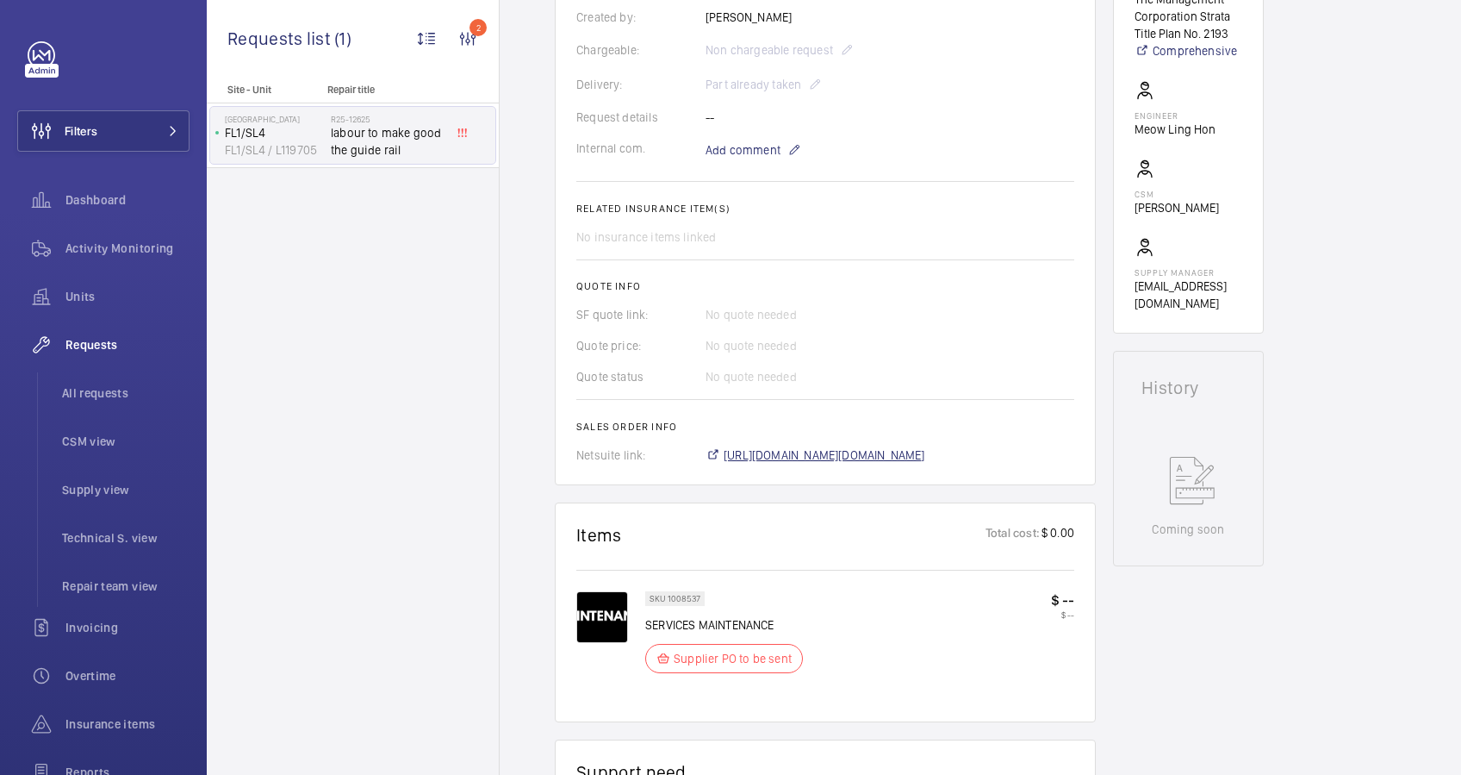
click at [775, 455] on span "[URL][DOMAIN_NAME][DOMAIN_NAME]" at bounding box center [825, 454] width 202 height 17
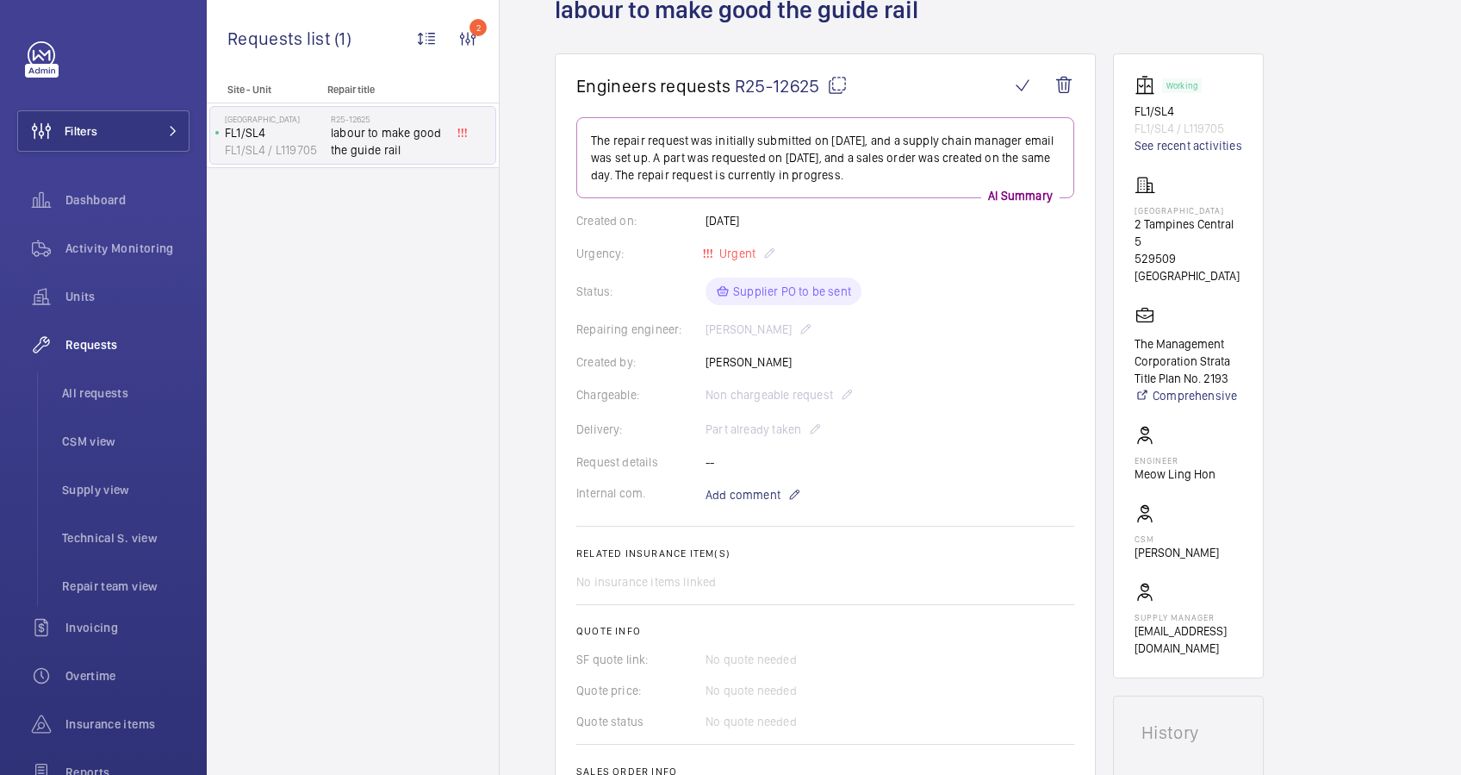
scroll to position [0, 0]
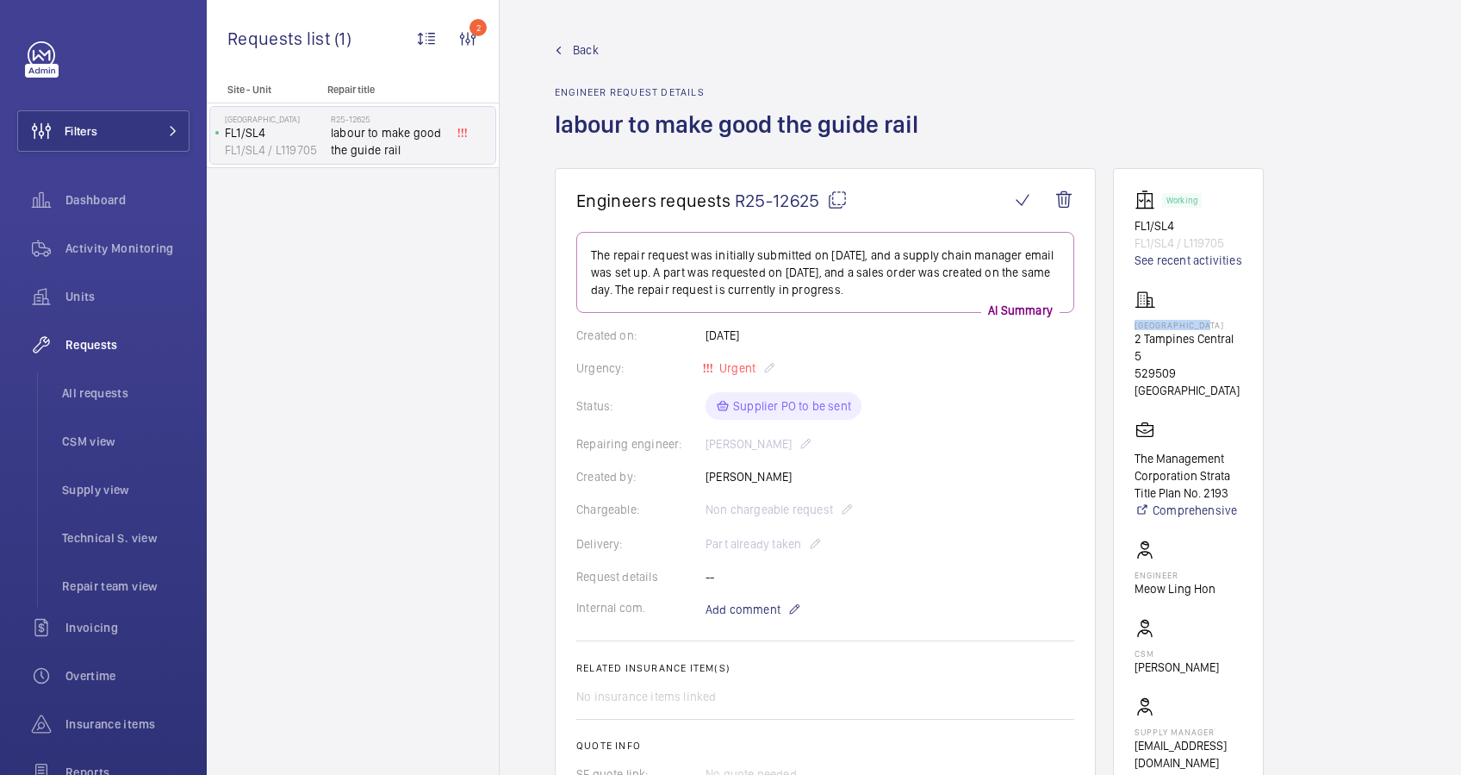
drag, startPoint x: 1214, startPoint y: 321, endPoint x: 1126, endPoint y: 319, distance: 87.9
click at [1126, 319] on wm-front-card "Working FL1/SL4 FL1/SL4 / L119705 See recent activities [GEOGRAPHIC_DATA] [GEOG…" at bounding box center [1188, 480] width 151 height 625
drag, startPoint x: 1126, startPoint y: 319, endPoint x: 1161, endPoint y: 323, distance: 34.7
drag, startPoint x: 1179, startPoint y: 222, endPoint x: 1126, endPoint y: 228, distance: 52.9
click at [1126, 228] on wm-front-card "Working FL1/SL4 FL1/SL4 / L119705 See recent activities [GEOGRAPHIC_DATA] [GEOG…" at bounding box center [1188, 480] width 151 height 625
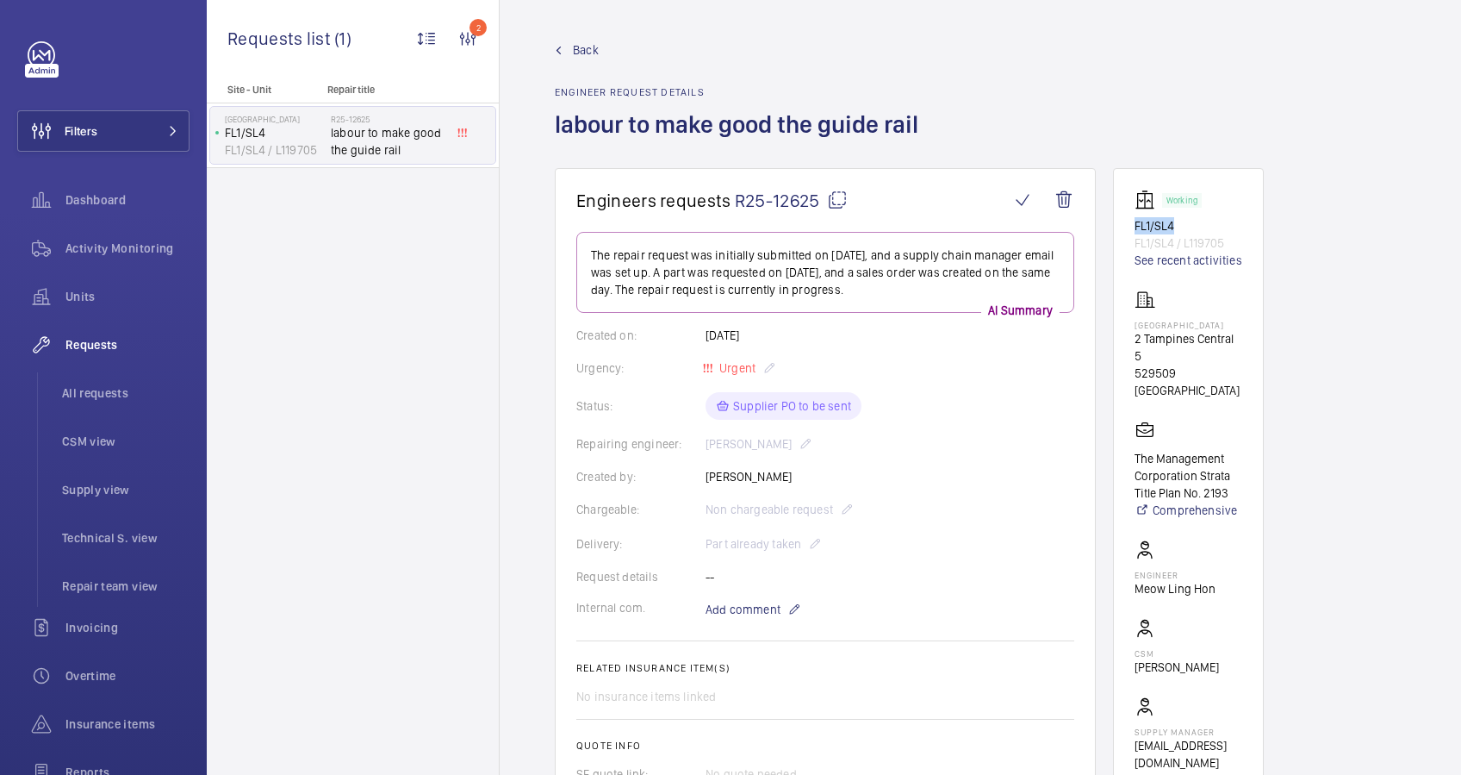
drag, startPoint x: 1126, startPoint y: 228, endPoint x: 1143, endPoint y: 222, distance: 17.4
copy p "FL1/SL4"
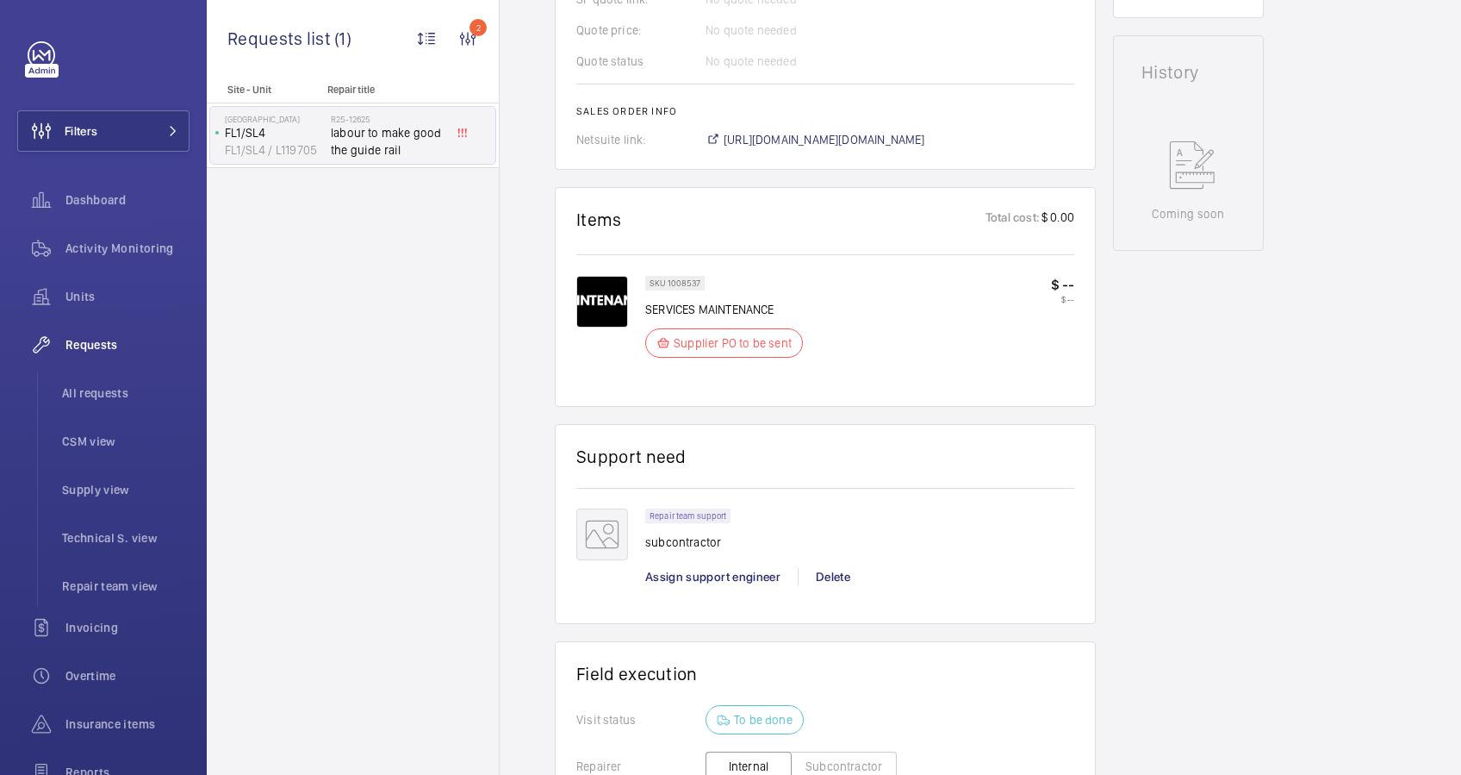
scroll to position [1034, 0]
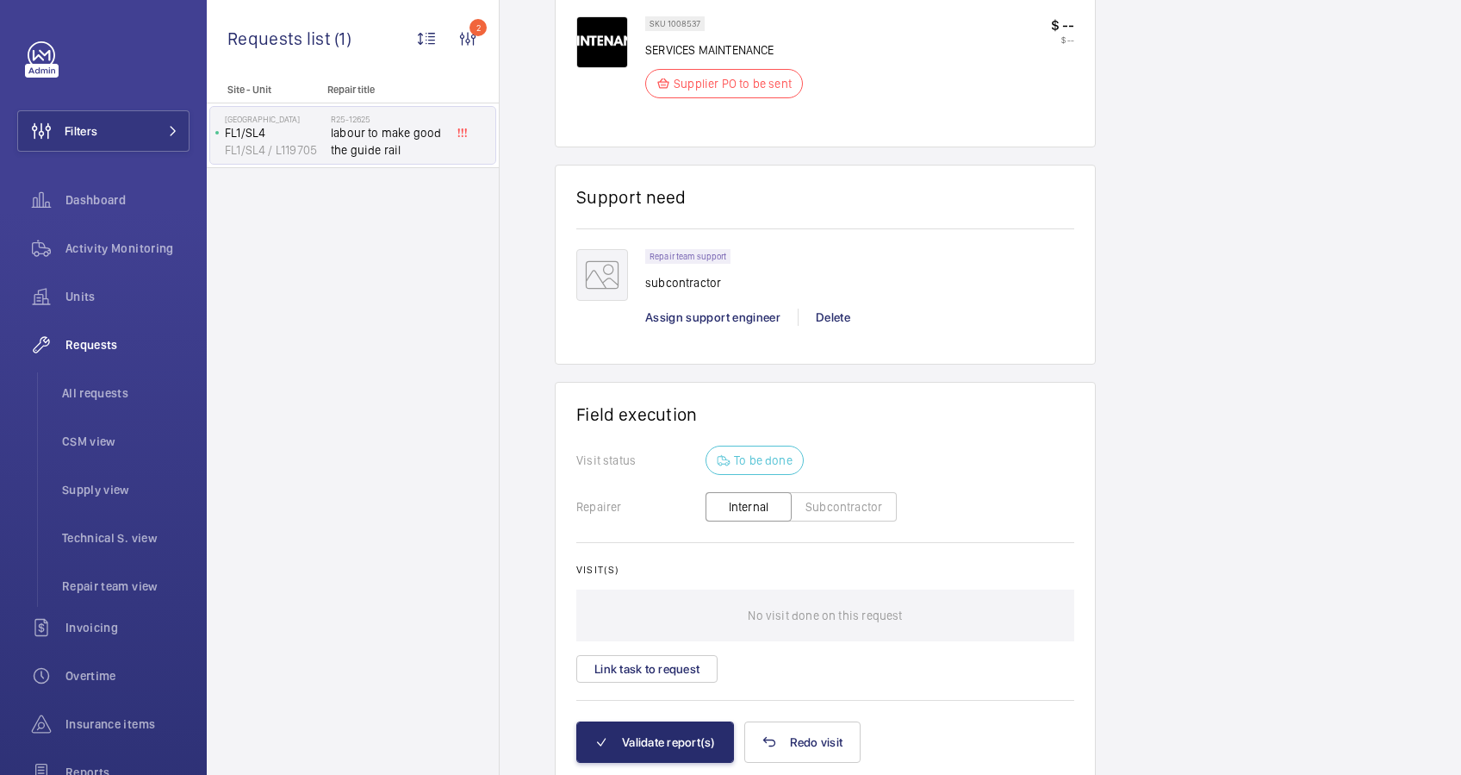
click at [826, 513] on button "Subcontractor" at bounding box center [844, 506] width 106 height 29
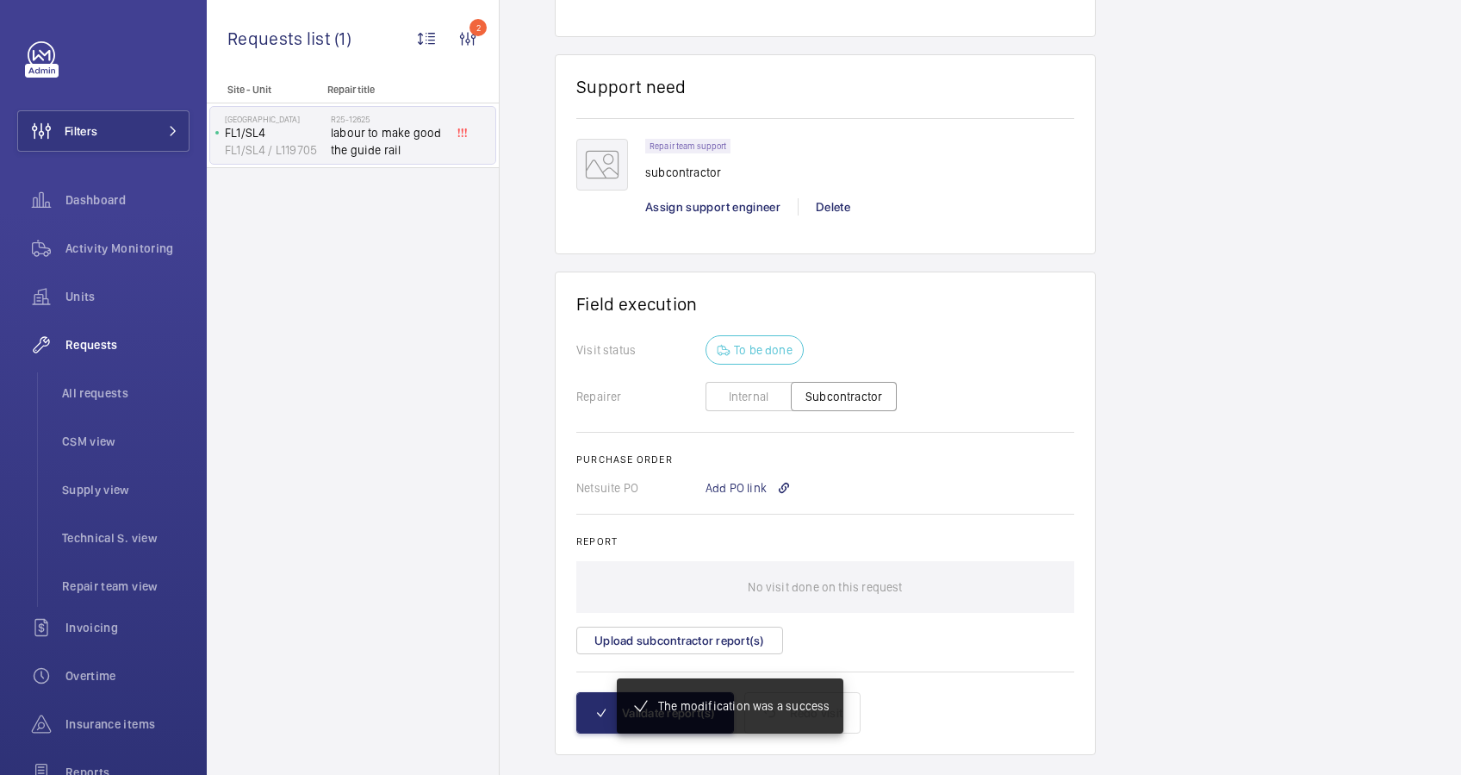
scroll to position [1179, 0]
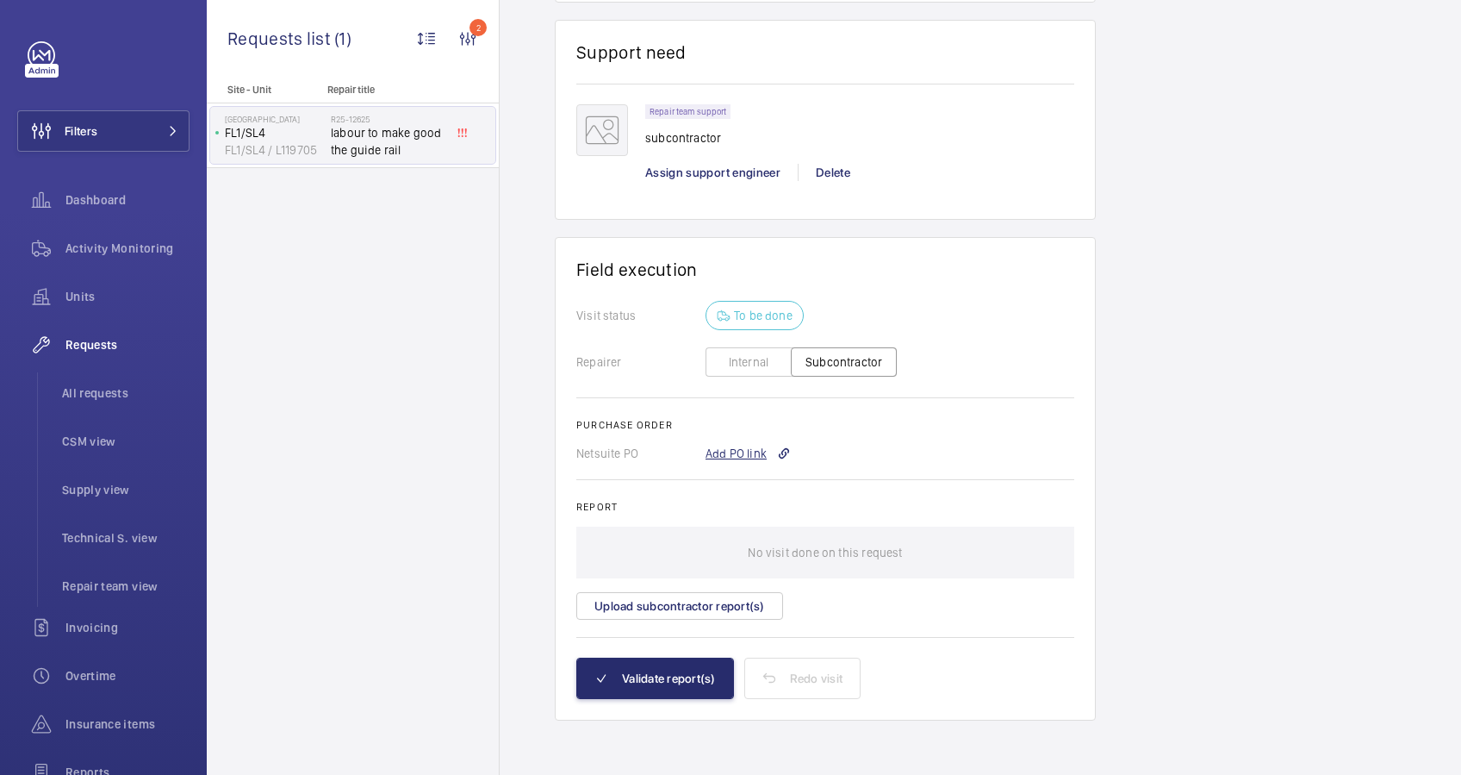
click at [752, 456] on div "Add PO link" at bounding box center [748, 453] width 85 height 17
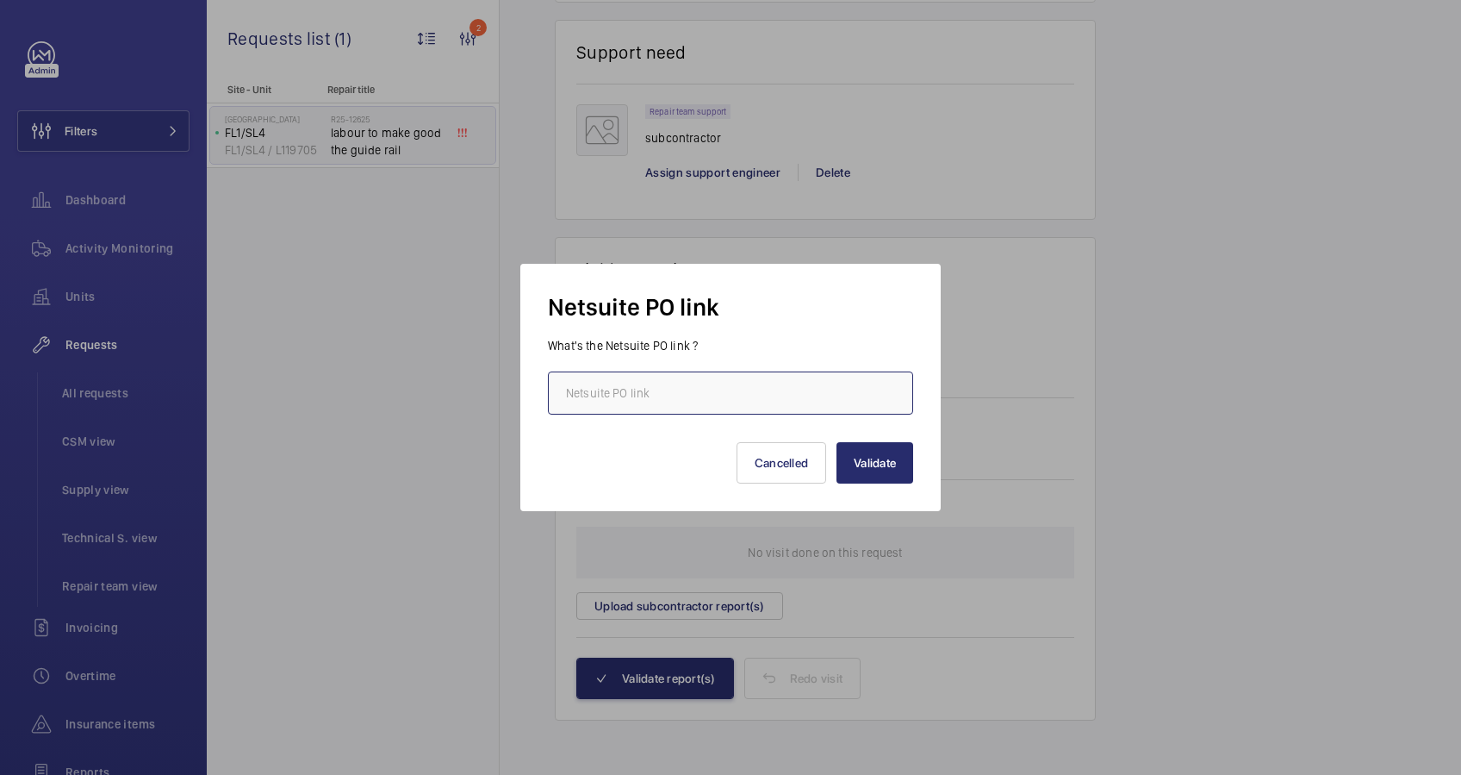
click at [707, 397] on input "text" at bounding box center [730, 392] width 365 height 43
paste input "[URL][DOMAIN_NAME][DOMAIN_NAME]"
type input "[URL][DOMAIN_NAME][DOMAIN_NAME]"
click at [876, 458] on button "Validate" at bounding box center [875, 462] width 77 height 41
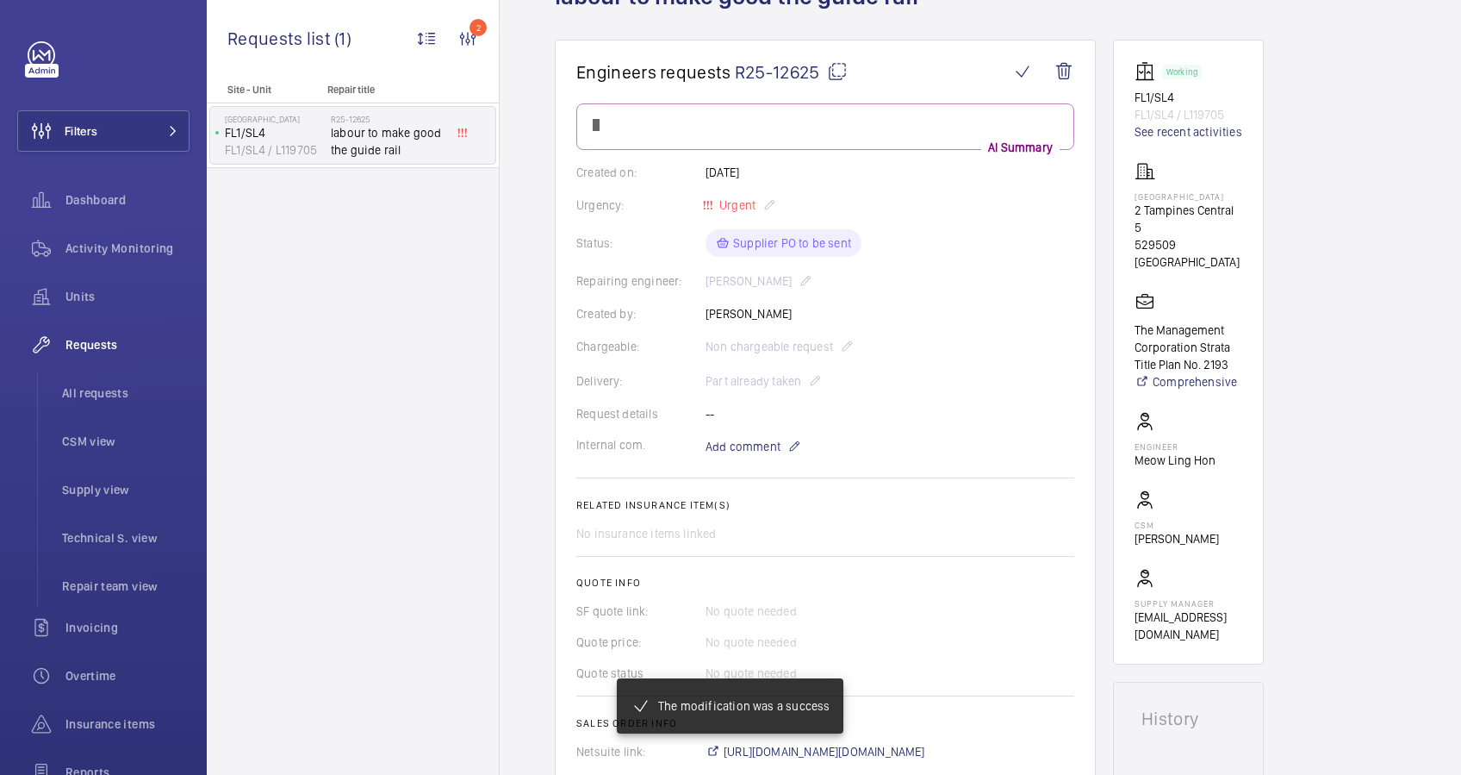
scroll to position [229, 0]
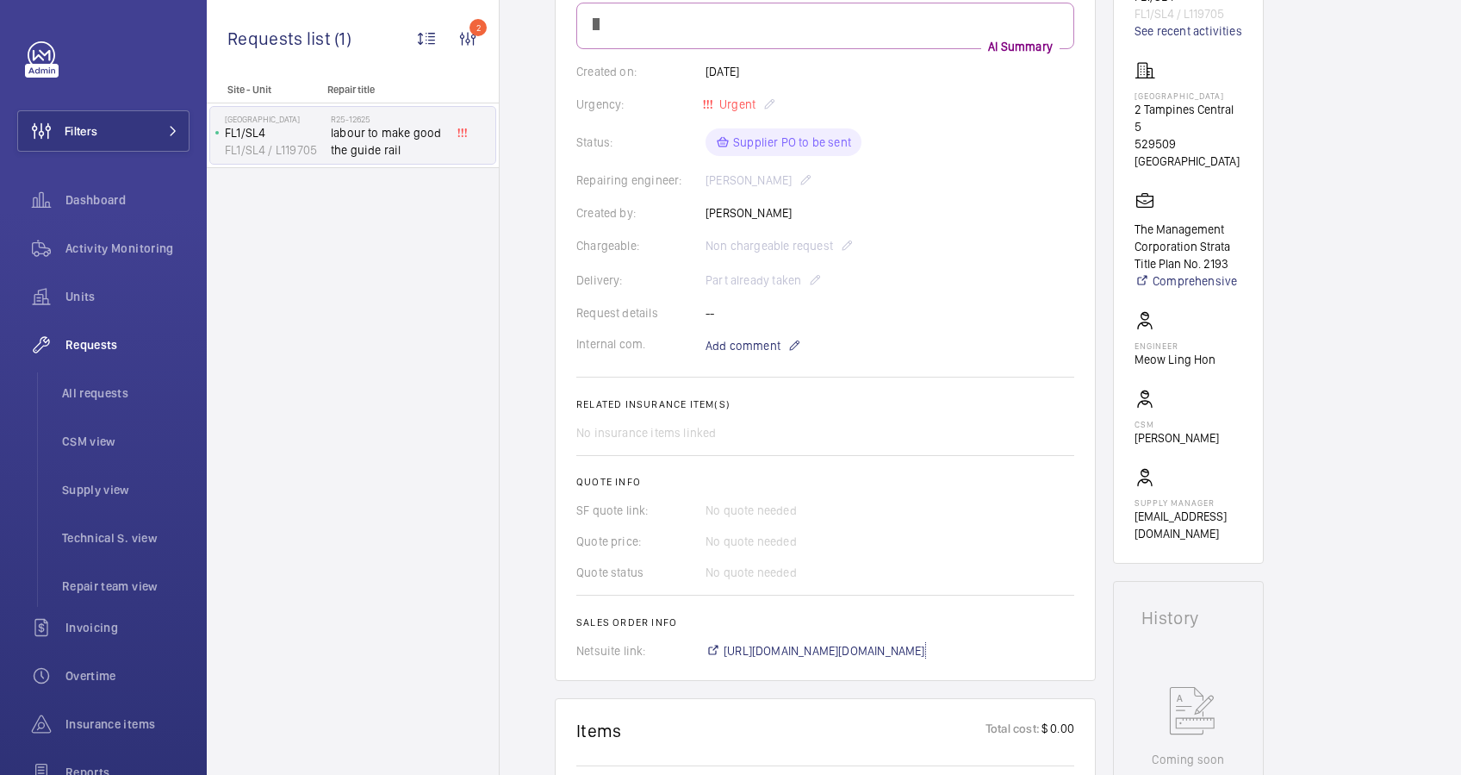
click at [892, 642] on span "[URL][DOMAIN_NAME][DOMAIN_NAME]" at bounding box center [825, 650] width 202 height 17
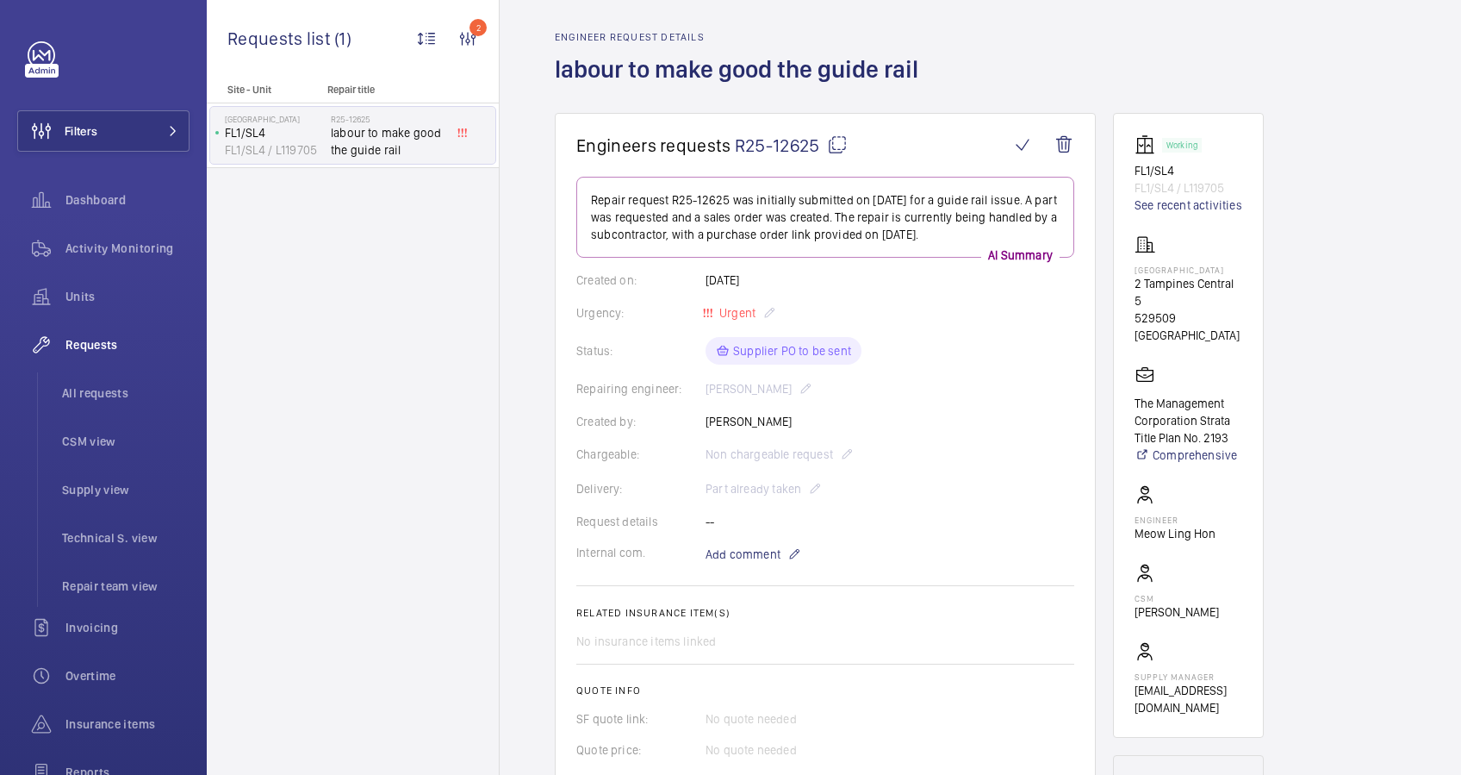
scroll to position [1204, 0]
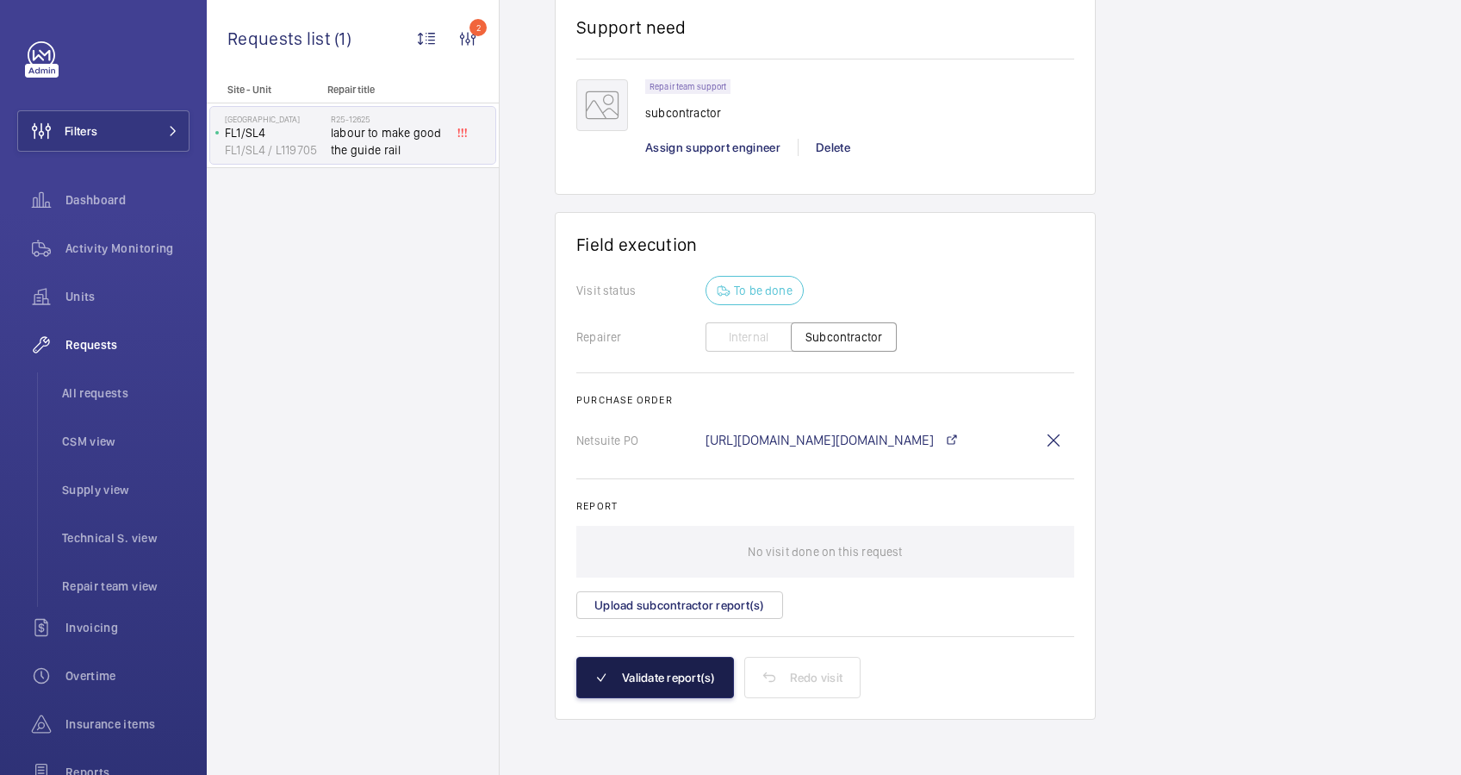
click at [654, 682] on button "Validate report(s)" at bounding box center [655, 677] width 158 height 41
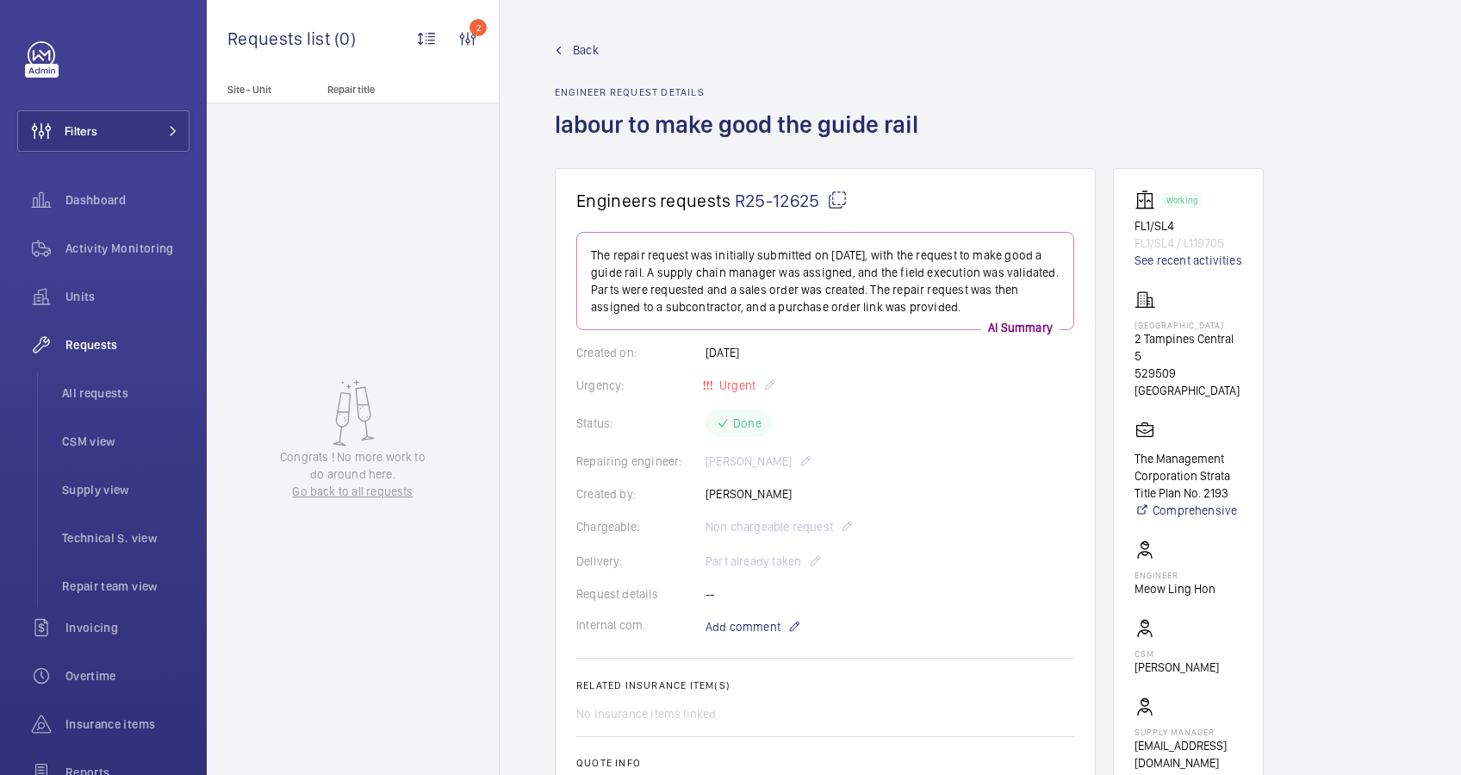
click at [589, 41] on span "Back" at bounding box center [586, 49] width 26 height 17
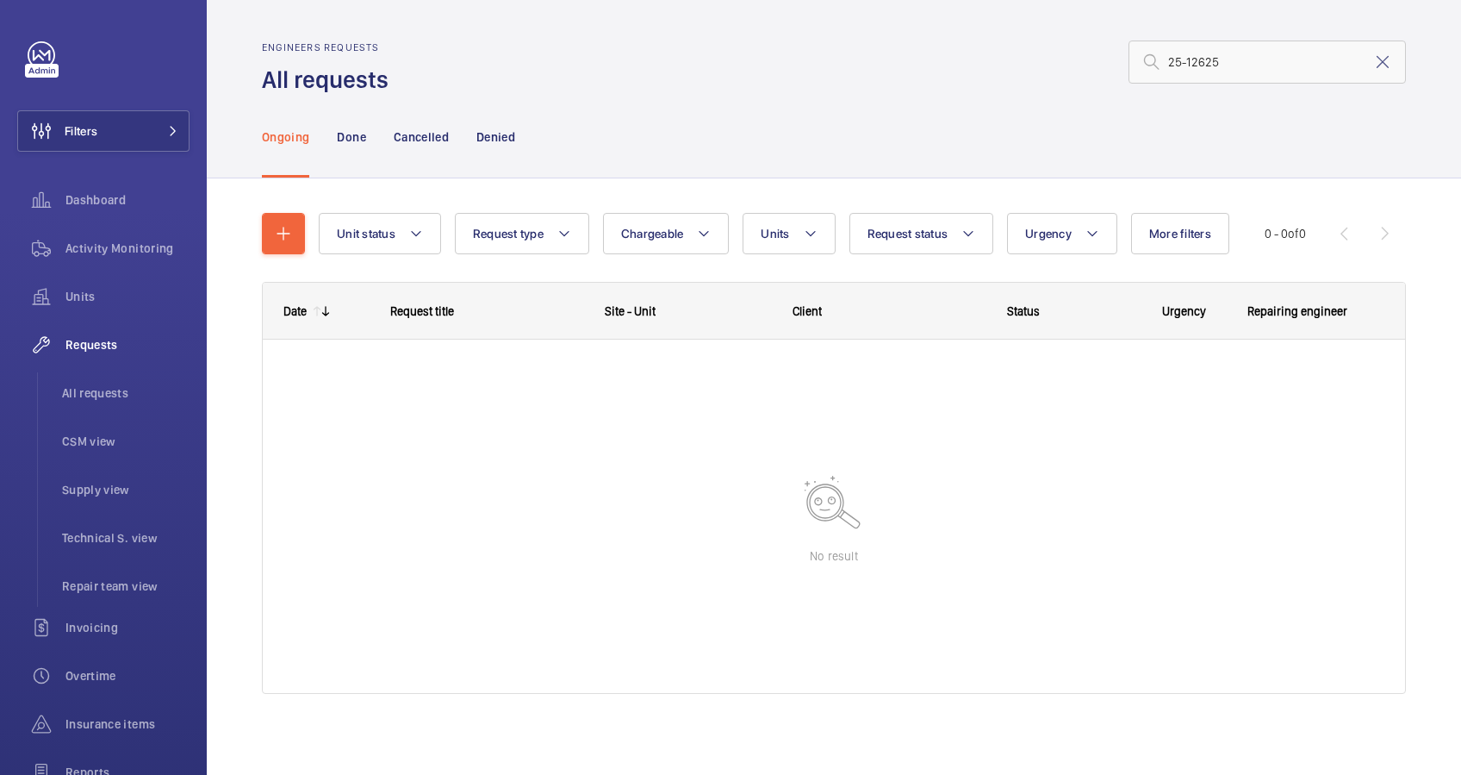
drag, startPoint x: 1369, startPoint y: 67, endPoint x: 1254, endPoint y: 83, distance: 116.5
click at [1373, 67] on mat-icon at bounding box center [1383, 62] width 21 height 21
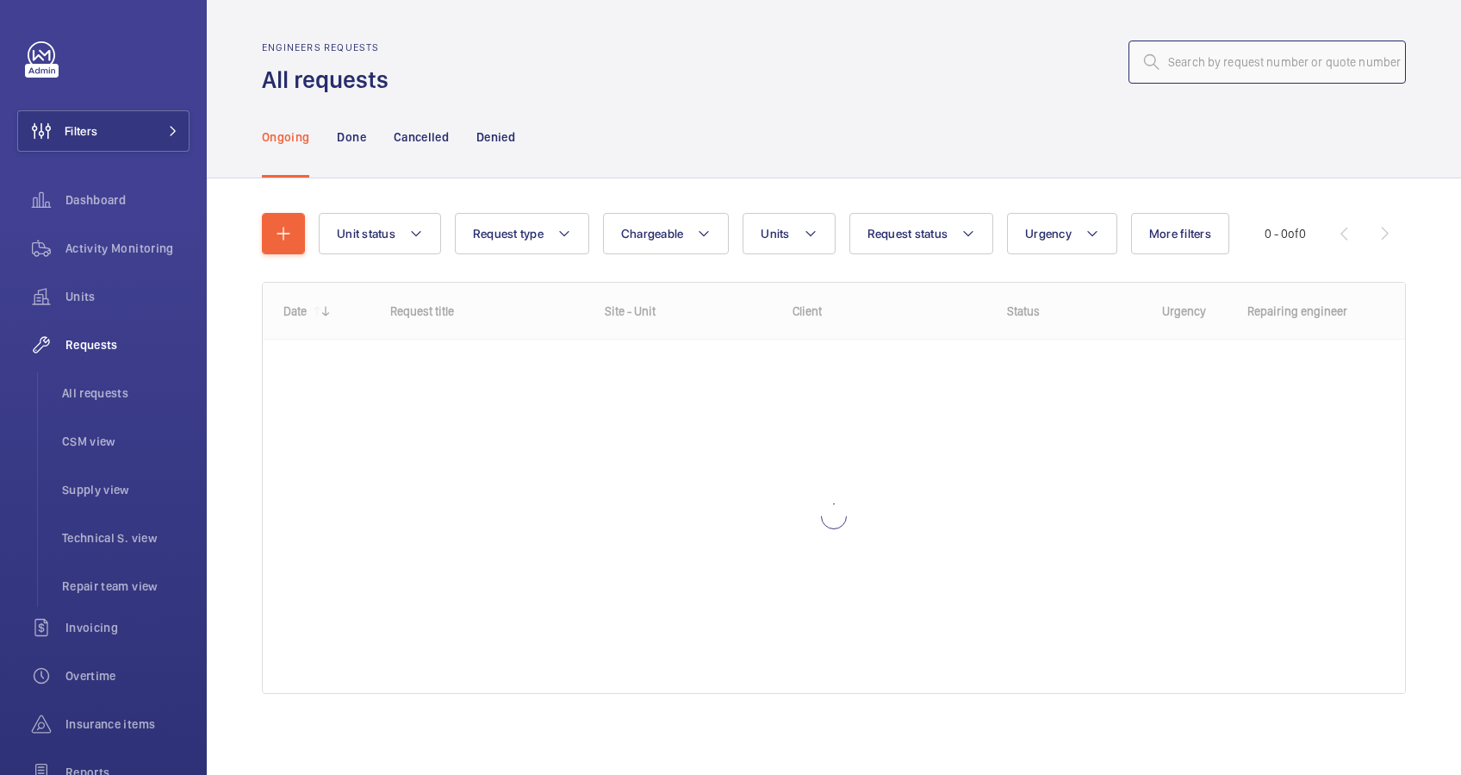
click at [1167, 61] on input "text" at bounding box center [1267, 61] width 277 height 43
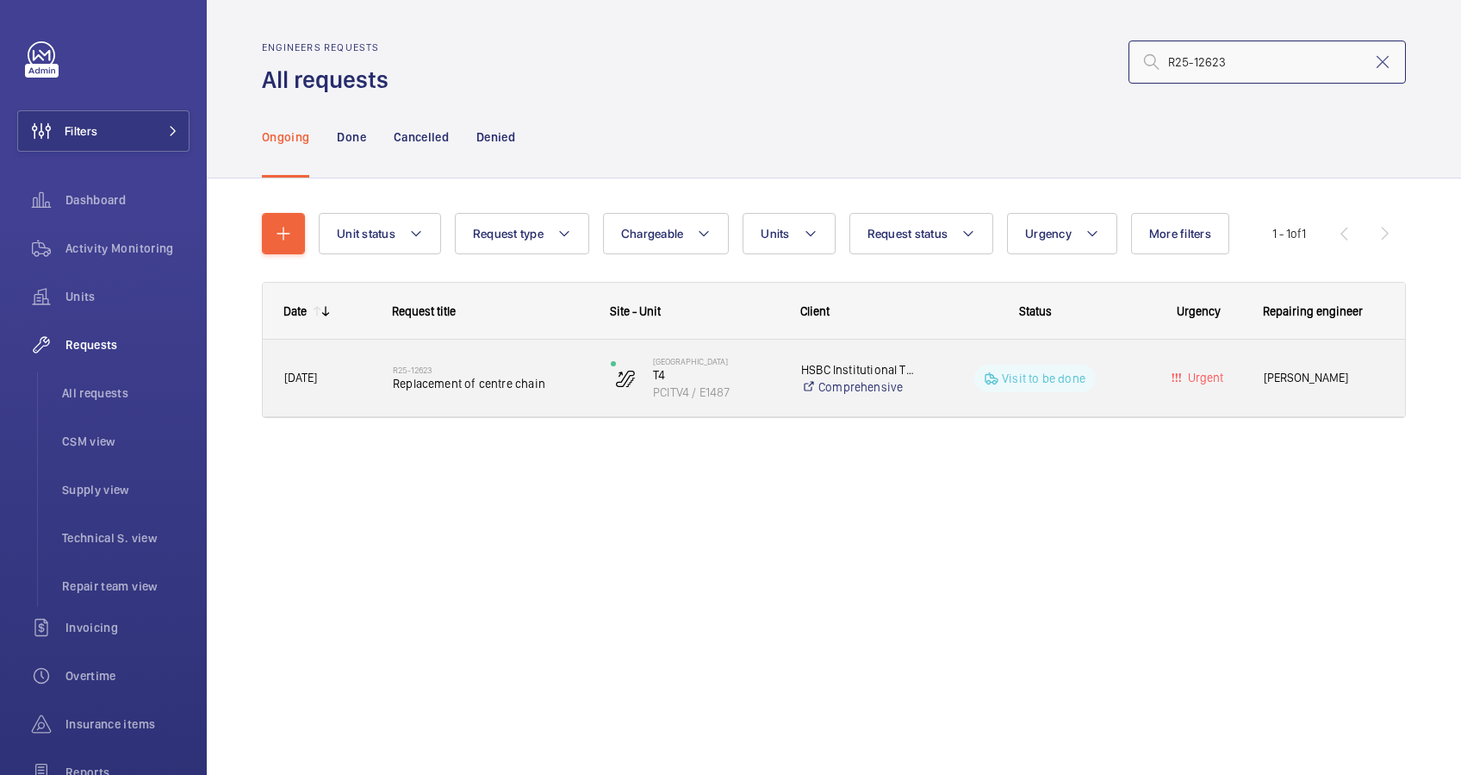
type input "R25-12623"
click at [569, 400] on div "R25-12623 Replacement of centre chain" at bounding box center [491, 378] width 196 height 50
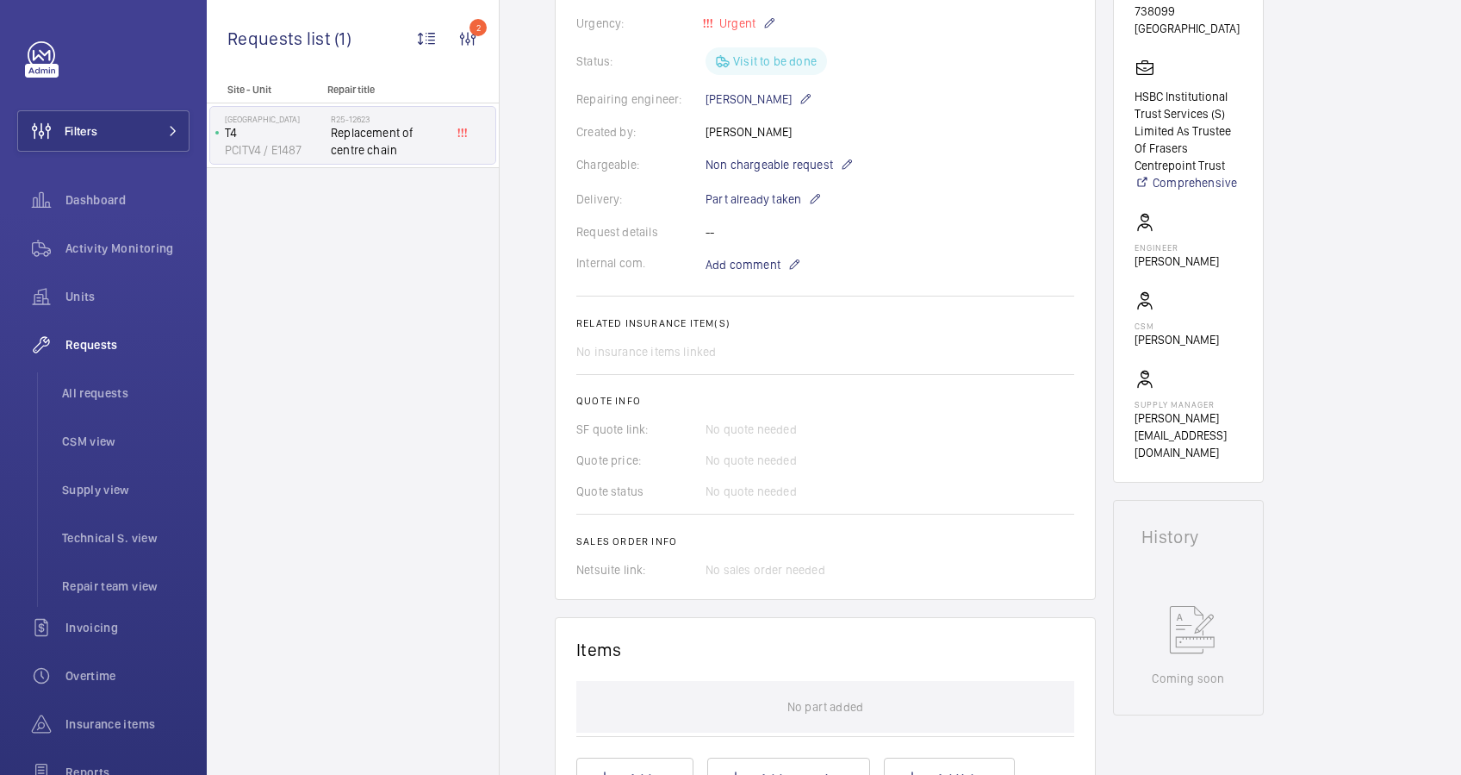
scroll to position [804, 0]
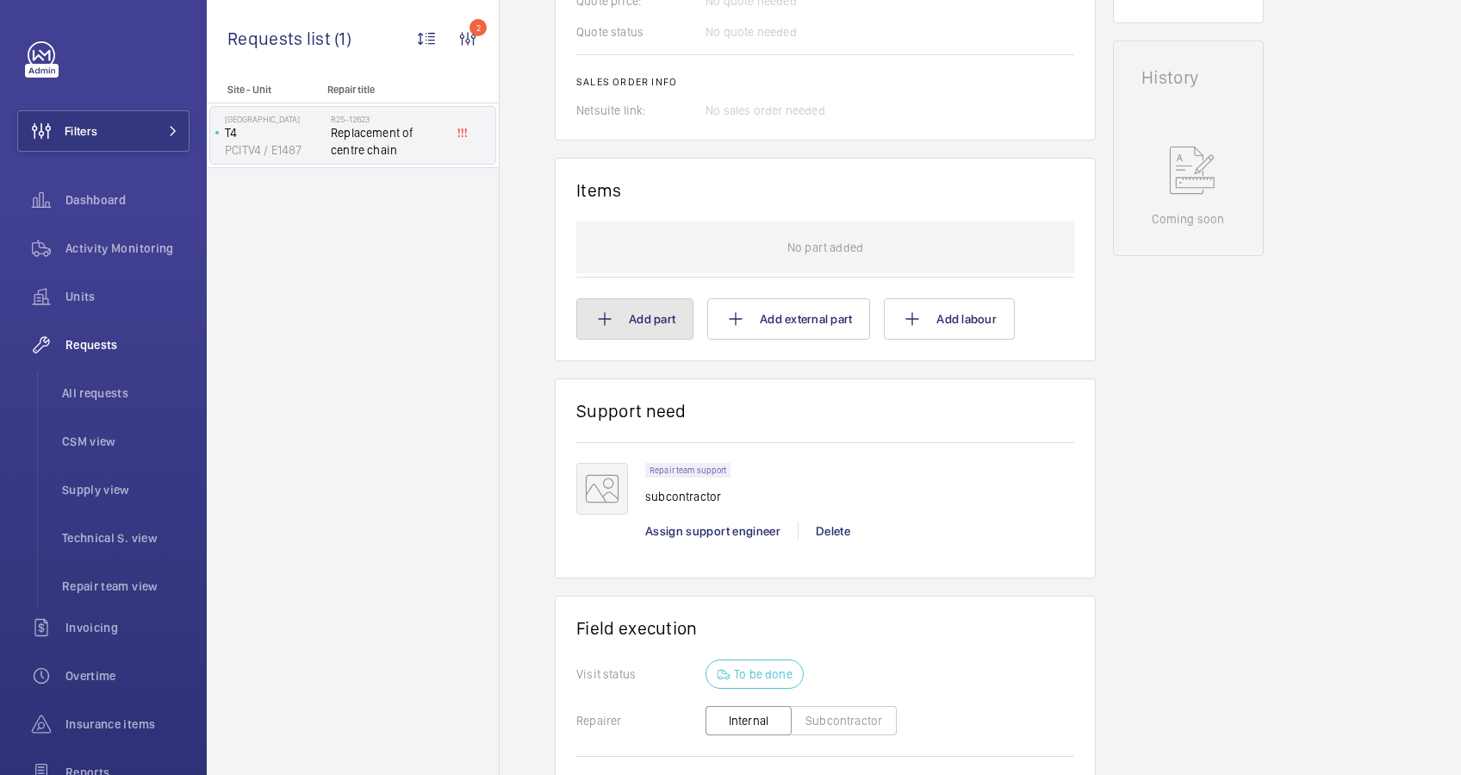
click at [651, 318] on button "Add part" at bounding box center [634, 318] width 117 height 41
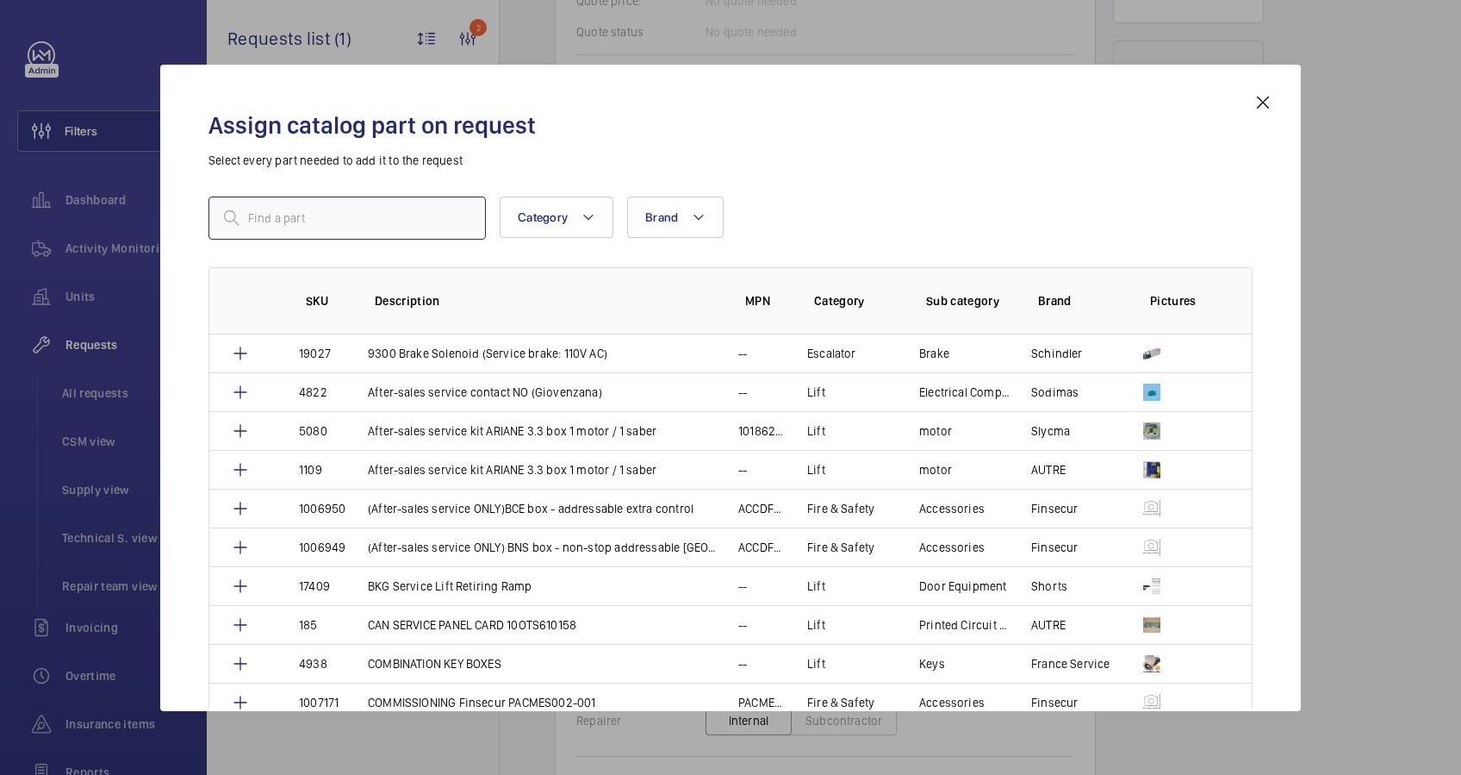
click at [410, 220] on input "text" at bounding box center [347, 217] width 277 height 43
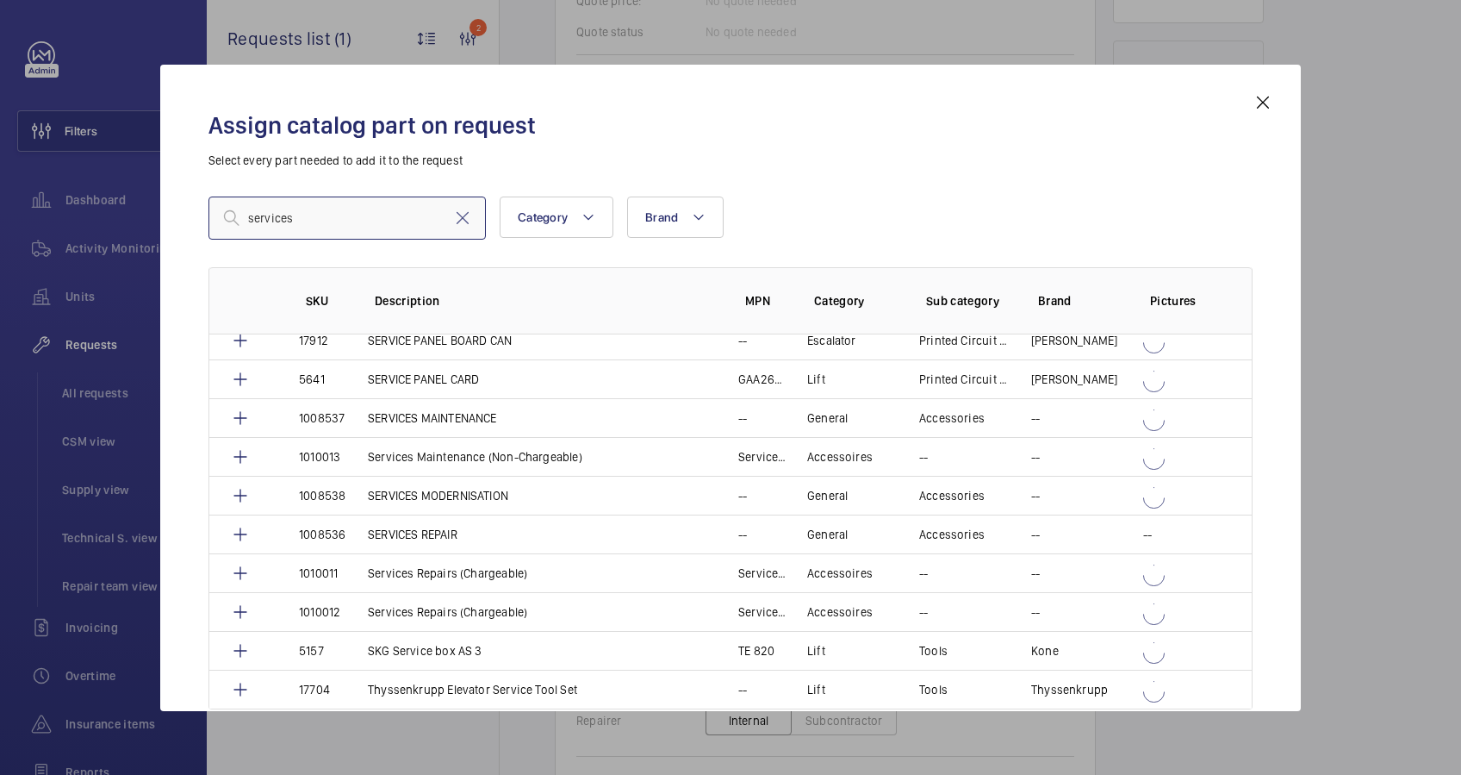
scroll to position [1149, 0]
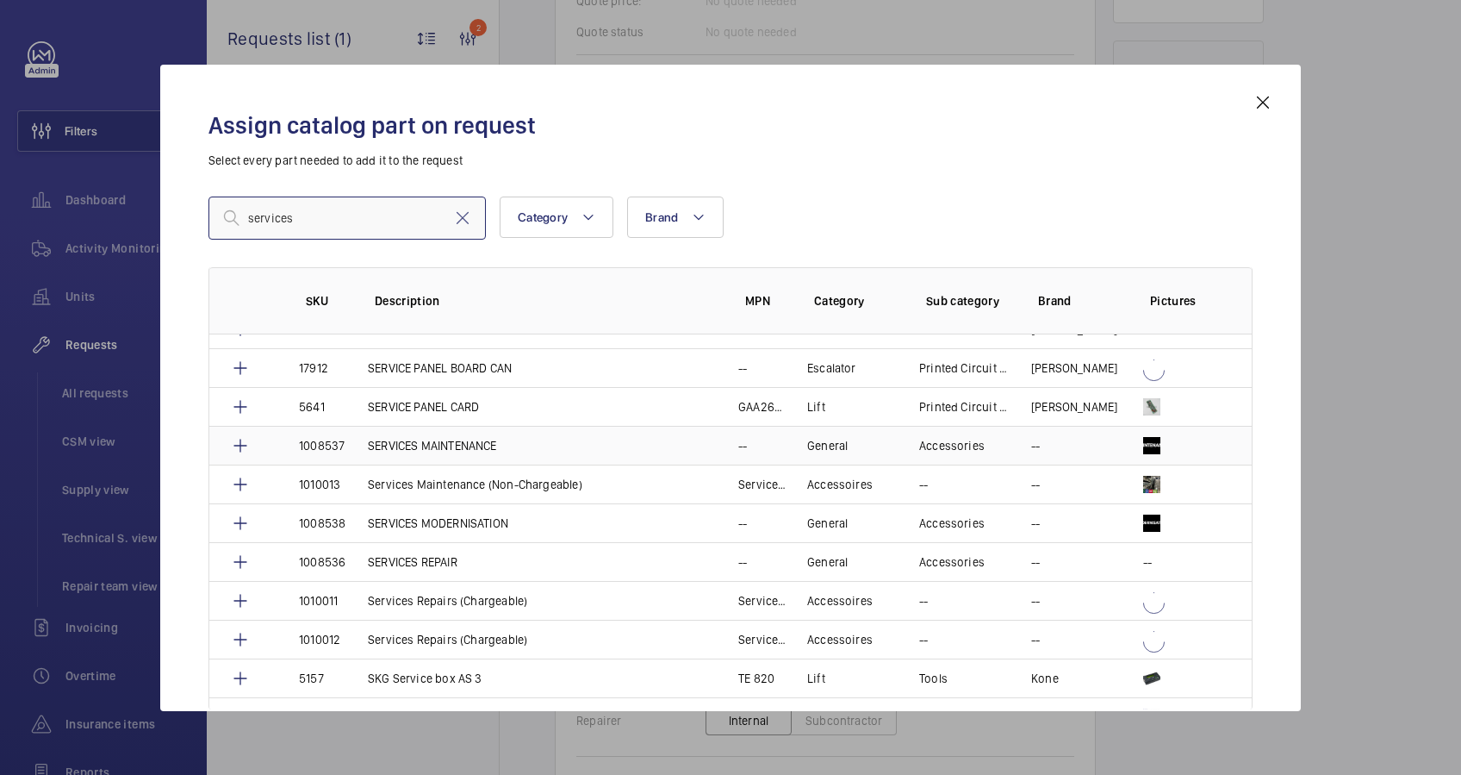
type input "services"
click at [469, 440] on p "SERVICES MAINTENANCE" at bounding box center [432, 445] width 129 height 17
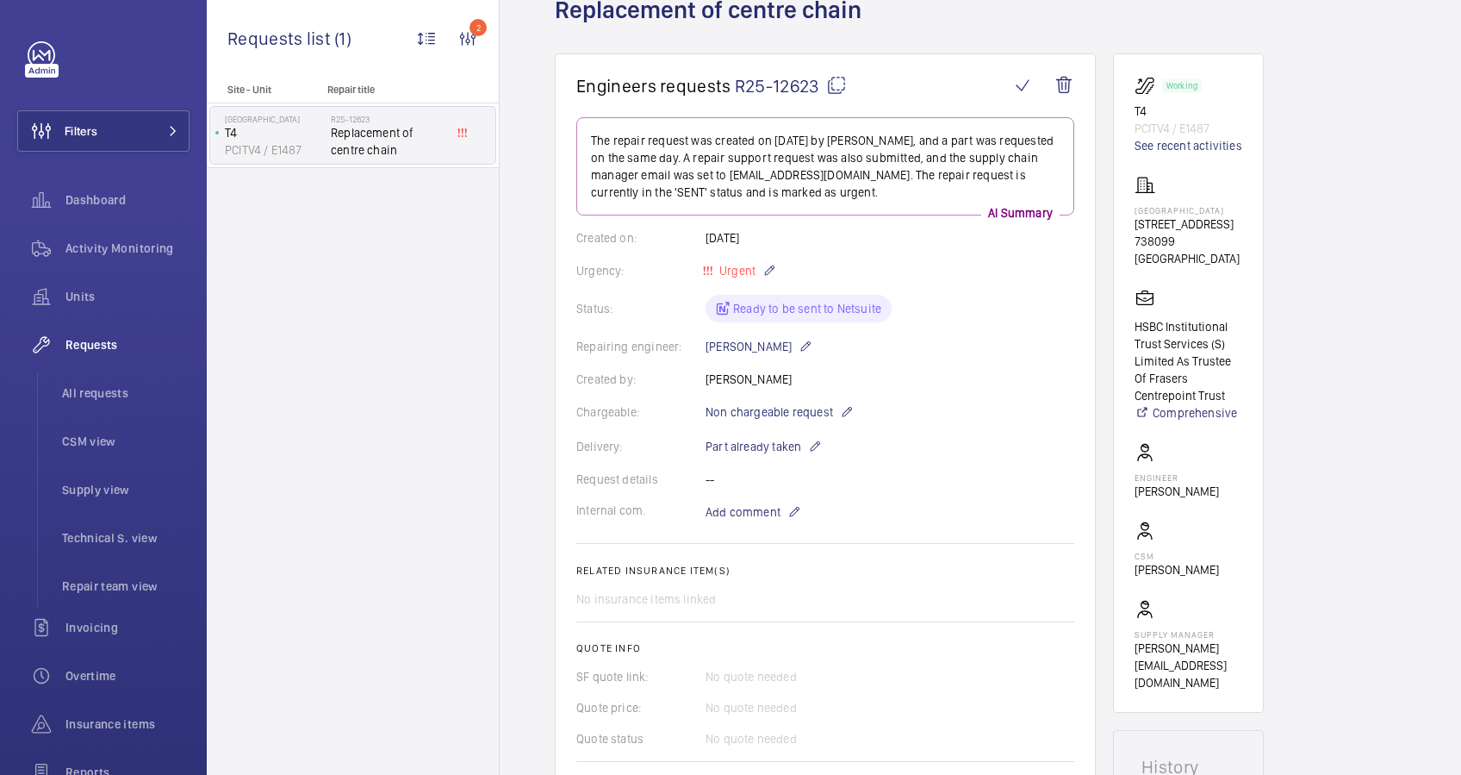
scroll to position [574, 0]
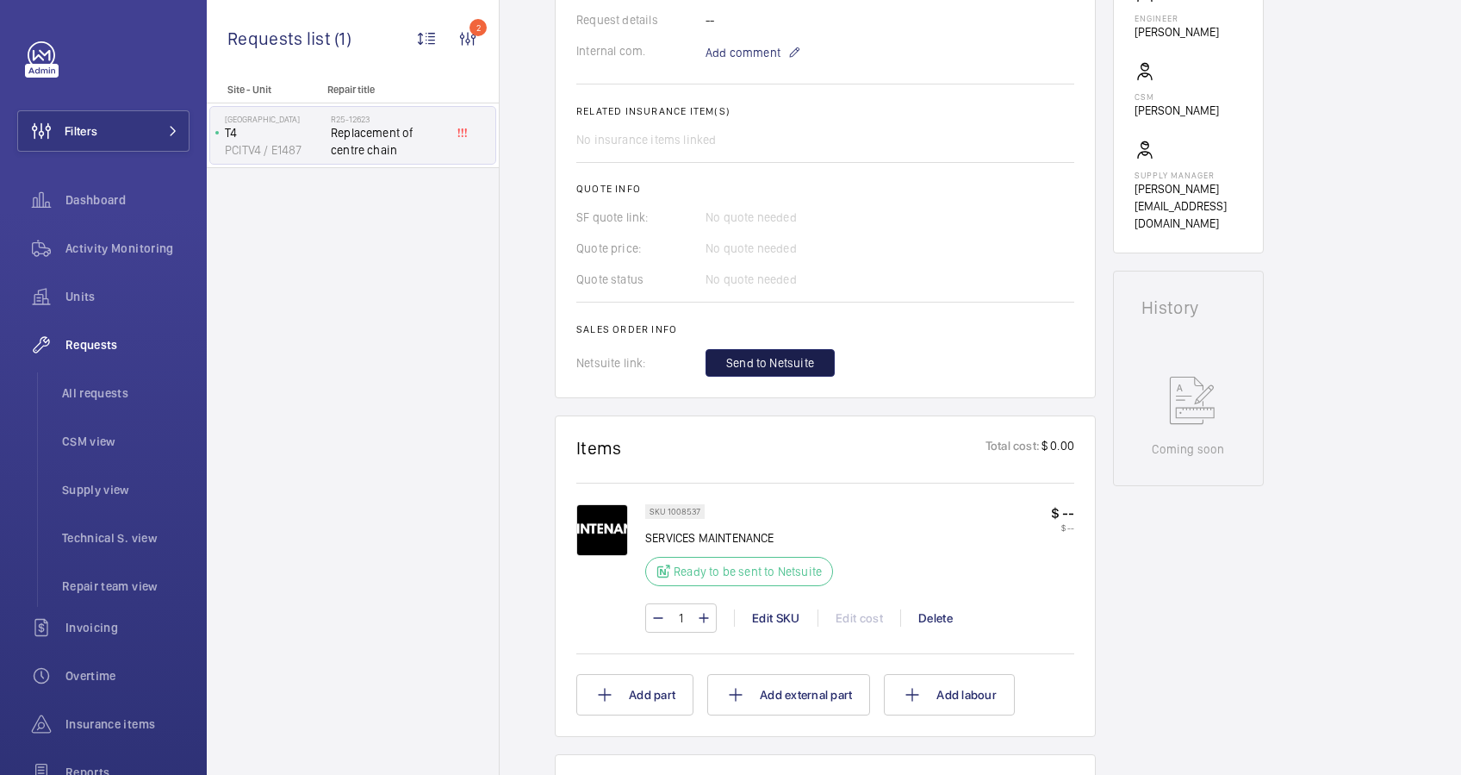
click at [798, 364] on span "Send to Netsuite" at bounding box center [770, 362] width 88 height 17
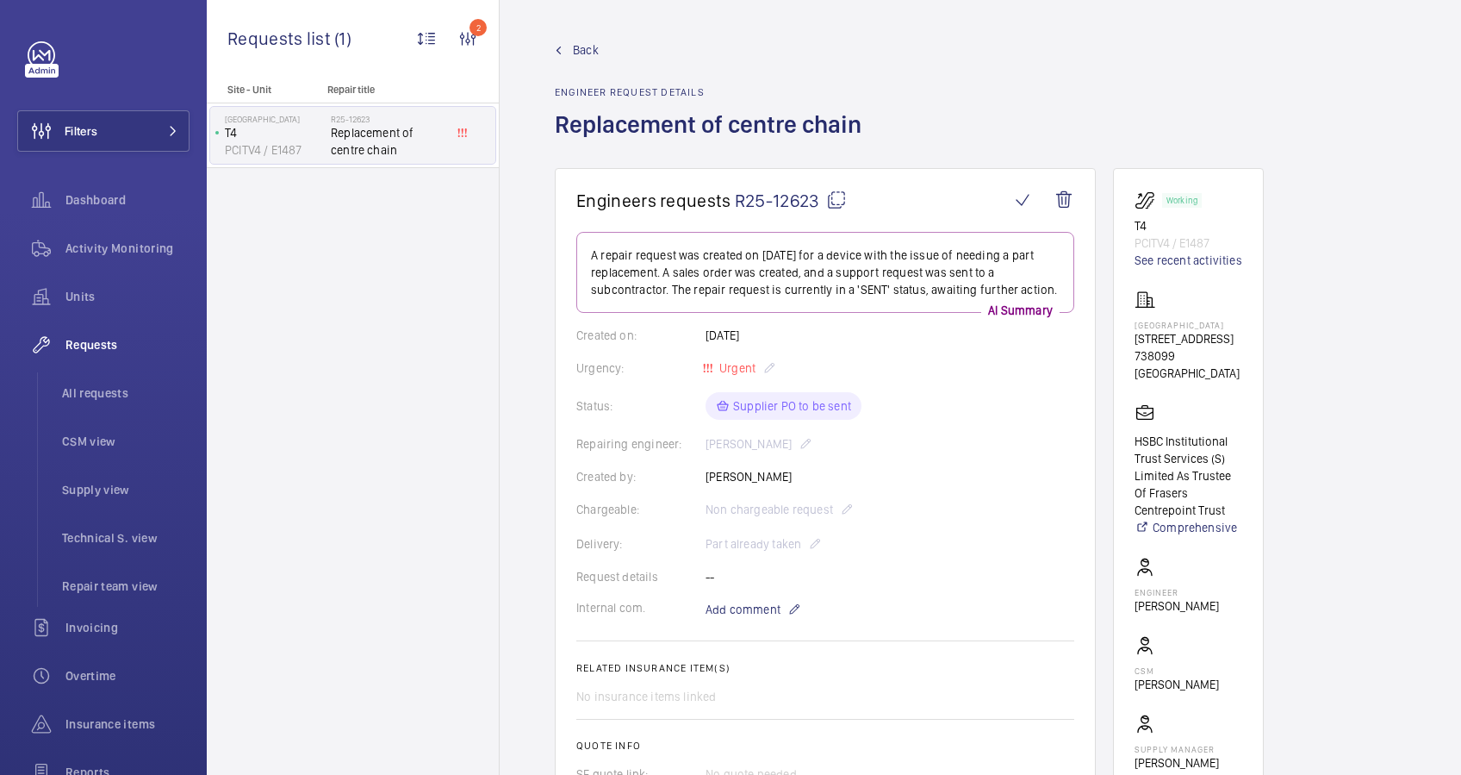
scroll to position [459, 0]
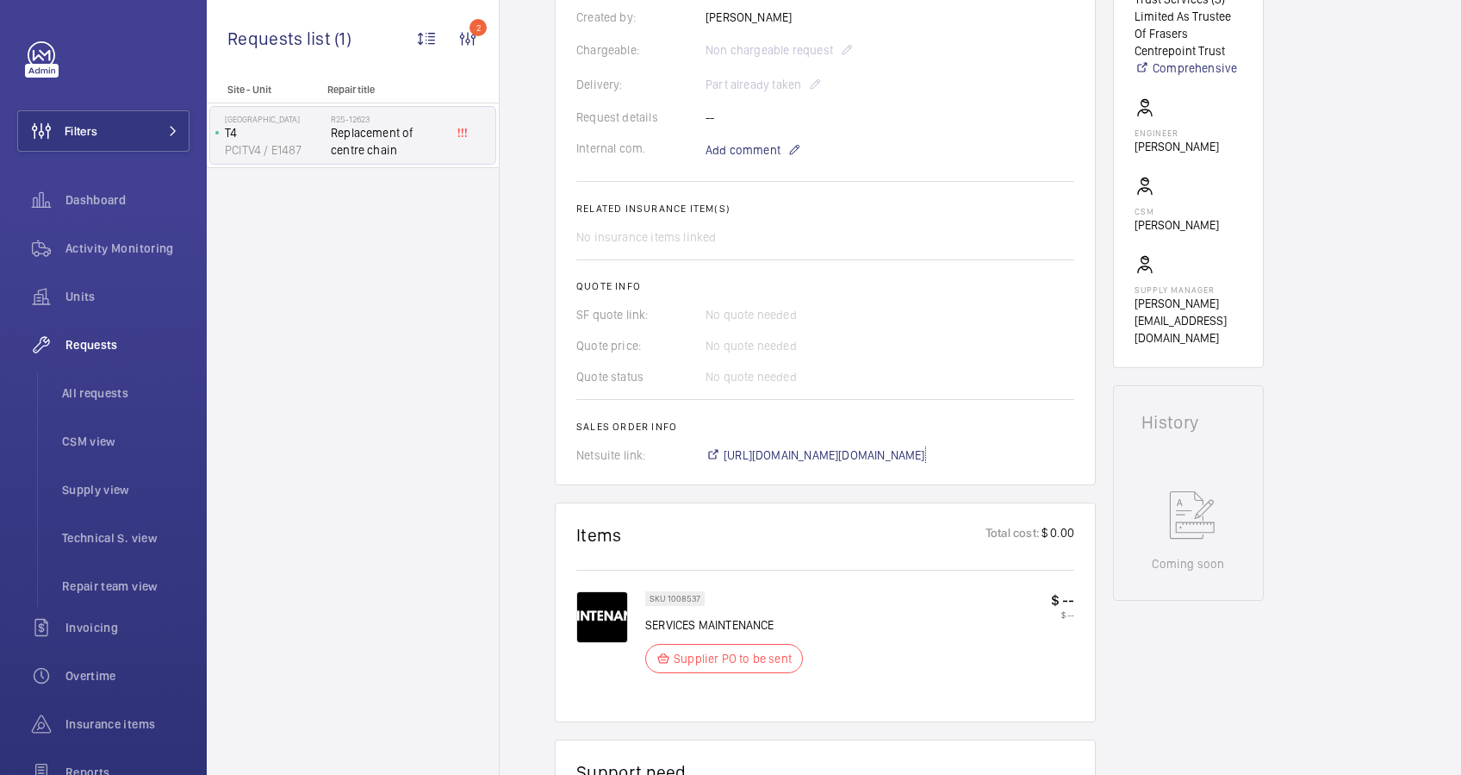
drag, startPoint x: 917, startPoint y: 455, endPoint x: 898, endPoint y: 441, distance: 23.4
click at [917, 455] on span "[URL][DOMAIN_NAME][DOMAIN_NAME]" at bounding box center [825, 454] width 202 height 17
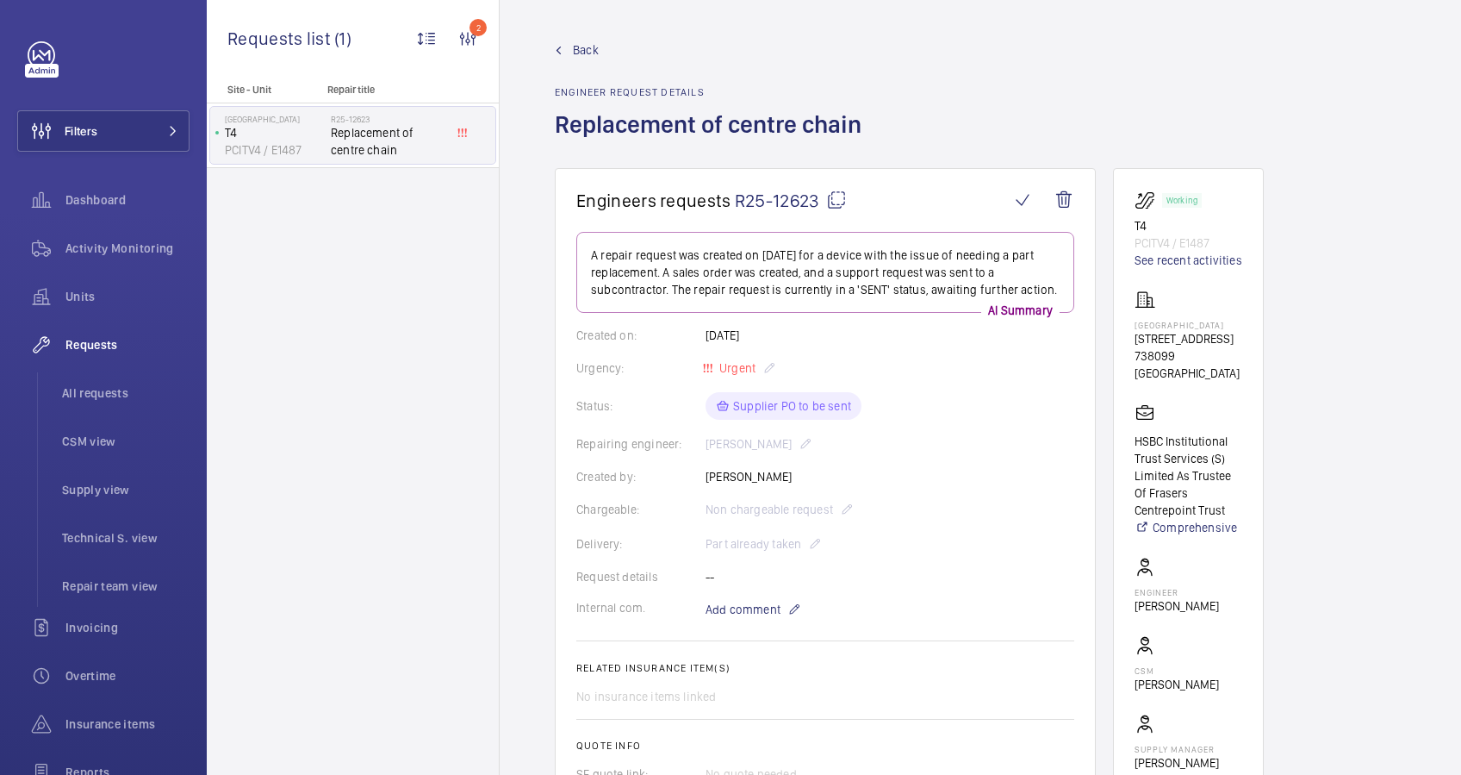
scroll to position [1097, 0]
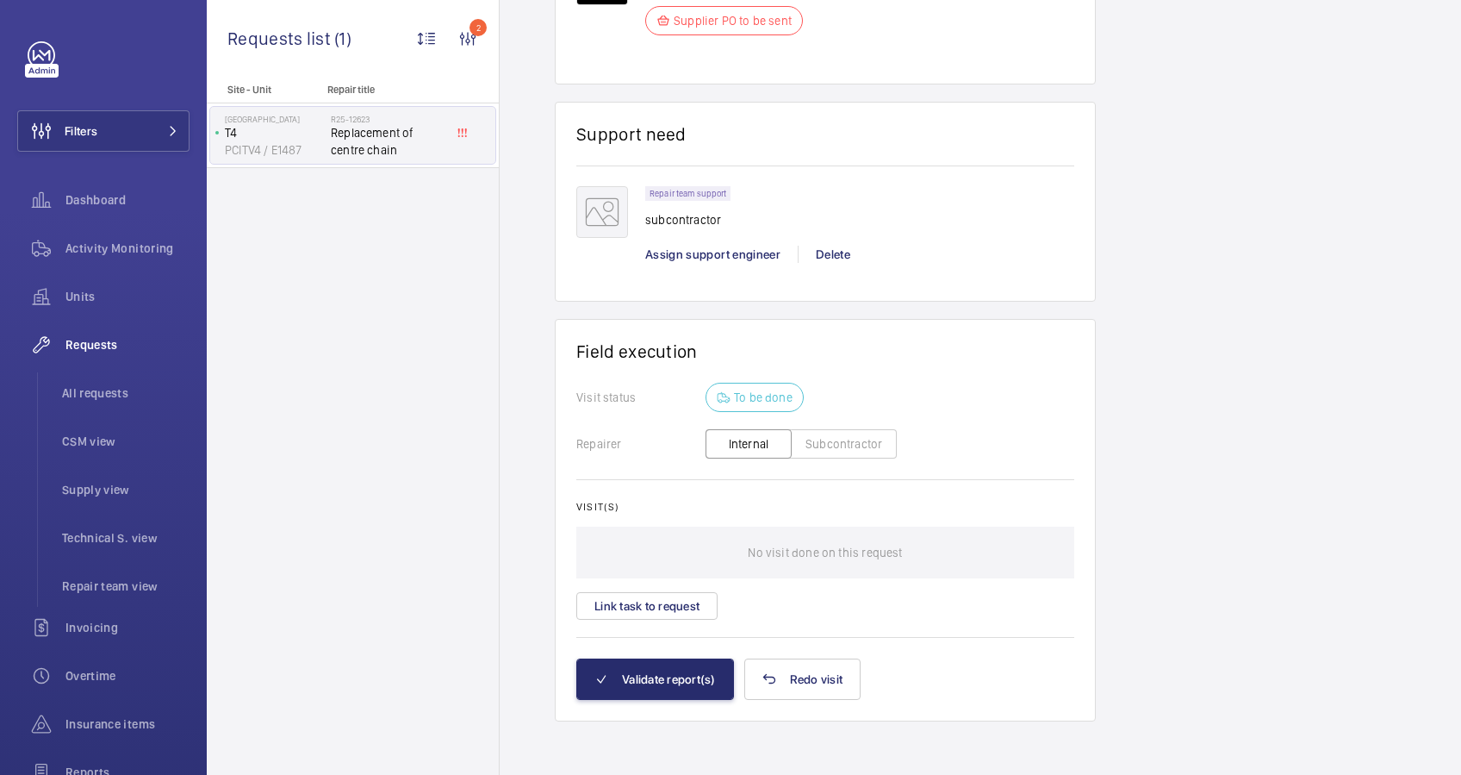
click at [834, 439] on button "Subcontractor" at bounding box center [844, 443] width 106 height 29
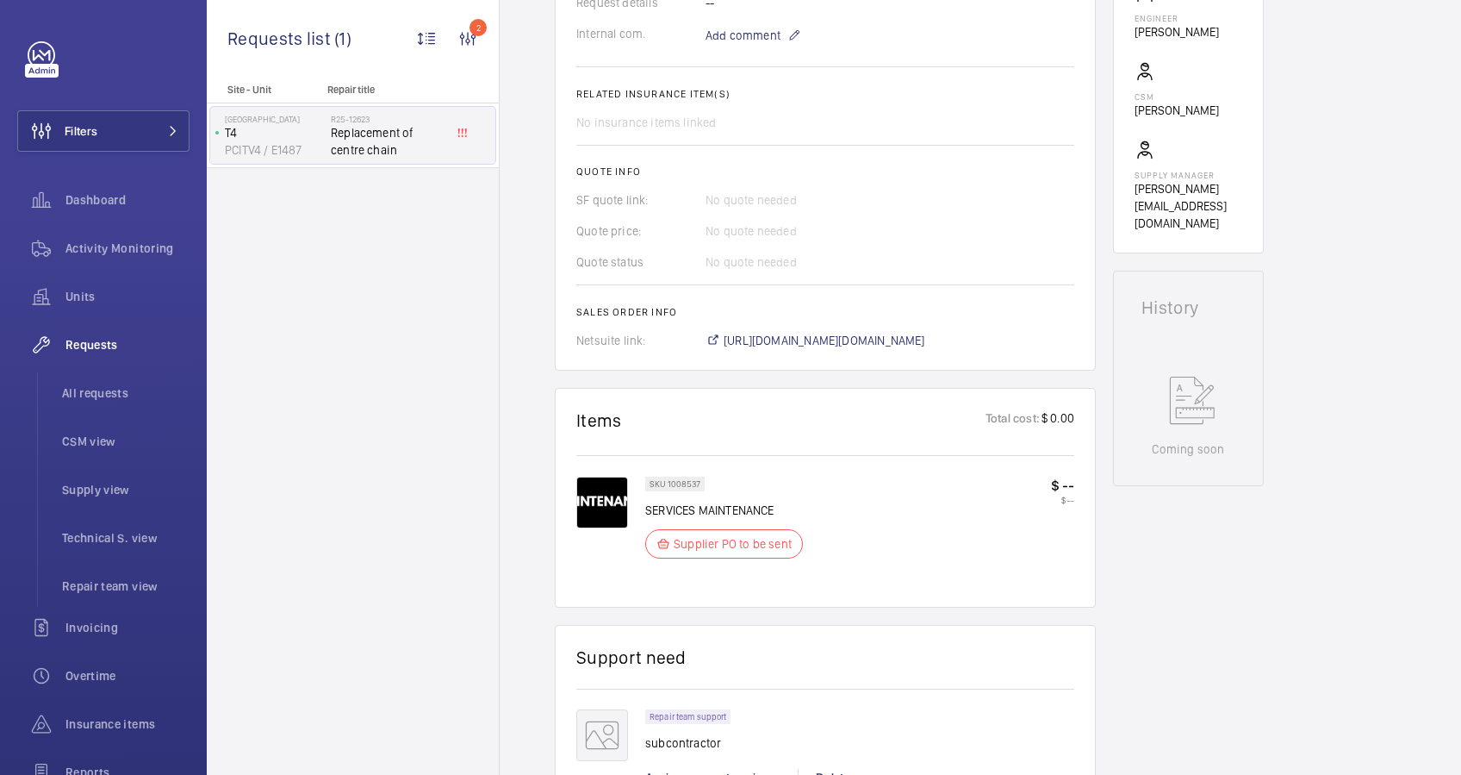
scroll to position [1034, 0]
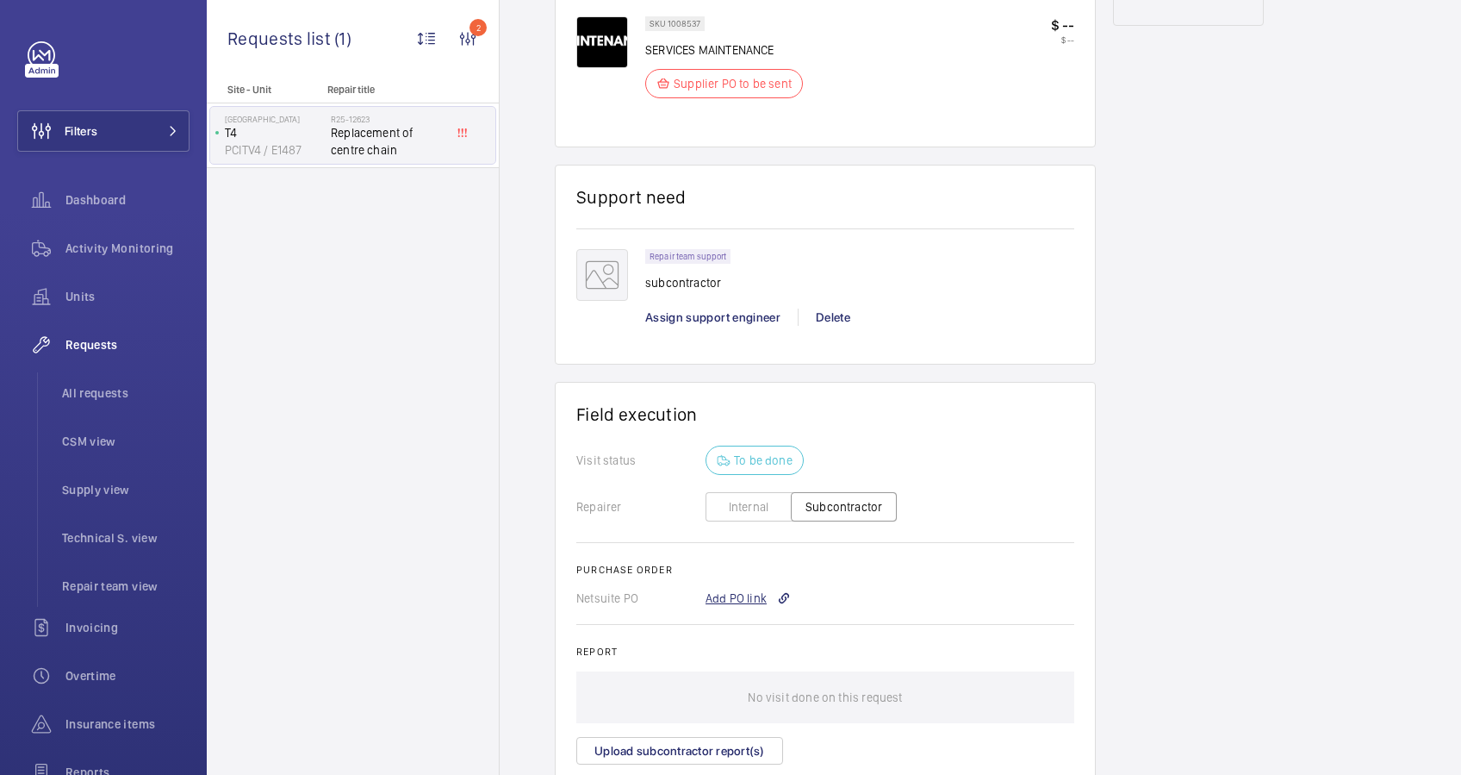
click at [747, 597] on div "Add PO link" at bounding box center [748, 597] width 85 height 17
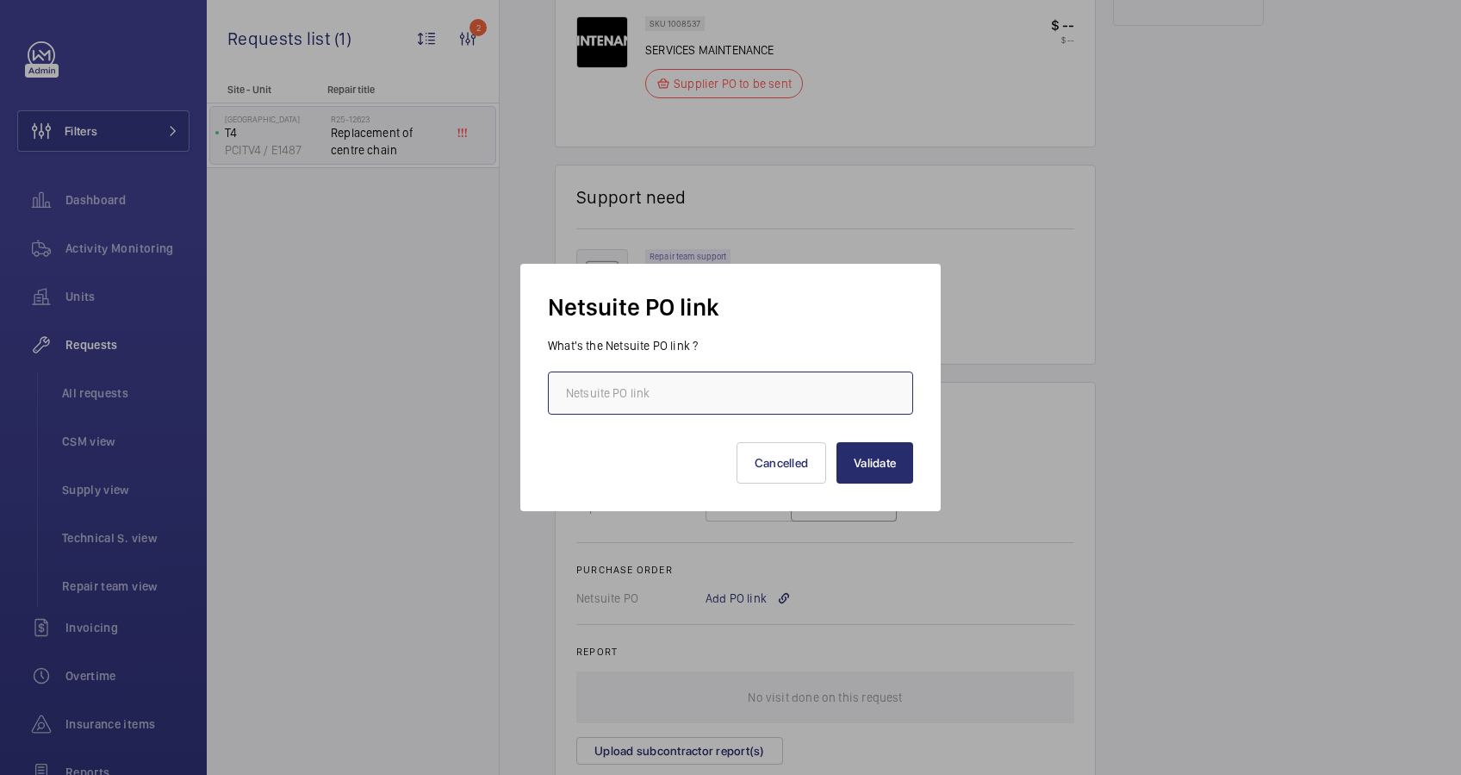
click at [626, 401] on input "text" at bounding box center [730, 392] width 365 height 43
paste input "[URL][DOMAIN_NAME][DOMAIN_NAME]"
type input "[URL][DOMAIN_NAME][DOMAIN_NAME]"
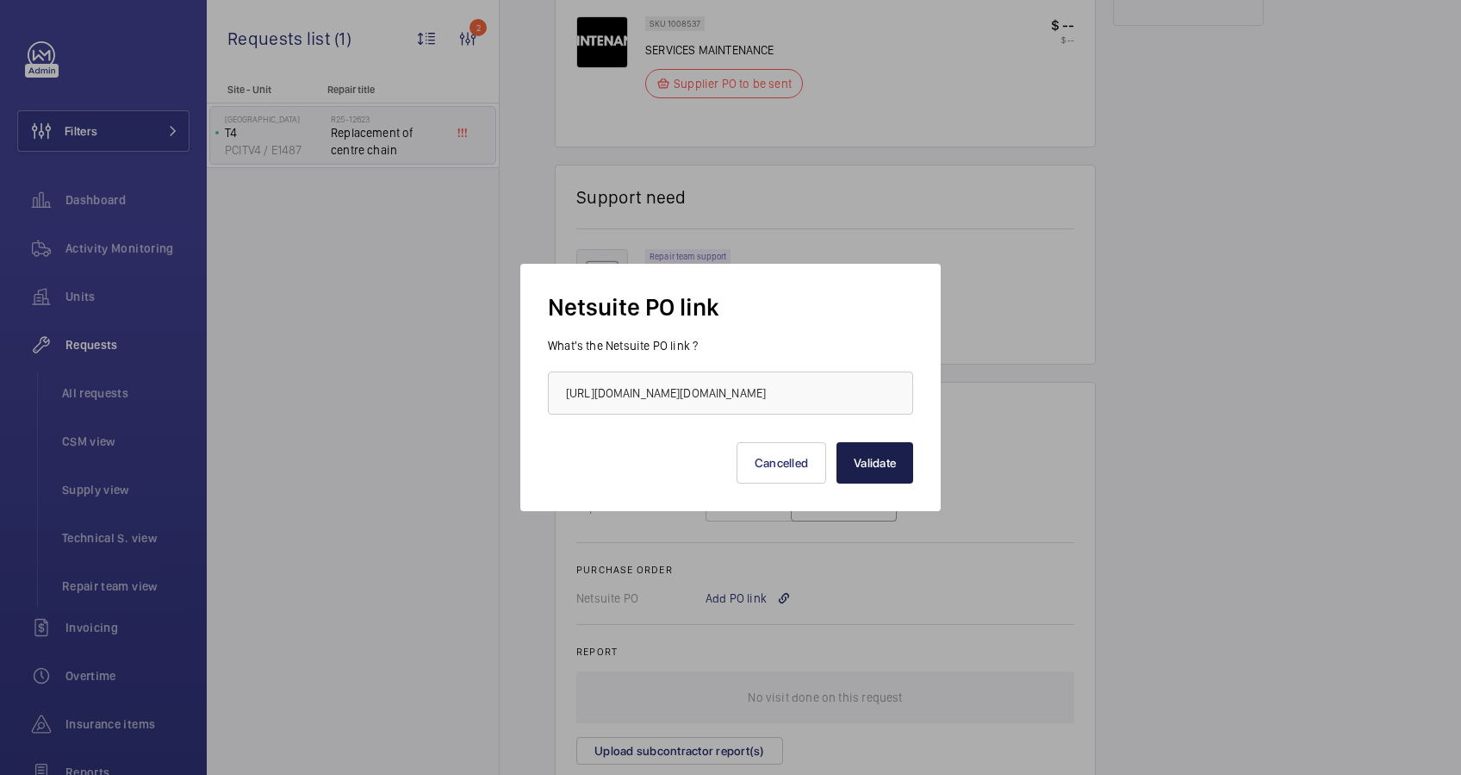
click at [891, 469] on button "Validate" at bounding box center [875, 462] width 77 height 41
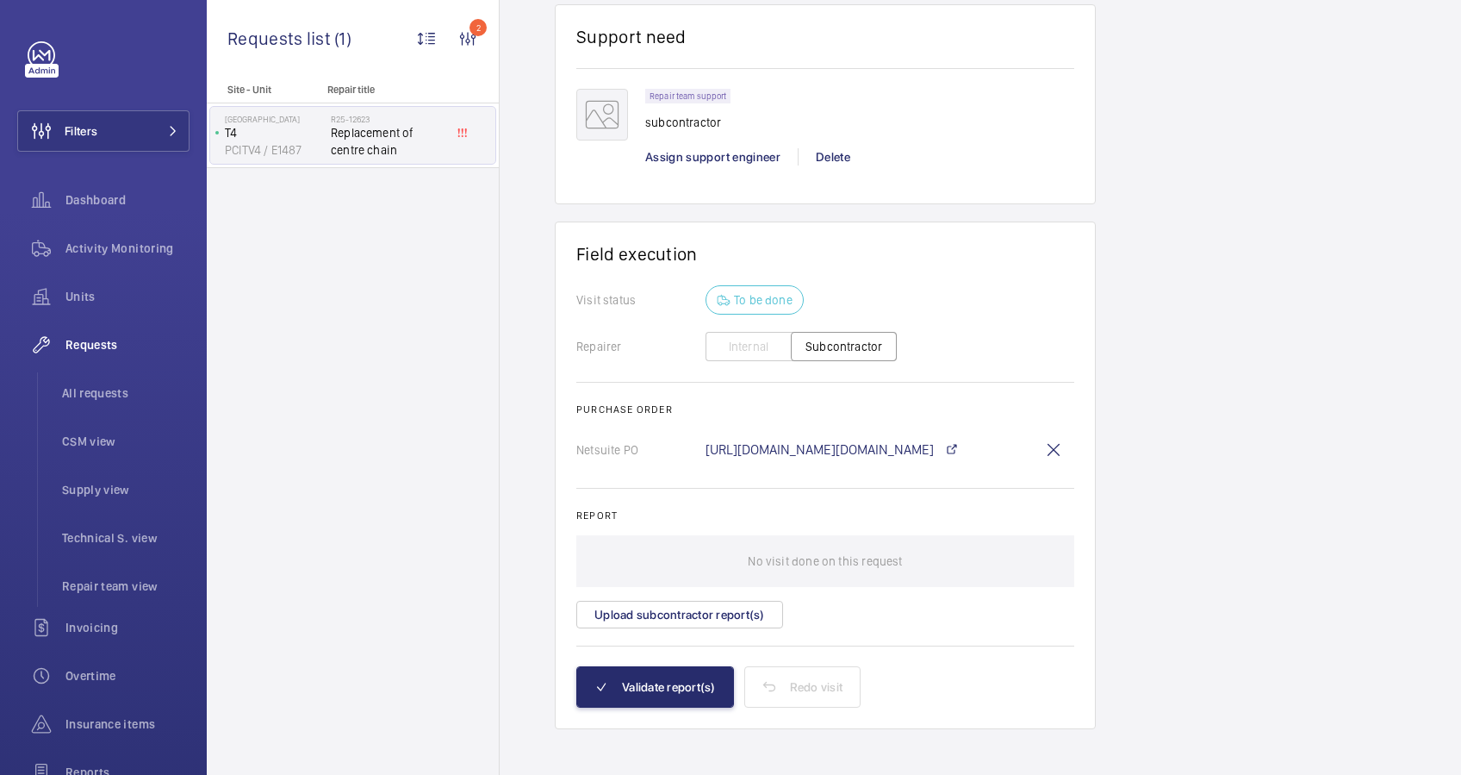
scroll to position [761, 0]
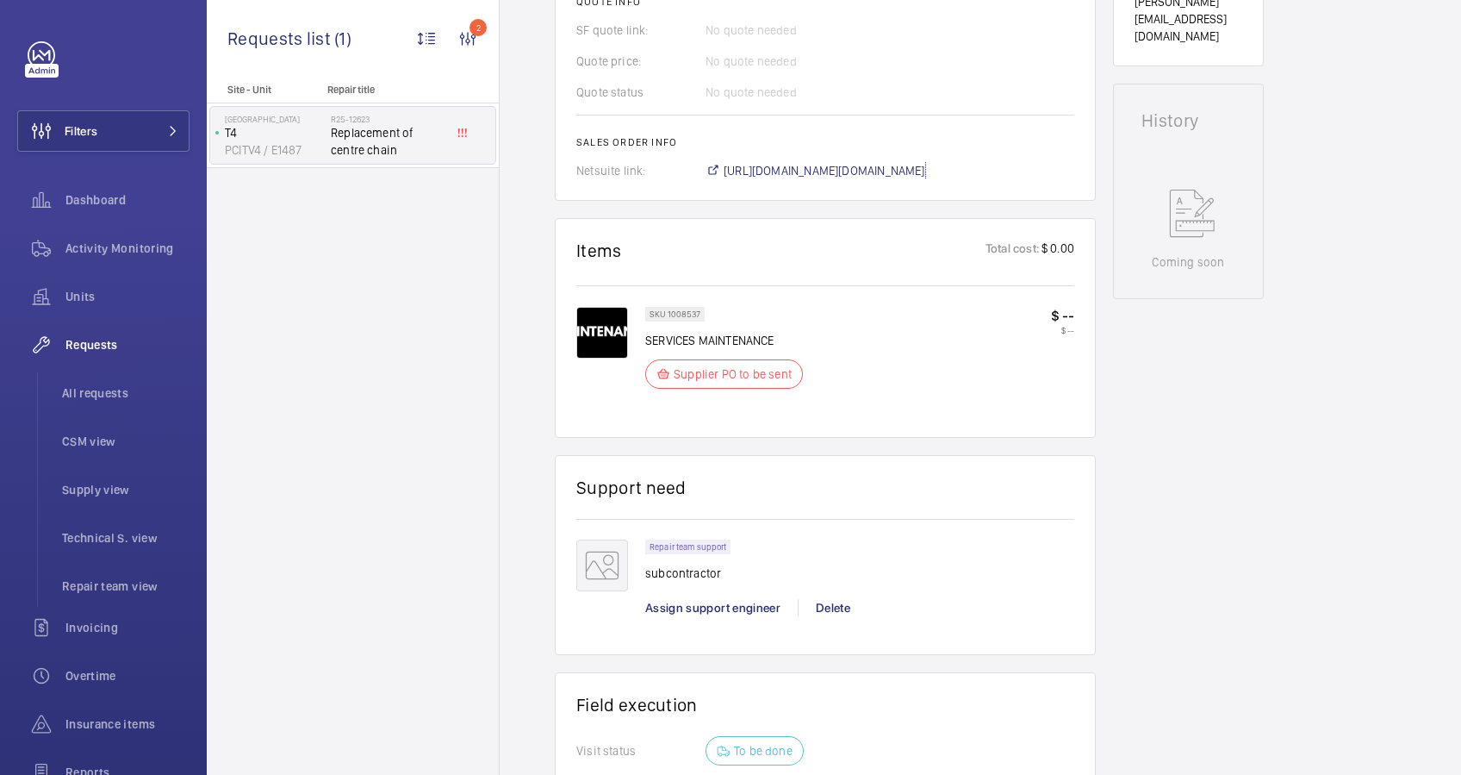
drag, startPoint x: 871, startPoint y: 164, endPoint x: 0, endPoint y: 22, distance: 882.7
click at [871, 164] on span "[URL][DOMAIN_NAME][DOMAIN_NAME]" at bounding box center [825, 170] width 202 height 17
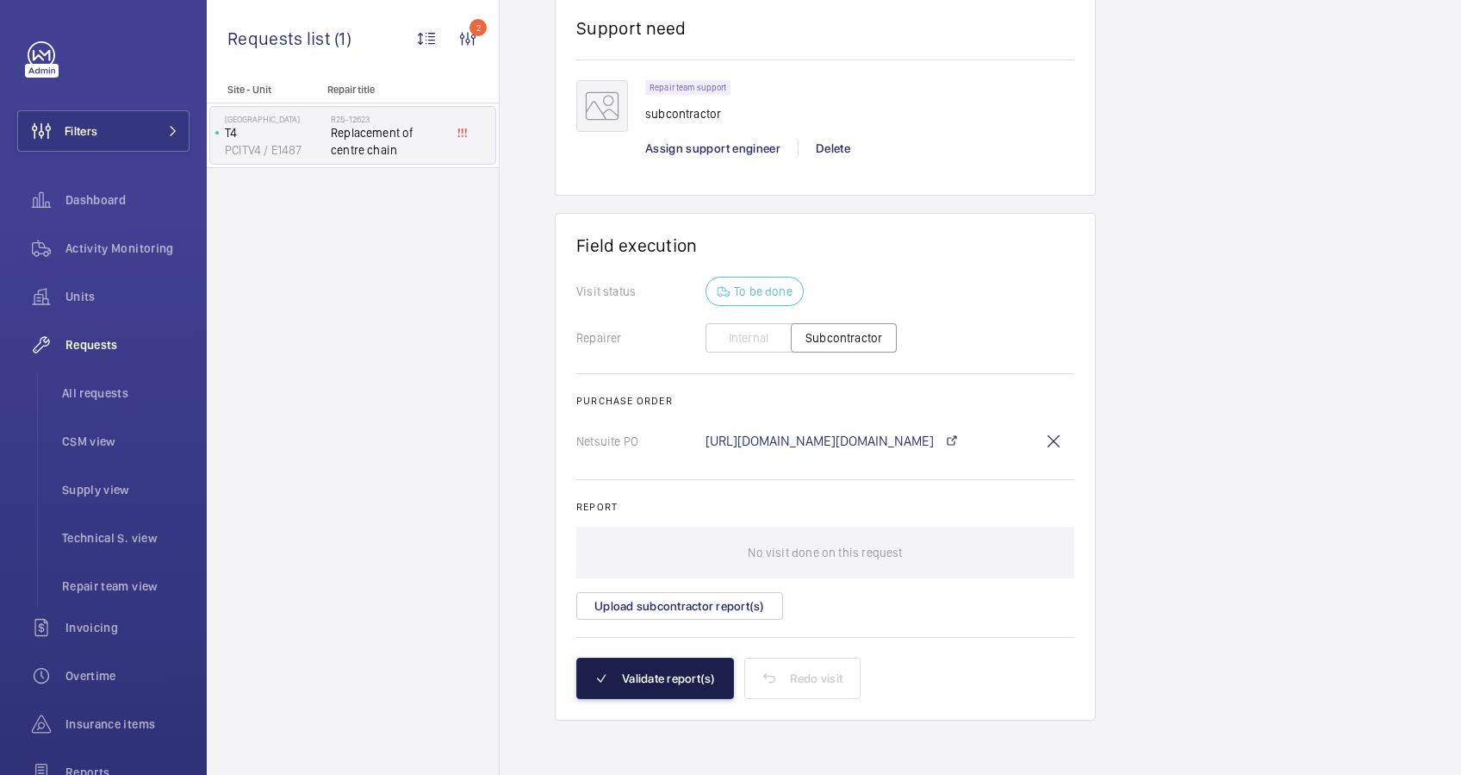
click at [687, 664] on button "Validate report(s)" at bounding box center [655, 677] width 158 height 41
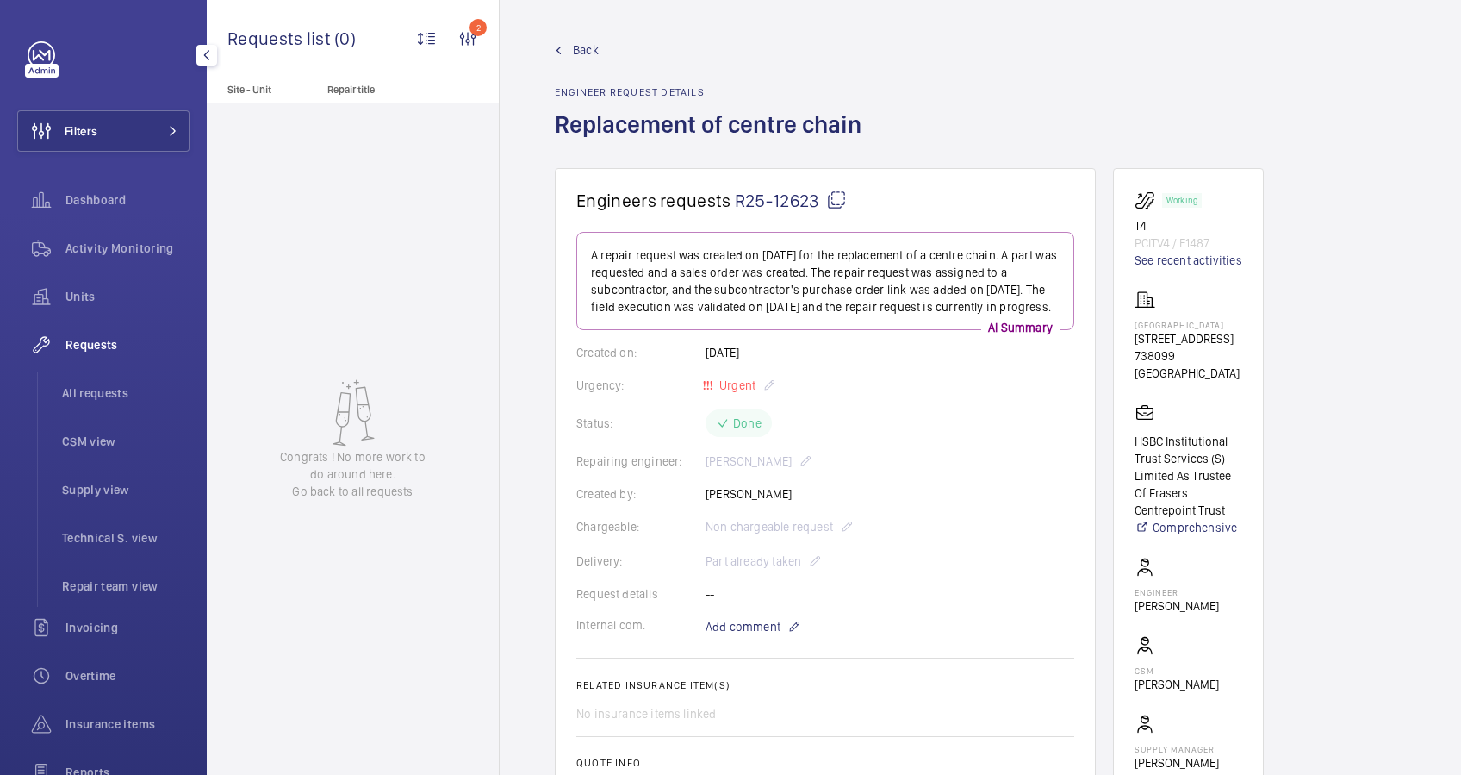
click at [576, 44] on span "Back" at bounding box center [586, 49] width 26 height 17
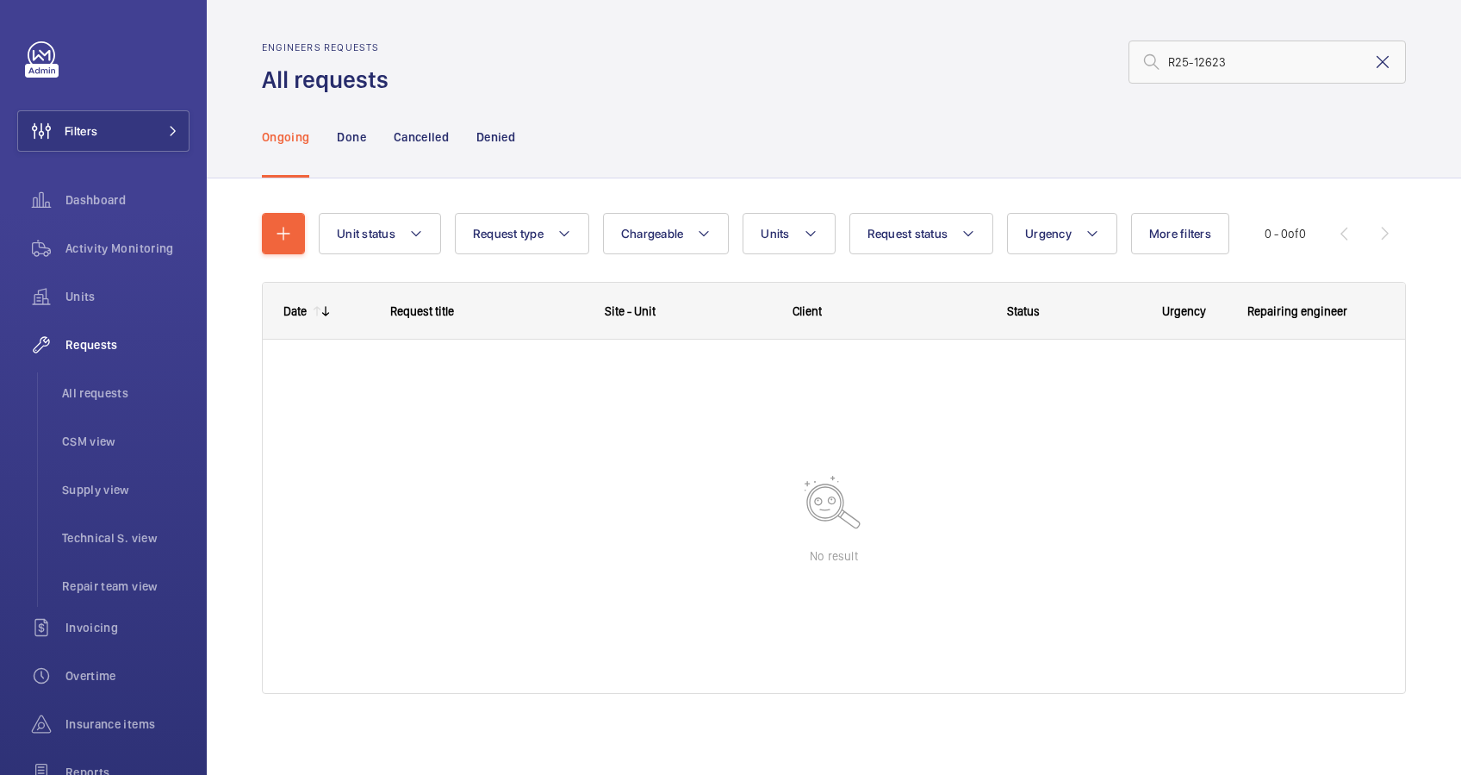
click at [1373, 59] on mat-icon at bounding box center [1383, 62] width 21 height 21
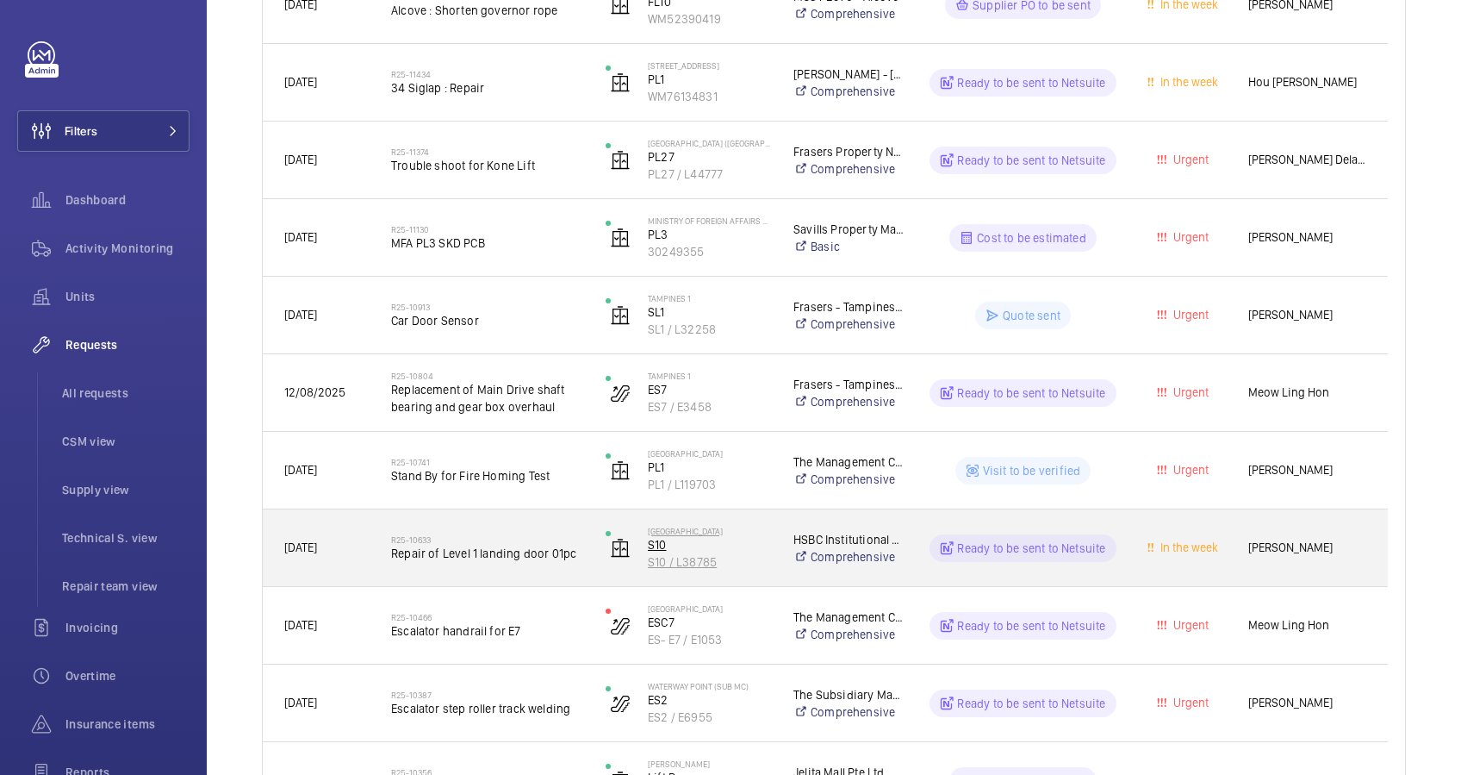
scroll to position [1263, 0]
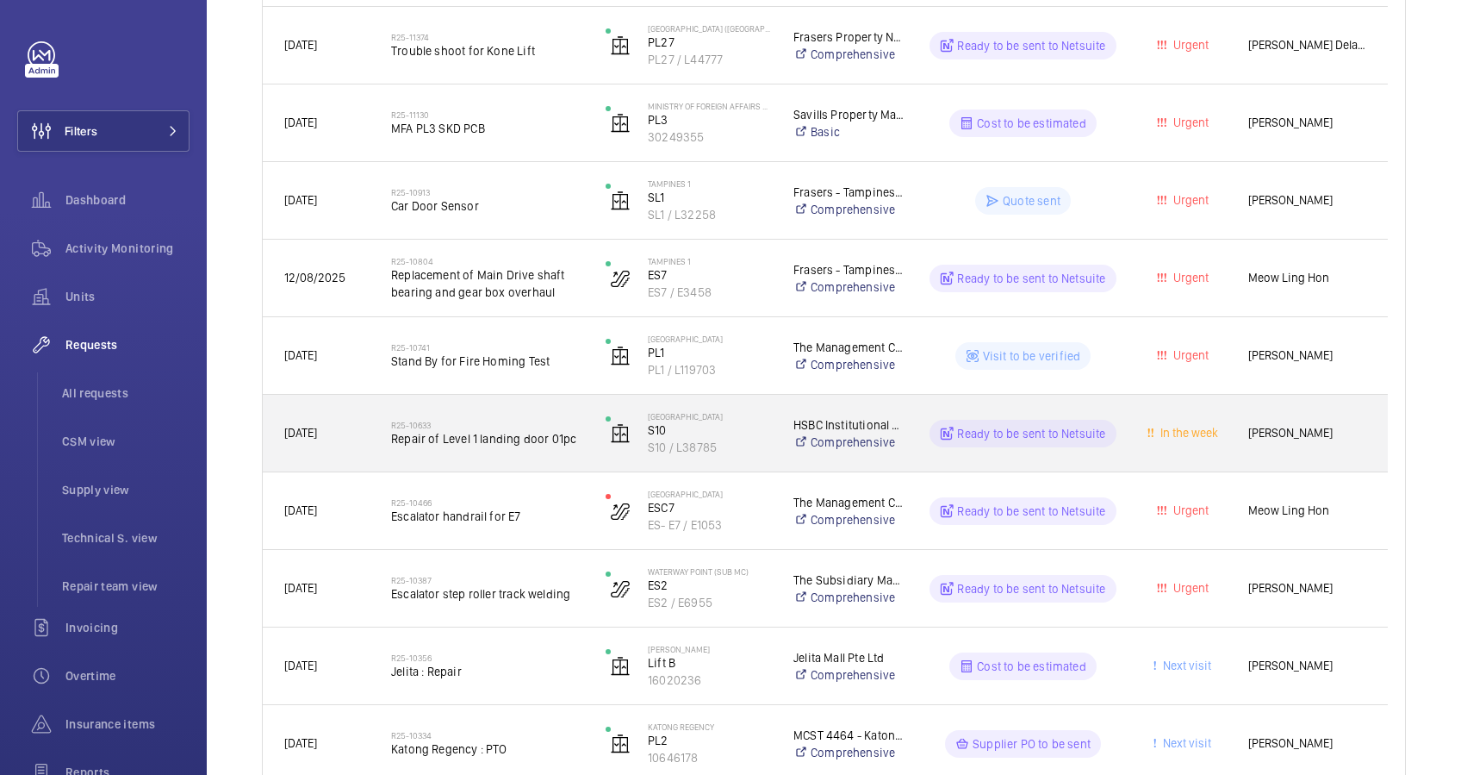
click at [352, 448] on div "[DATE]" at bounding box center [316, 433] width 105 height 54
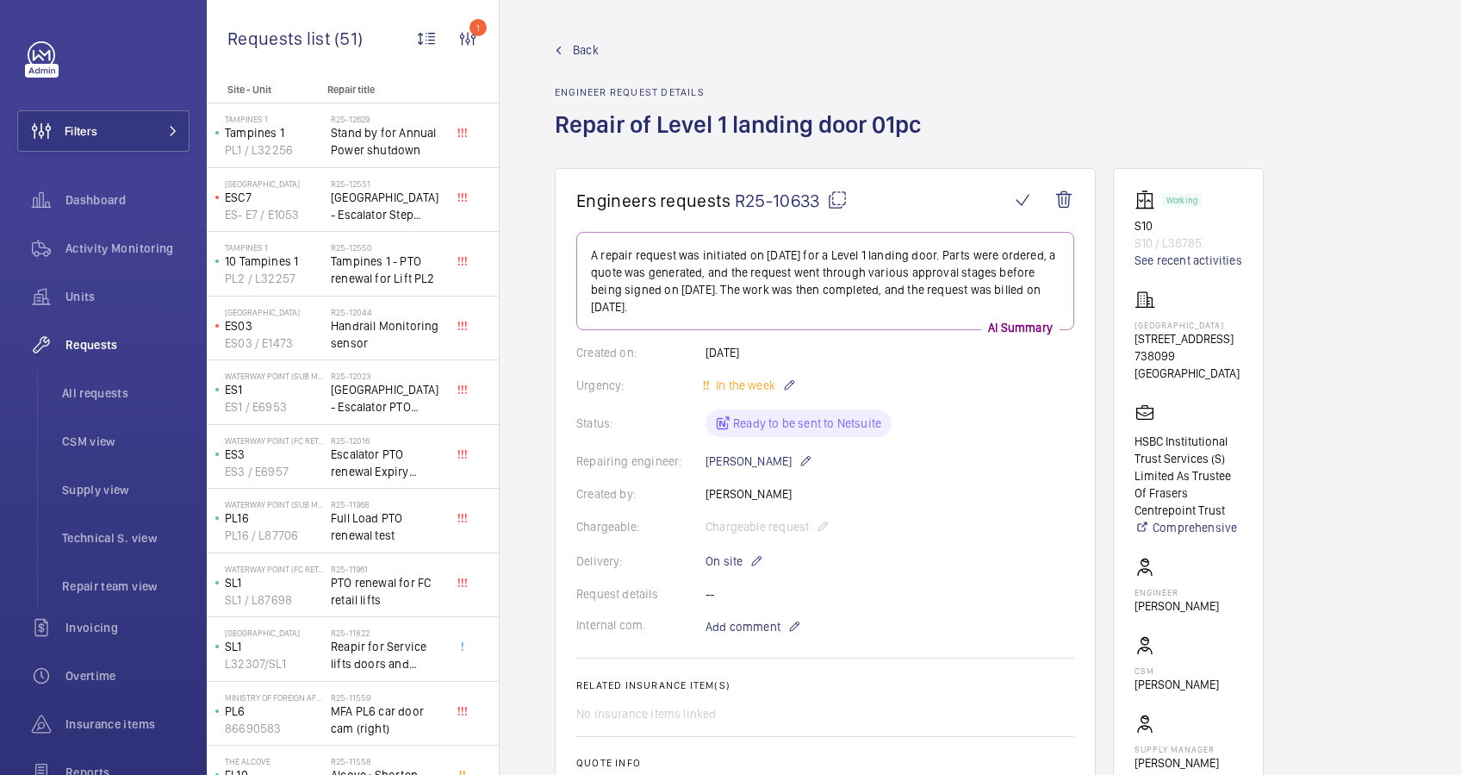
click at [569, 52] on link "Back" at bounding box center [743, 49] width 377 height 17
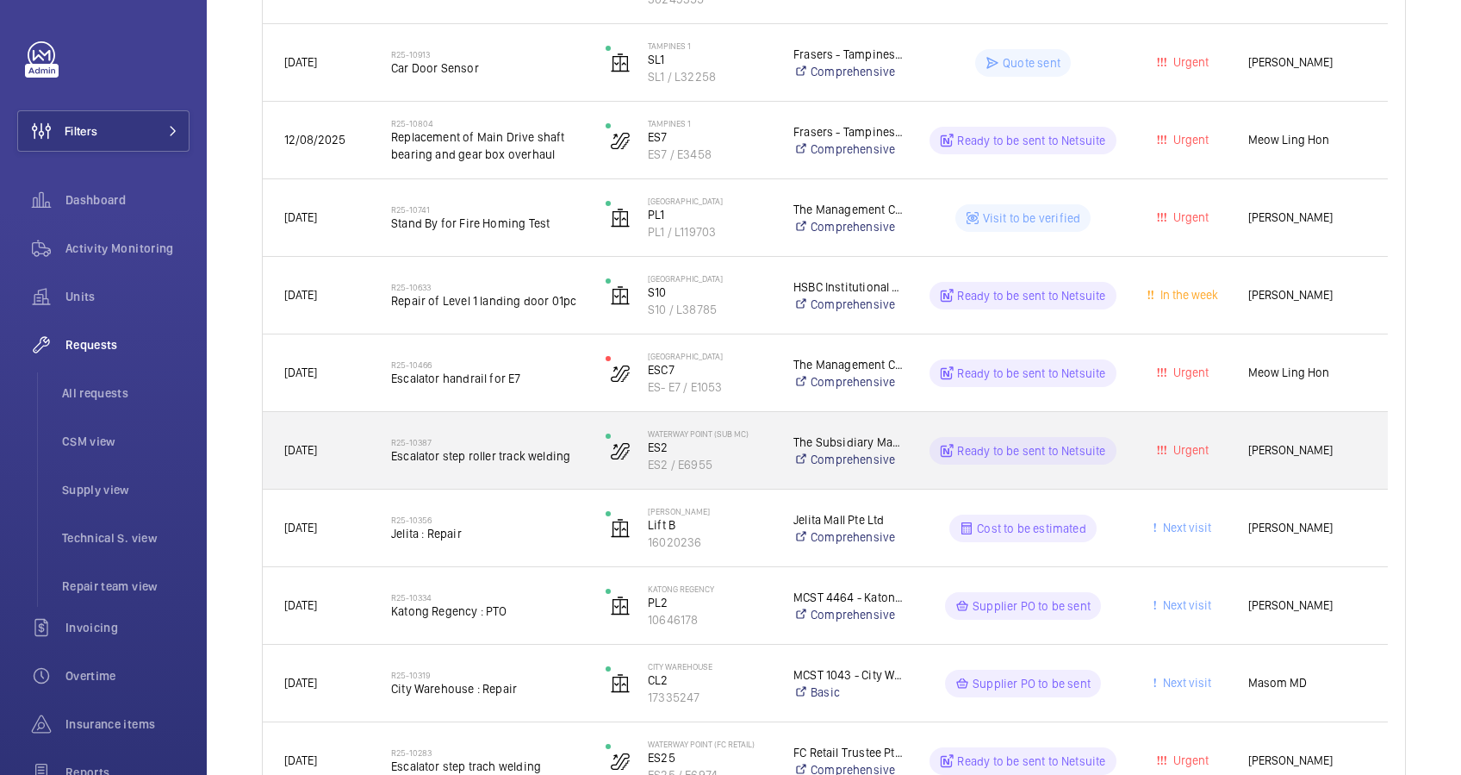
scroll to position [1723, 0]
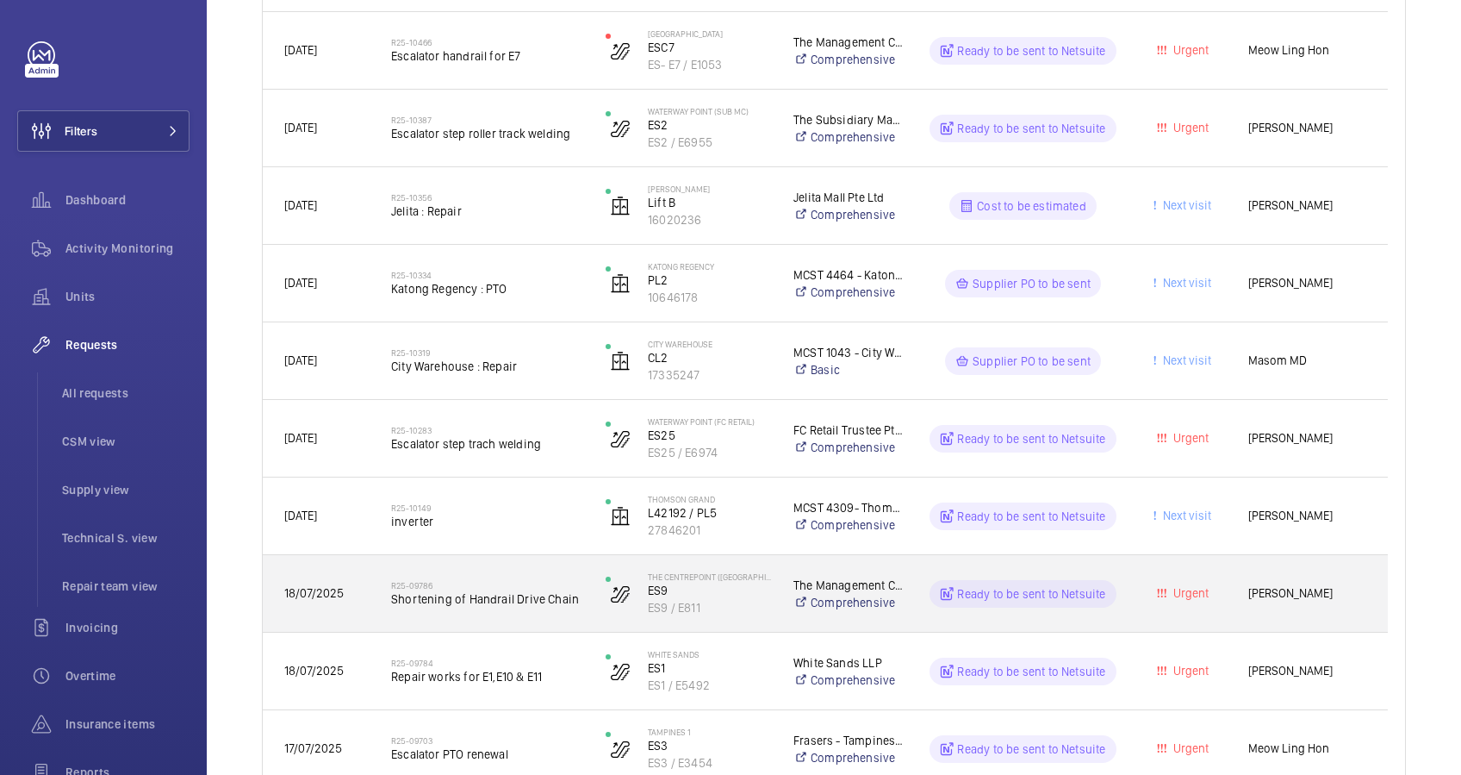
click at [373, 612] on div "R25-09786 Shortening of Handrail Drive Chain" at bounding box center [477, 594] width 213 height 78
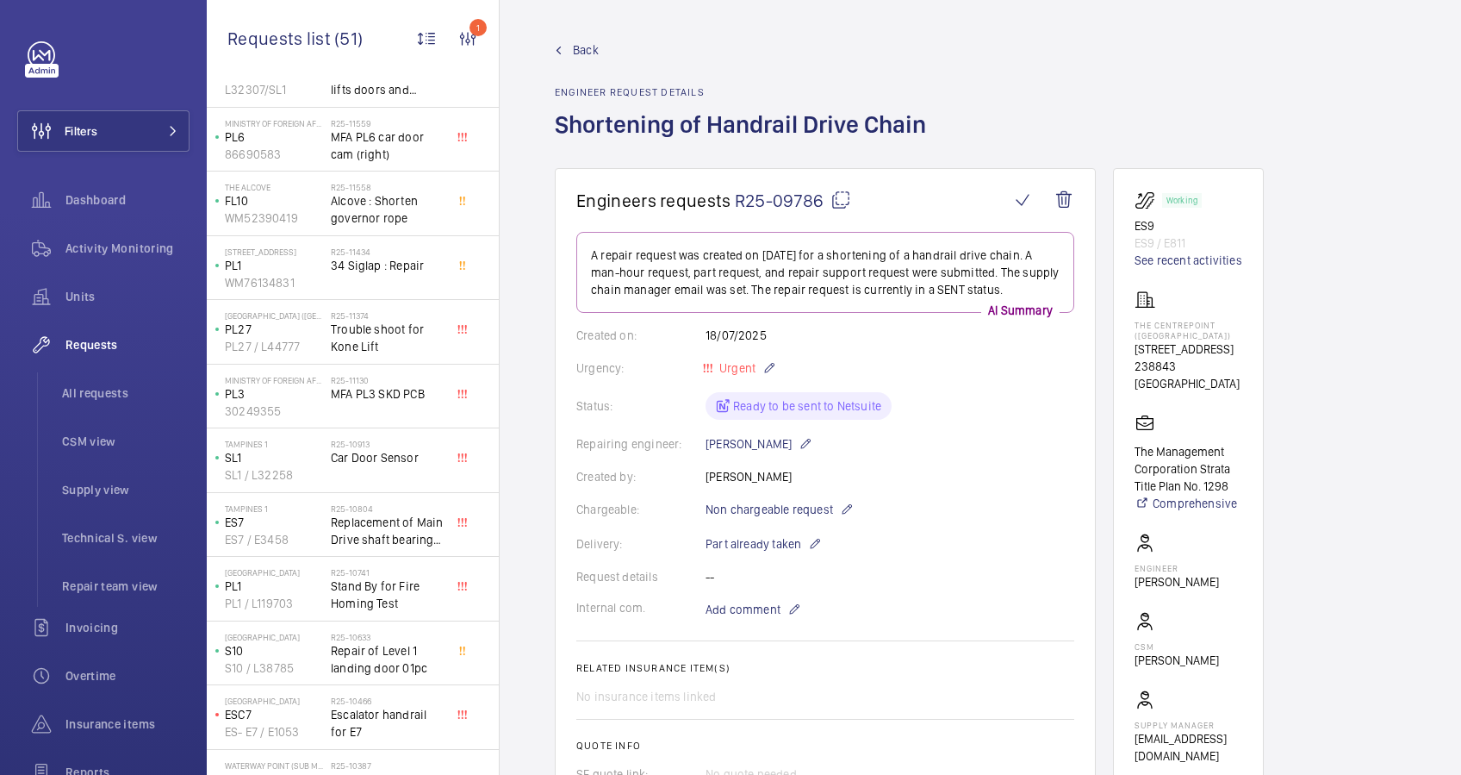
click at [577, 51] on span "Back" at bounding box center [586, 49] width 26 height 17
